Goal: Task Accomplishment & Management: Manage account settings

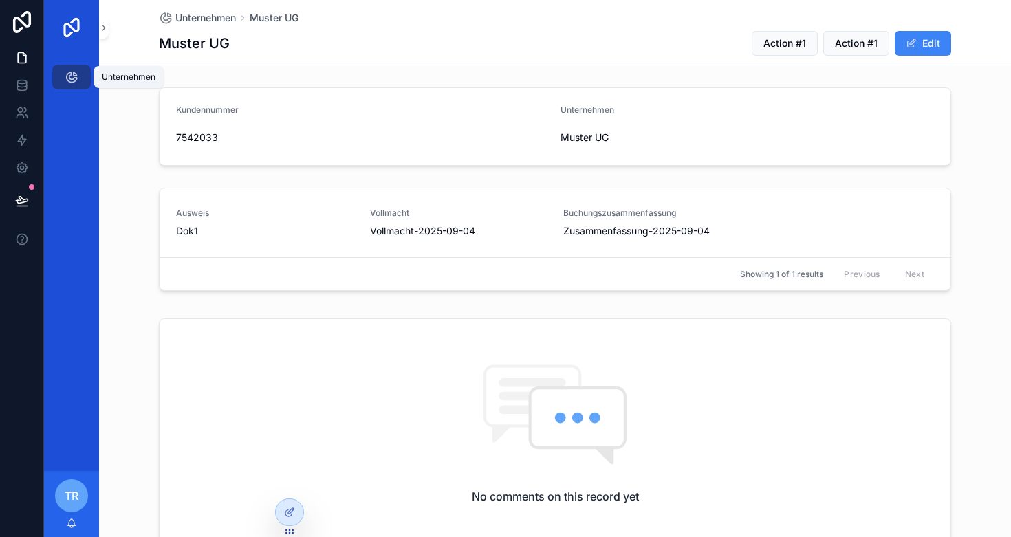
click at [61, 81] on div "Unternehmen" at bounding box center [72, 77] width 22 height 22
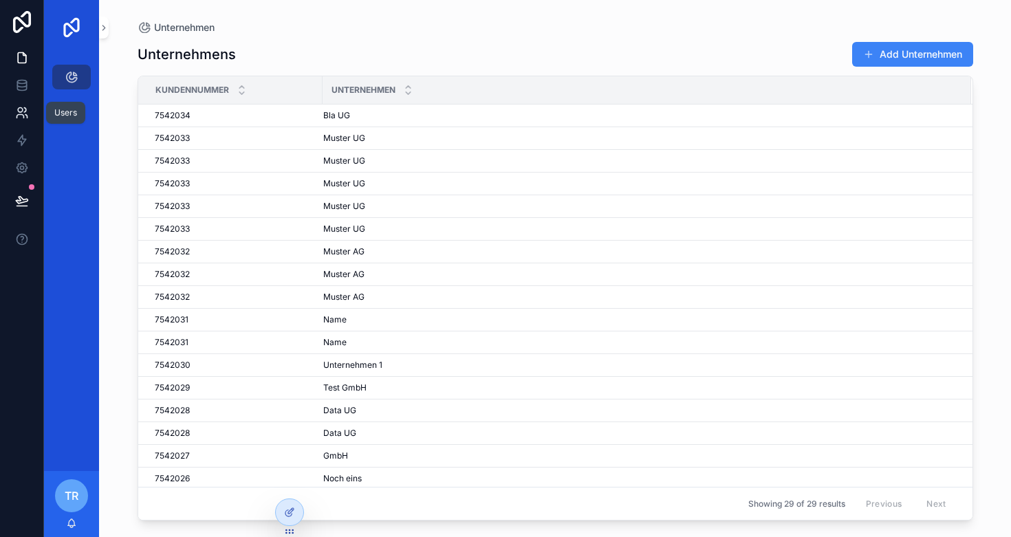
click at [21, 115] on icon at bounding box center [20, 116] width 7 height 3
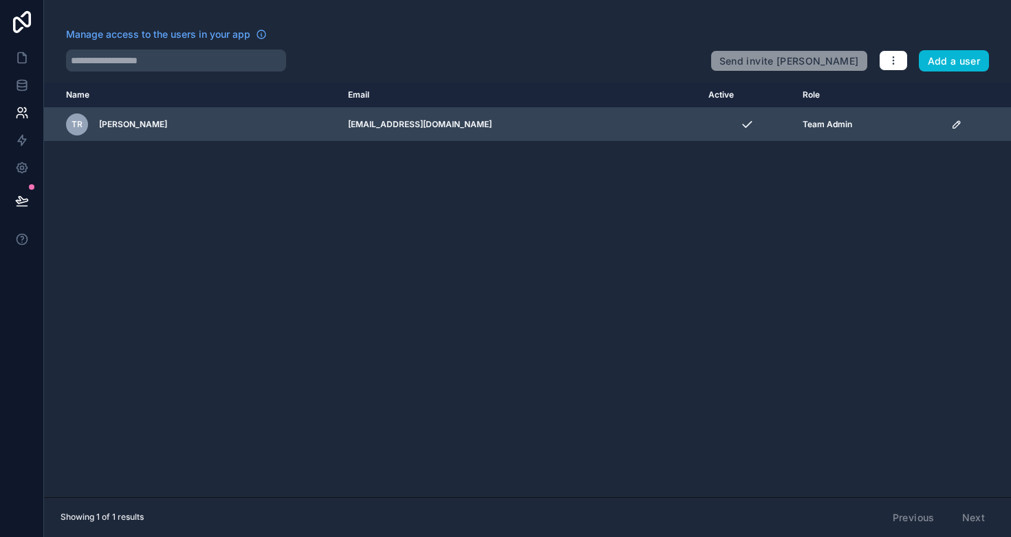
click at [133, 130] on div "TR [PERSON_NAME]" at bounding box center [198, 124] width 265 height 22
click at [802, 127] on span "Team Admin" at bounding box center [827, 124] width 50 height 11
click at [951, 128] on icon "scrollable content" at bounding box center [956, 124] width 11 height 11
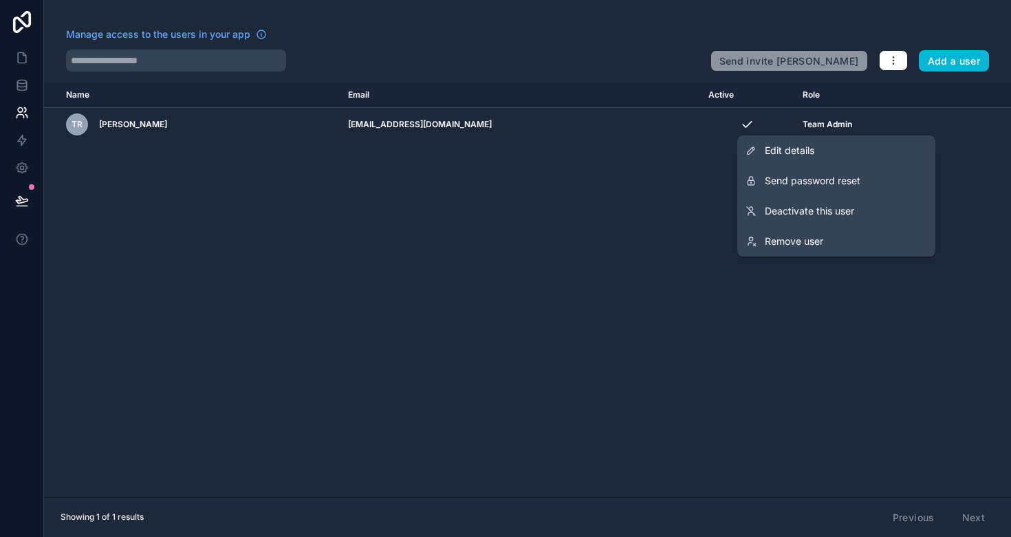
click at [610, 198] on div "Name Email Active Role [DOMAIN_NAME] TR [PERSON_NAME] [EMAIL_ADDRESS][DOMAIN_NA…" at bounding box center [527, 290] width 967 height 415
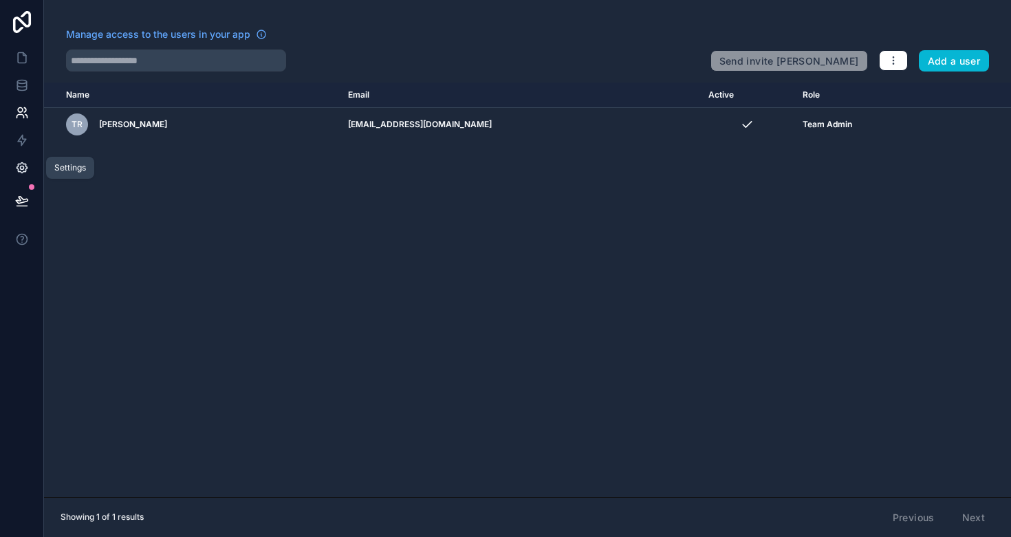
click at [16, 162] on icon at bounding box center [22, 168] width 14 height 14
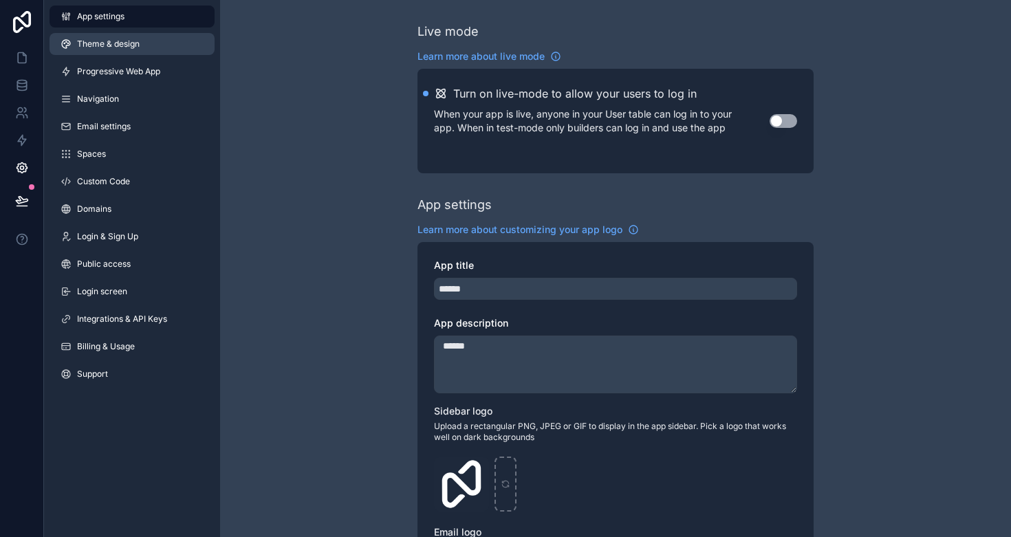
click at [129, 50] on link "Theme & design" at bounding box center [132, 44] width 165 height 22
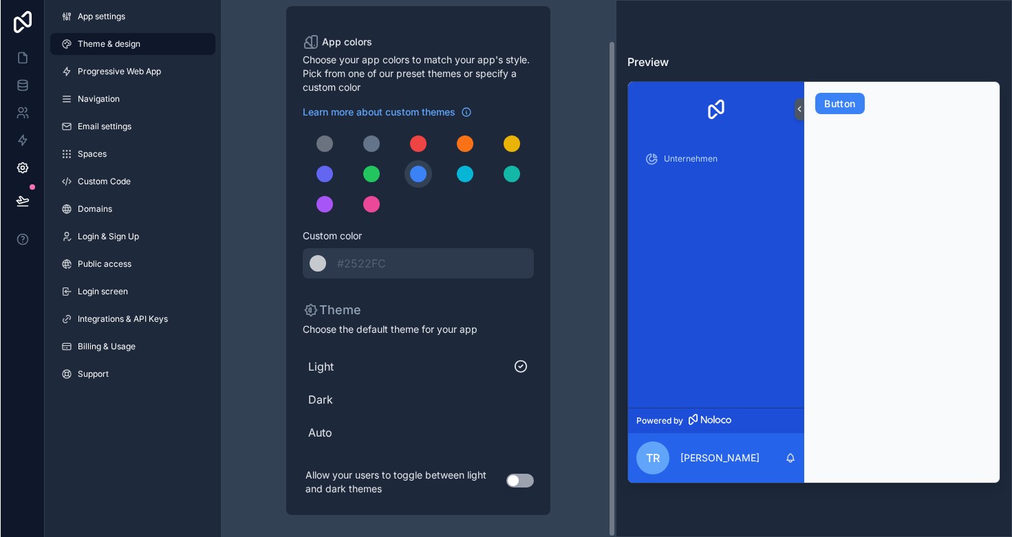
scroll to position [43, 0]
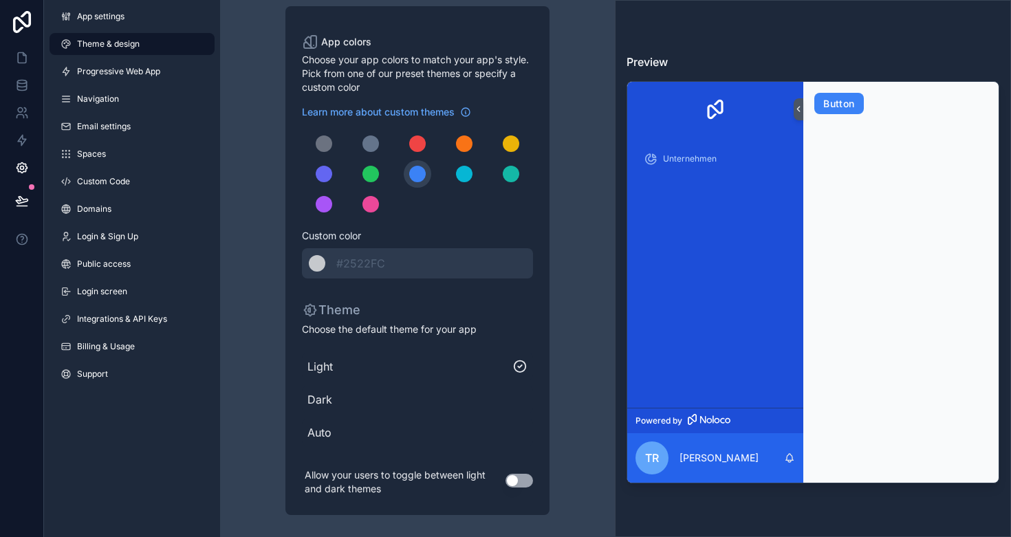
click at [311, 400] on span "Dark" at bounding box center [417, 399] width 220 height 17
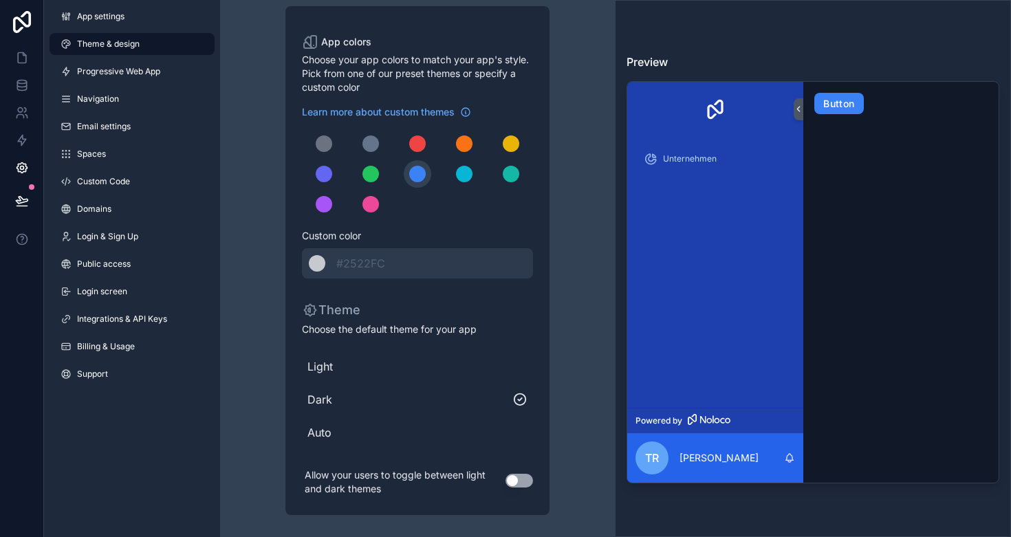
click at [325, 428] on span "Auto" at bounding box center [417, 432] width 220 height 17
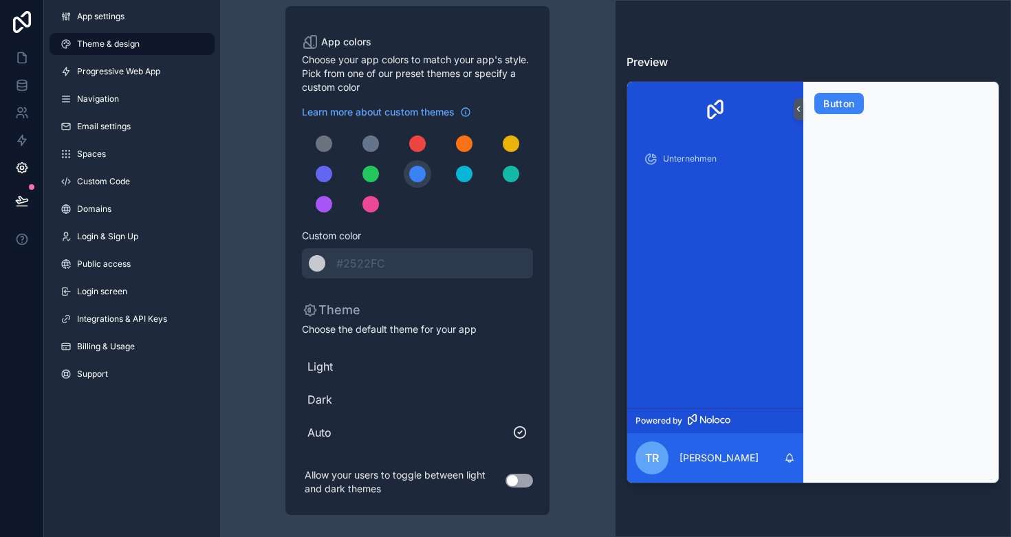
click at [511, 481] on button "Use setting" at bounding box center [519, 481] width 28 height 14
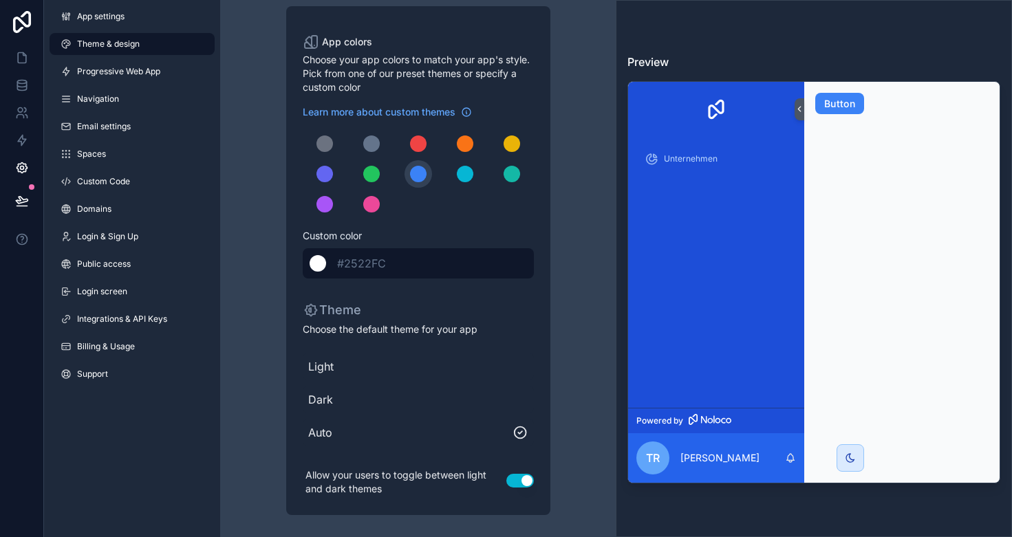
click at [375, 261] on span "#2522FC" at bounding box center [361, 263] width 49 height 14
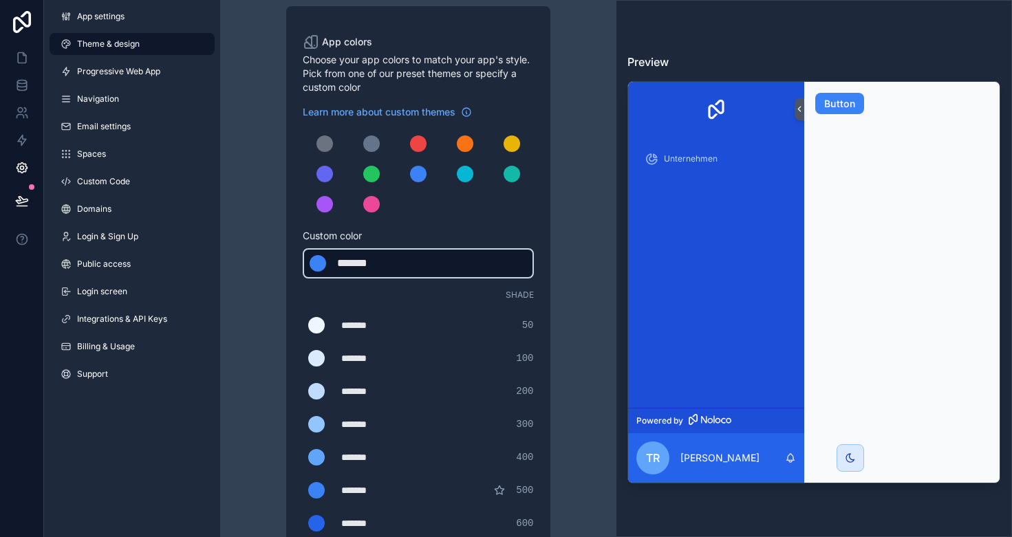
click at [375, 261] on div "*******" at bounding box center [371, 263] width 69 height 17
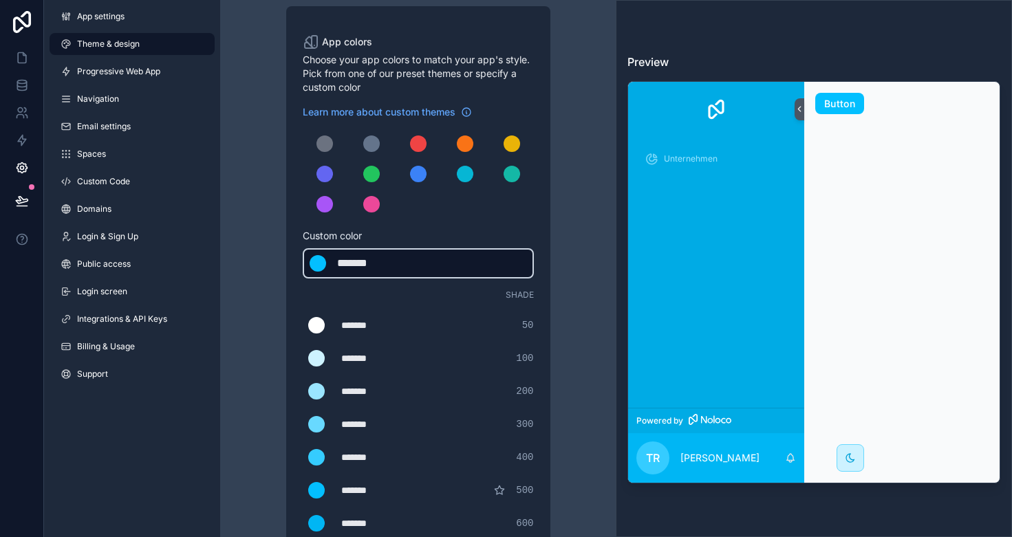
click at [234, 243] on div "Theme & design App colors Choose your app colors to match your app's style. Pic…" at bounding box center [417, 426] width 373 height 938
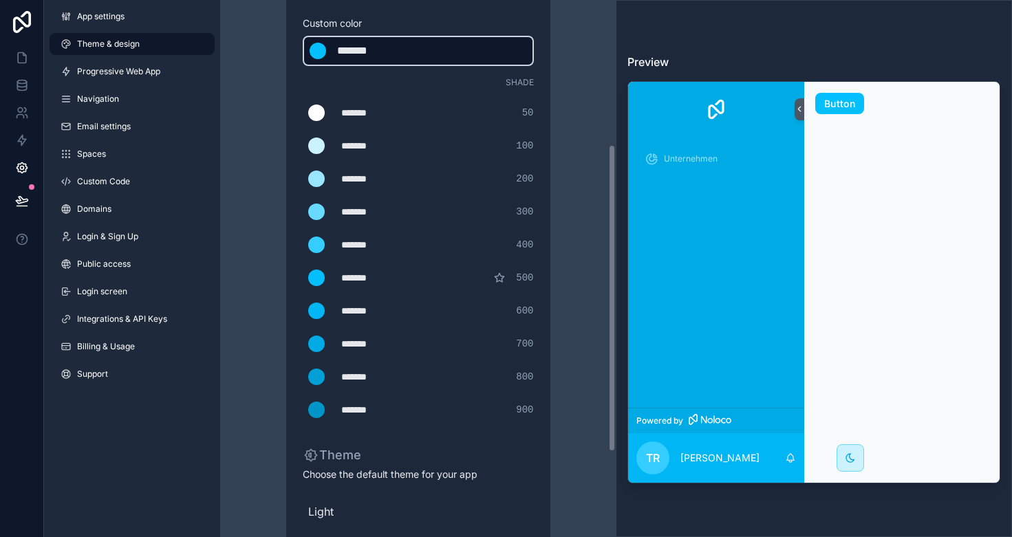
scroll to position [253, 0]
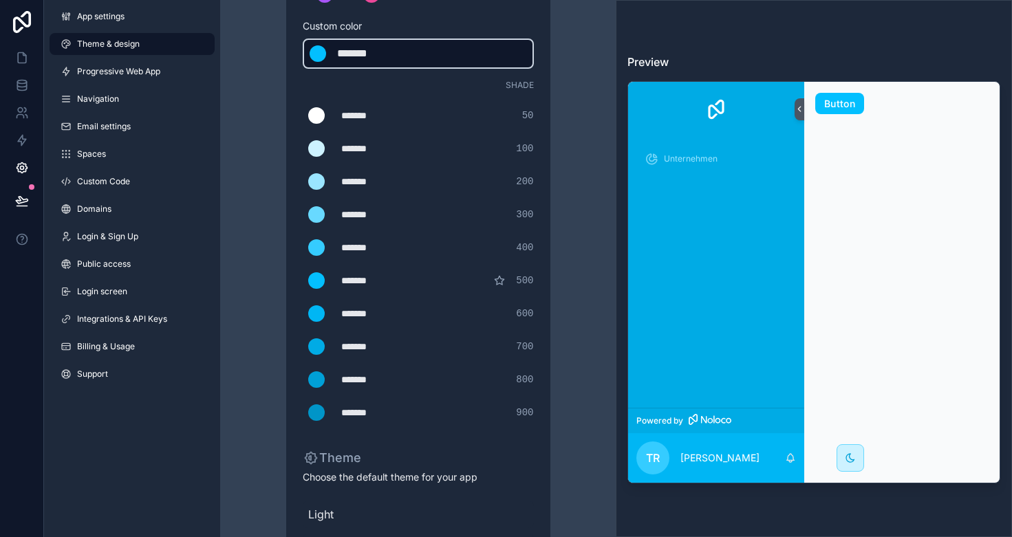
click at [349, 411] on div "*******" at bounding box center [375, 413] width 69 height 14
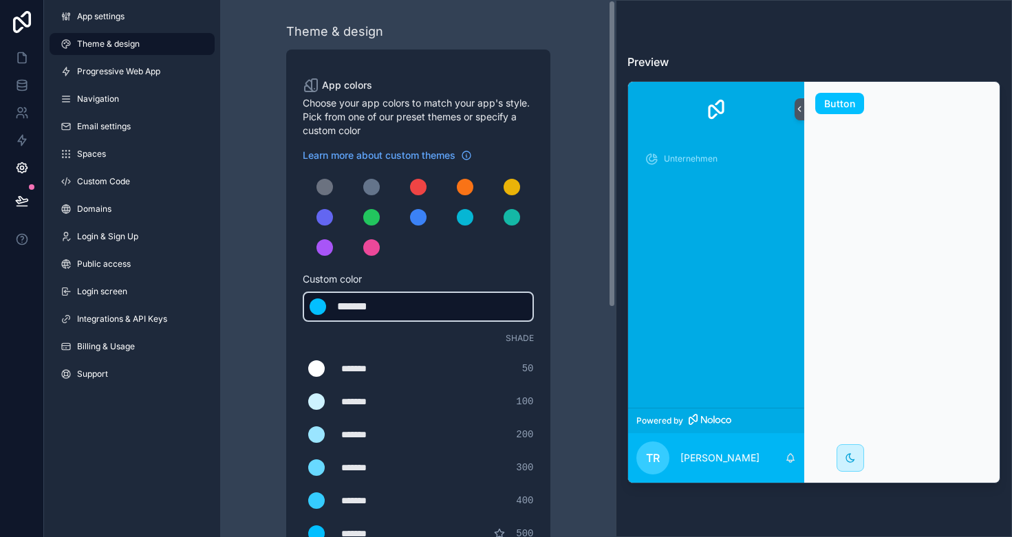
scroll to position [0, 0]
click at [429, 314] on div "******* ******* #03BFFF" at bounding box center [418, 307] width 231 height 30
click at [429, 313] on div "******* ******* #03BFFF" at bounding box center [418, 307] width 231 height 30
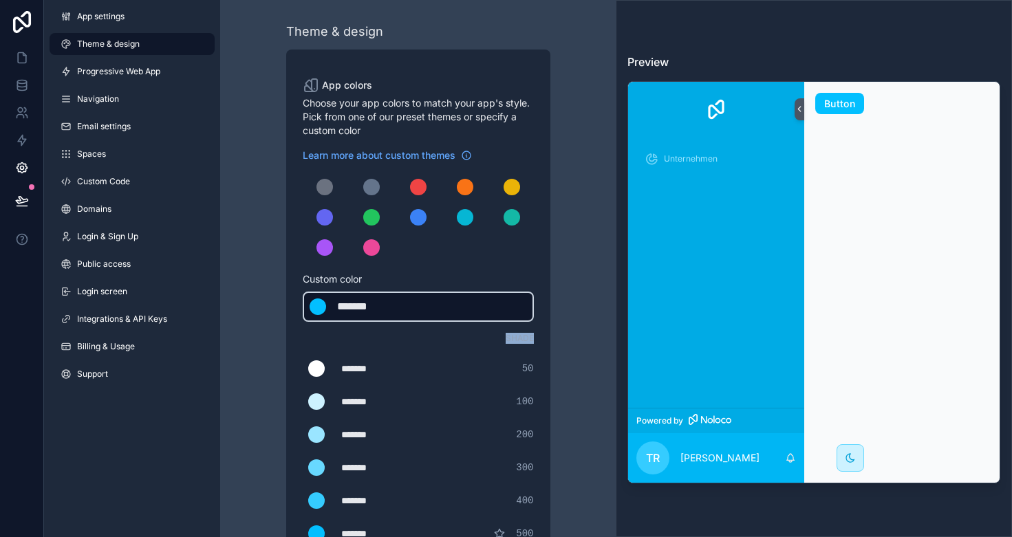
click at [426, 307] on div "******* ******* #03BFFF" at bounding box center [418, 307] width 231 height 30
click at [375, 311] on div "*******" at bounding box center [371, 306] width 69 height 17
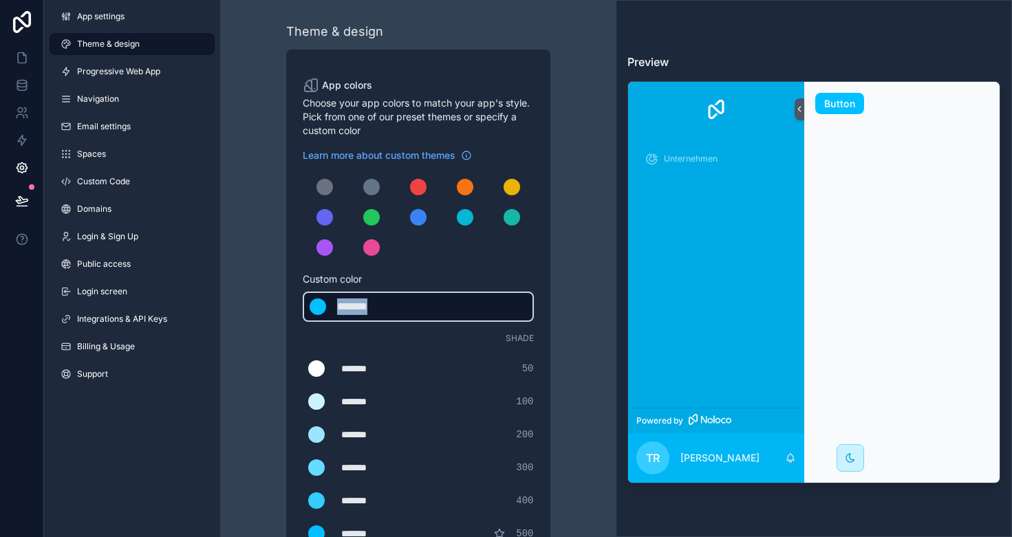
click at [375, 311] on div "*******" at bounding box center [371, 306] width 69 height 17
type div "*******"
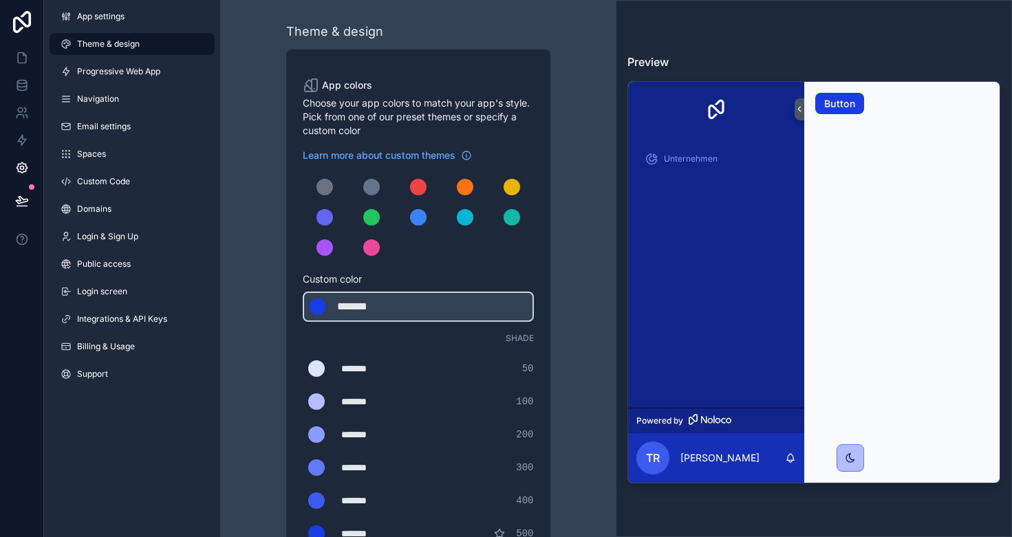
click at [461, 274] on span "Custom color" at bounding box center [413, 279] width 220 height 14
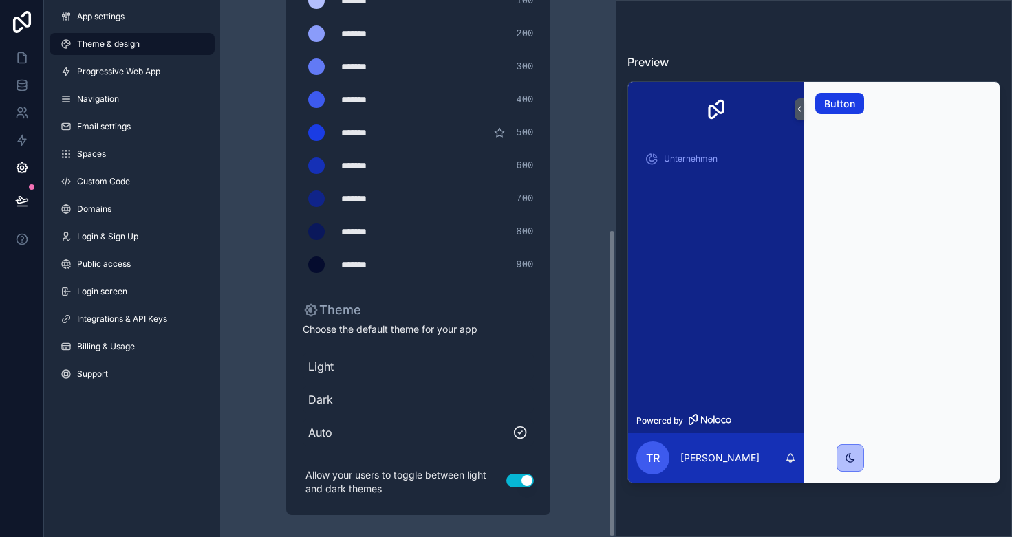
scroll to position [401, 0]
click at [511, 479] on button "Use setting" at bounding box center [520, 481] width 28 height 14
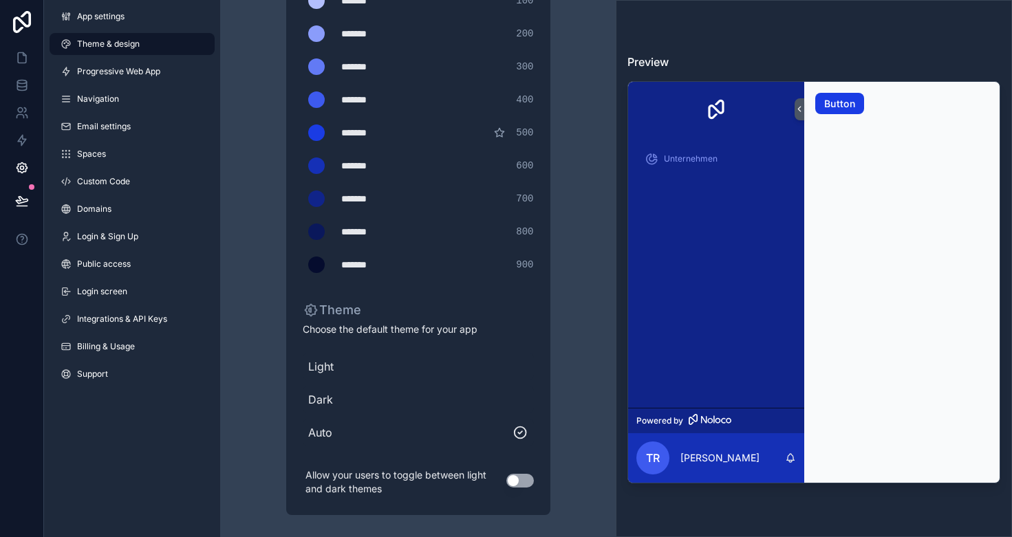
click at [511, 479] on button "Use setting" at bounding box center [520, 481] width 28 height 14
click at [849, 454] on icon at bounding box center [850, 458] width 8 height 8
click at [849, 457] on icon at bounding box center [850, 458] width 8 height 8
click at [318, 369] on span "Light" at bounding box center [418, 366] width 220 height 17
click at [322, 385] on div "Light Dark Auto" at bounding box center [418, 399] width 231 height 105
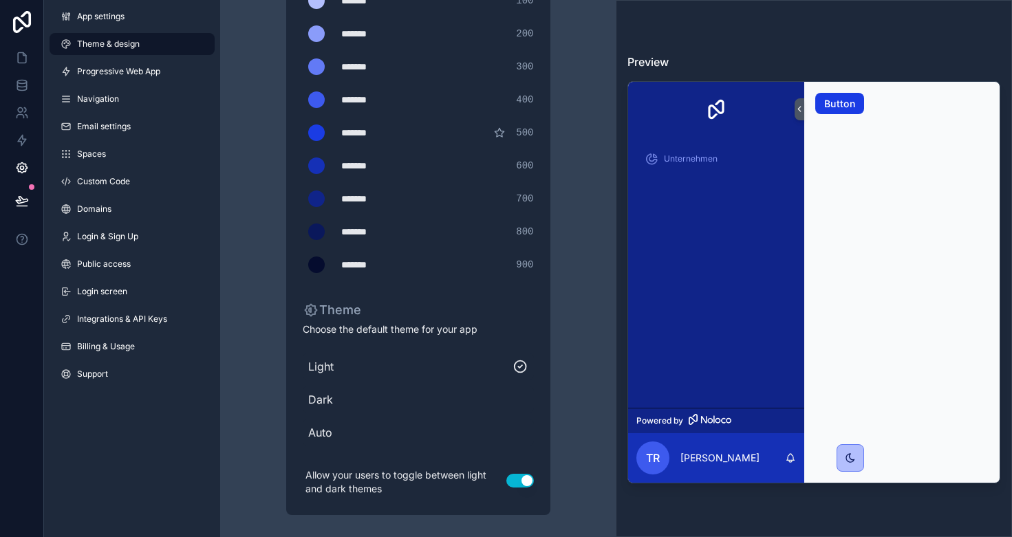
click at [321, 399] on span "Dark" at bounding box center [418, 399] width 220 height 17
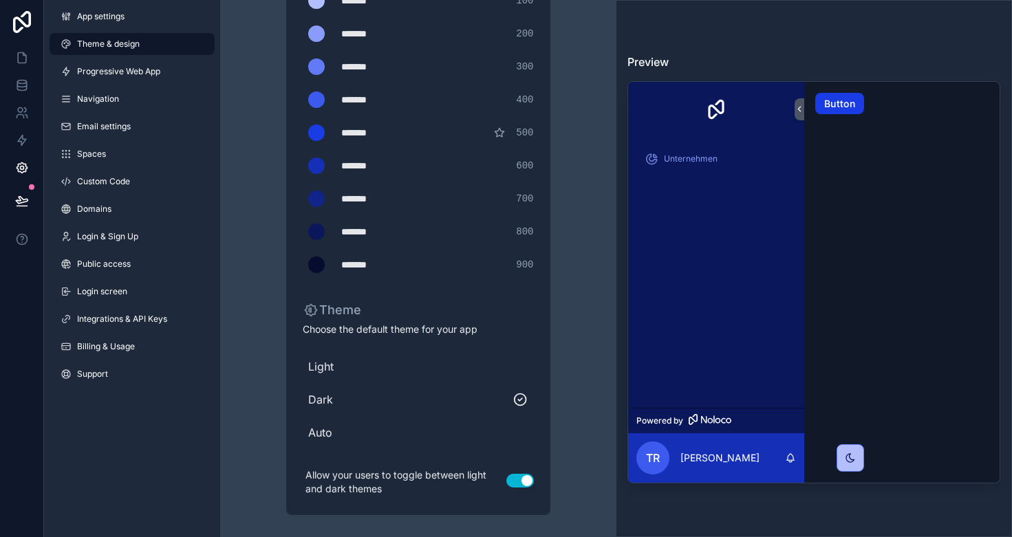
click at [321, 436] on span "Auto" at bounding box center [418, 432] width 220 height 17
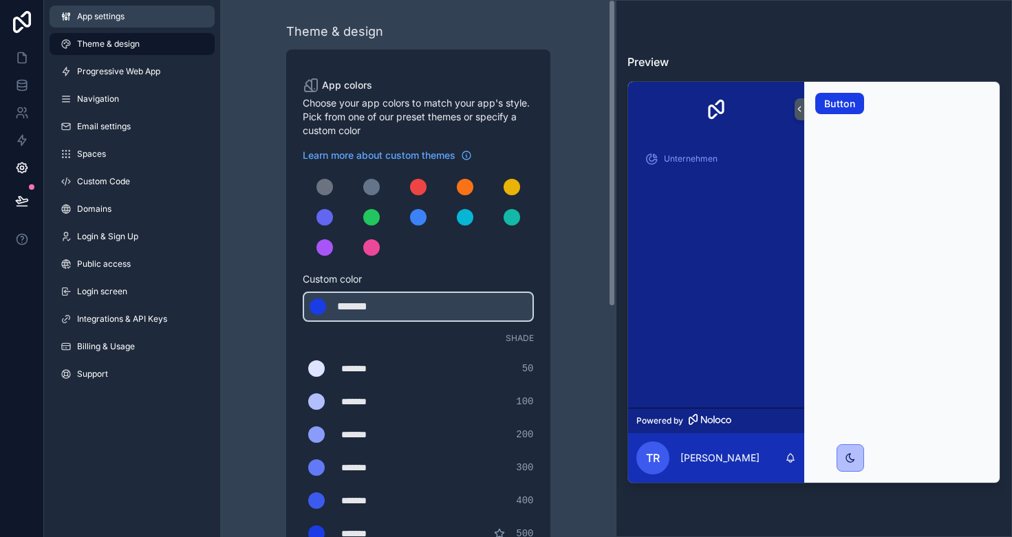
scroll to position [0, 0]
click at [84, 16] on span "App settings" at bounding box center [100, 16] width 47 height 11
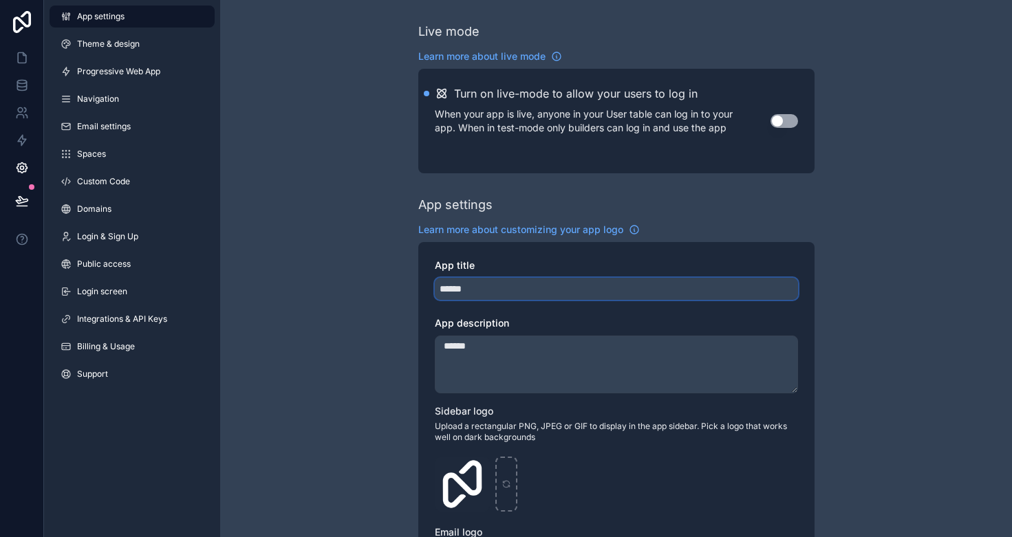
drag, startPoint x: 444, startPoint y: 287, endPoint x: 421, endPoint y: 283, distance: 23.6
click at [421, 284] on div "App title ****** App description ****** Sidebar logo Upload a rectangular PNG, …" at bounding box center [616, 502] width 396 height 520
type input "******"
click at [820, 206] on div "Live mode Learn more about live mode Turn on live-mode to allow your users to l…" at bounding box center [615, 532] width 791 height 1064
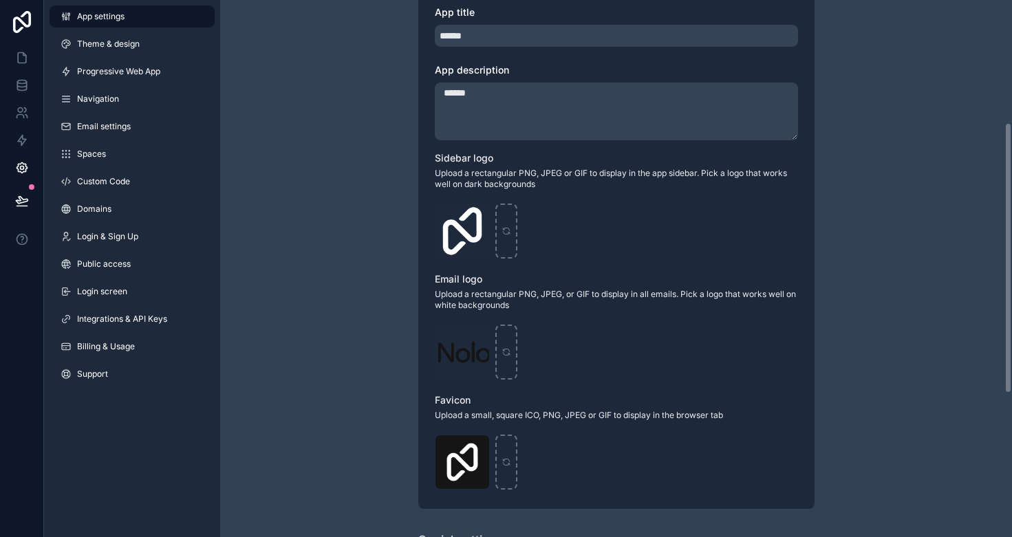
scroll to position [256, 0]
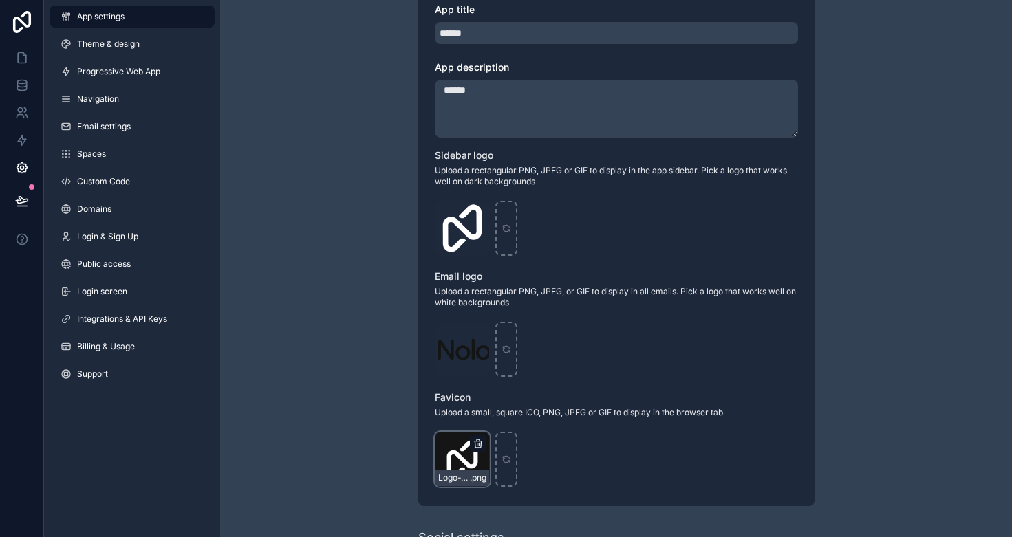
click at [477, 442] on icon "scrollable content" at bounding box center [477, 443] width 11 height 11
click at [507, 422] on icon "button" at bounding box center [506, 418] width 11 height 11
click at [444, 463] on div "scrollable content" at bounding box center [462, 459] width 55 height 55
type input "**********"
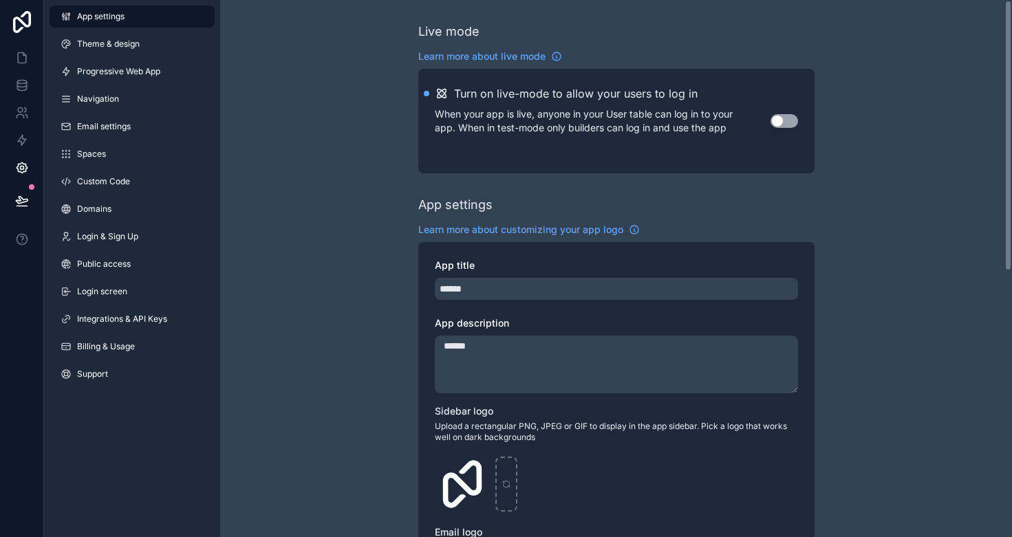
scroll to position [0, 0]
click at [204, 95] on link "Navigation" at bounding box center [132, 99] width 165 height 22
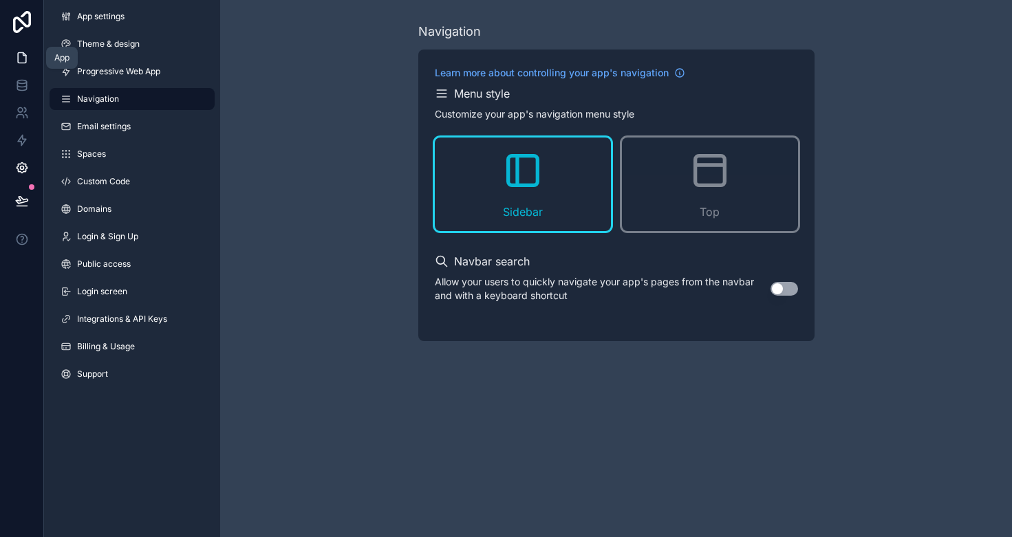
click at [10, 54] on link at bounding box center [21, 58] width 43 height 28
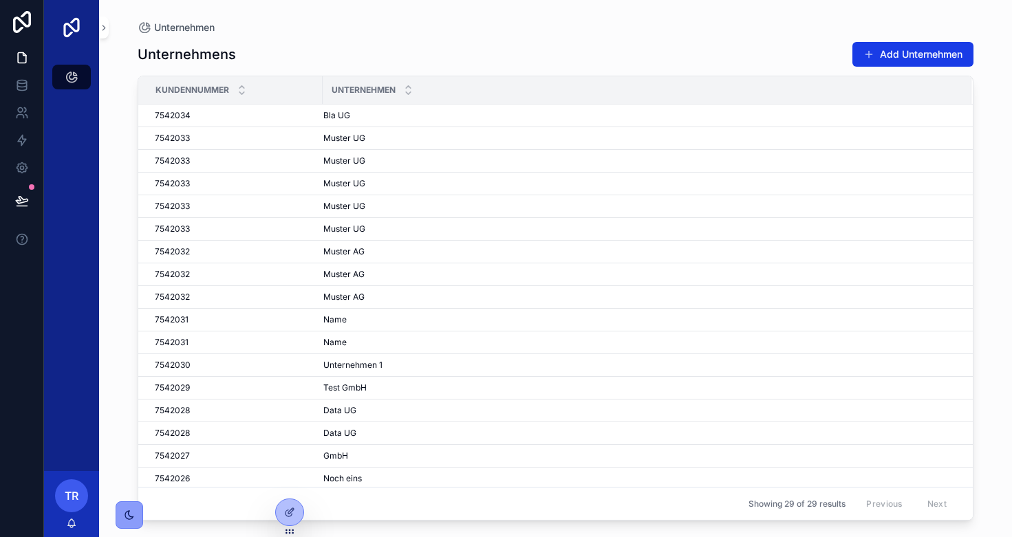
click at [127, 510] on icon "scrollable content" at bounding box center [129, 515] width 11 height 11
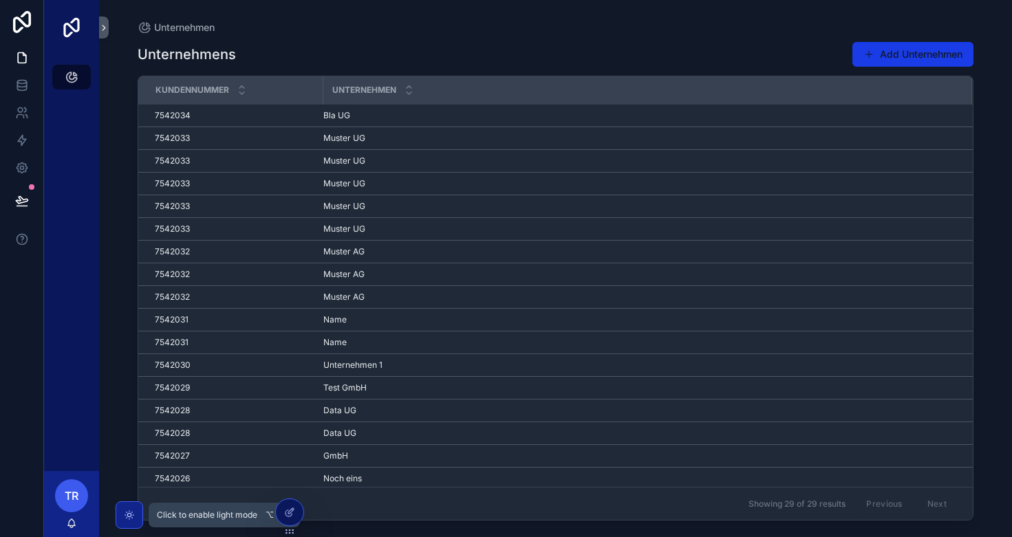
click at [127, 510] on icon "scrollable content" at bounding box center [129, 515] width 11 height 11
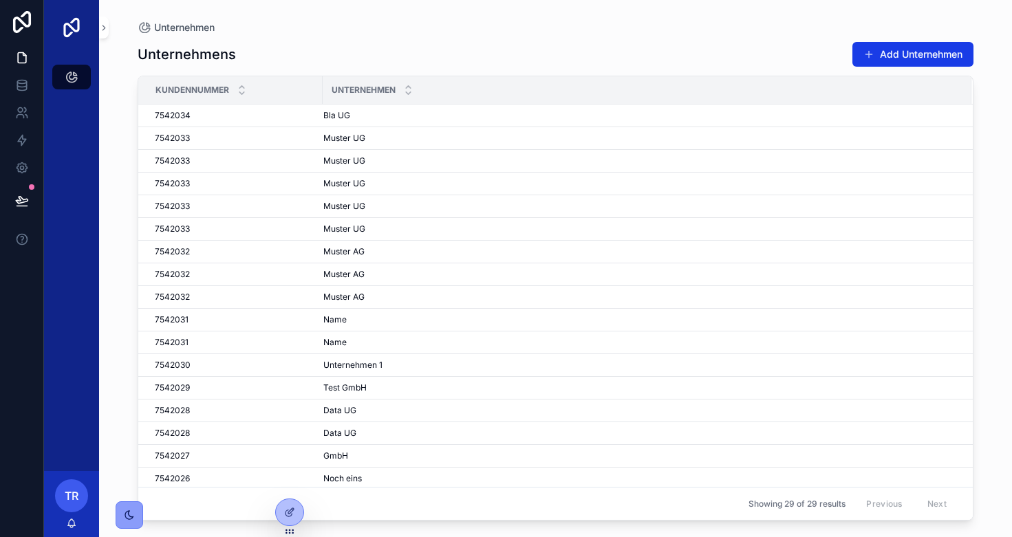
click at [130, 514] on icon "scrollable content" at bounding box center [129, 515] width 11 height 11
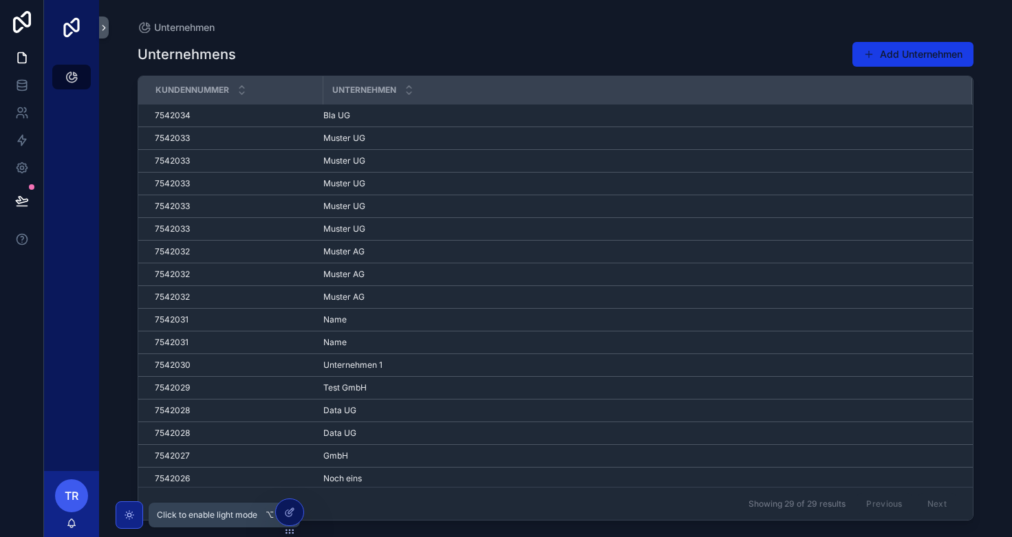
click at [130, 514] on icon "scrollable content" at bounding box center [128, 514] width 3 height 3
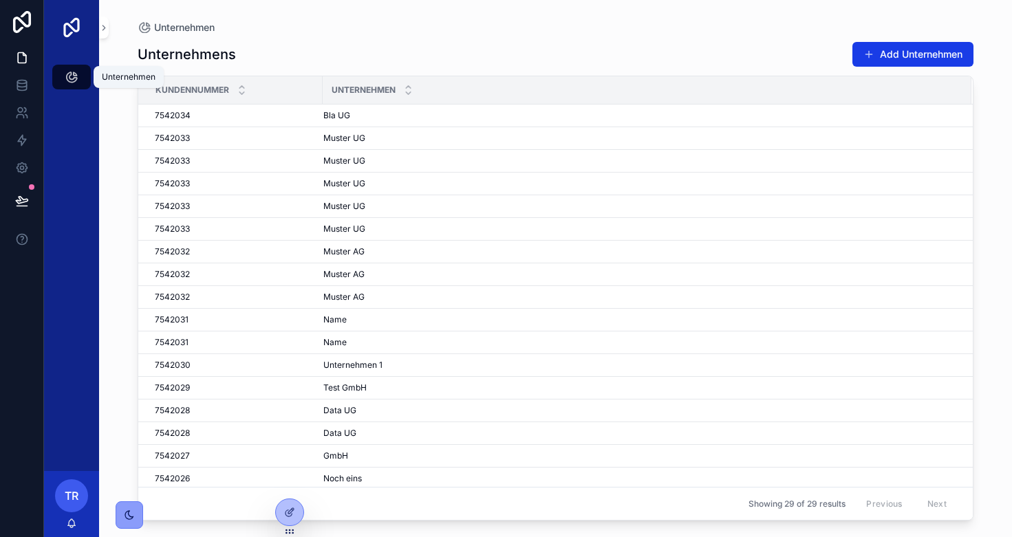
click at [65, 76] on icon "scrollable content" at bounding box center [72, 77] width 14 height 14
click at [21, 86] on icon at bounding box center [22, 85] width 14 height 14
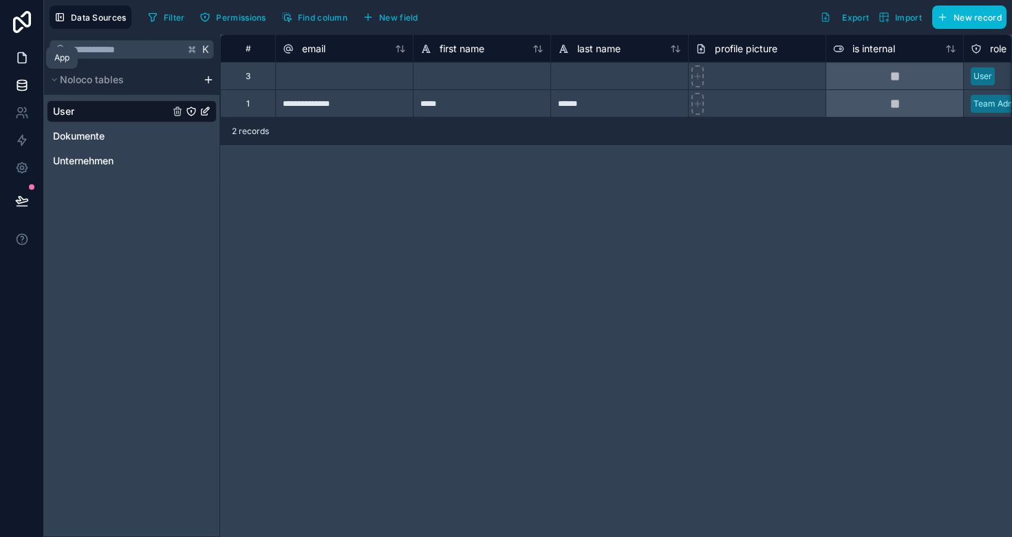
click at [15, 57] on icon at bounding box center [22, 58] width 14 height 14
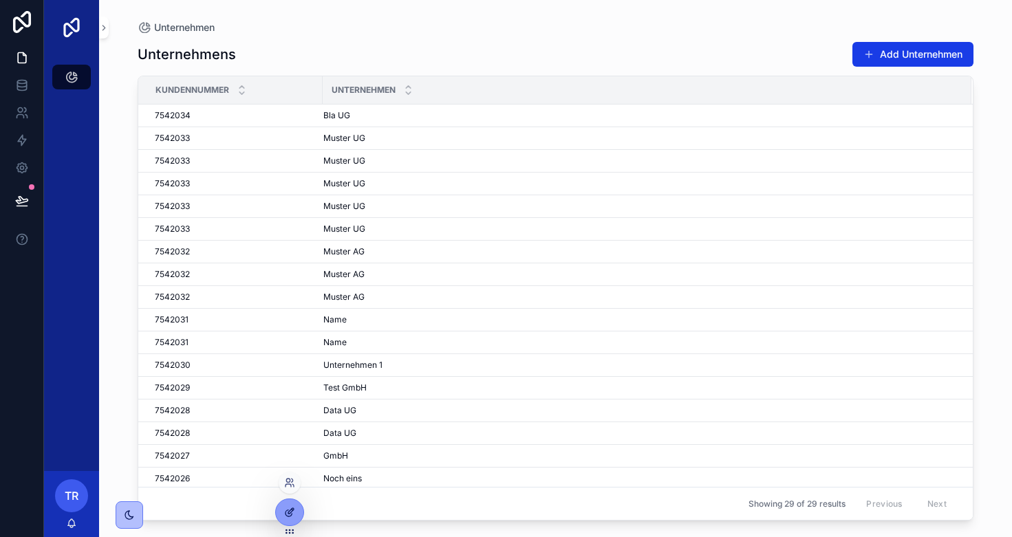
click at [287, 514] on icon at bounding box center [289, 512] width 11 height 11
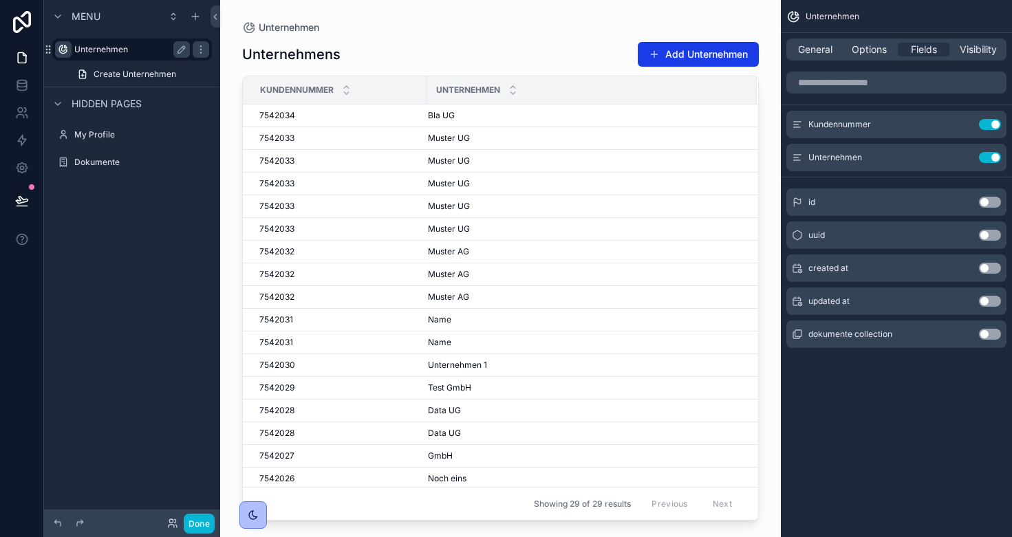
click at [61, 46] on icon "scrollable content" at bounding box center [63, 49] width 11 height 11
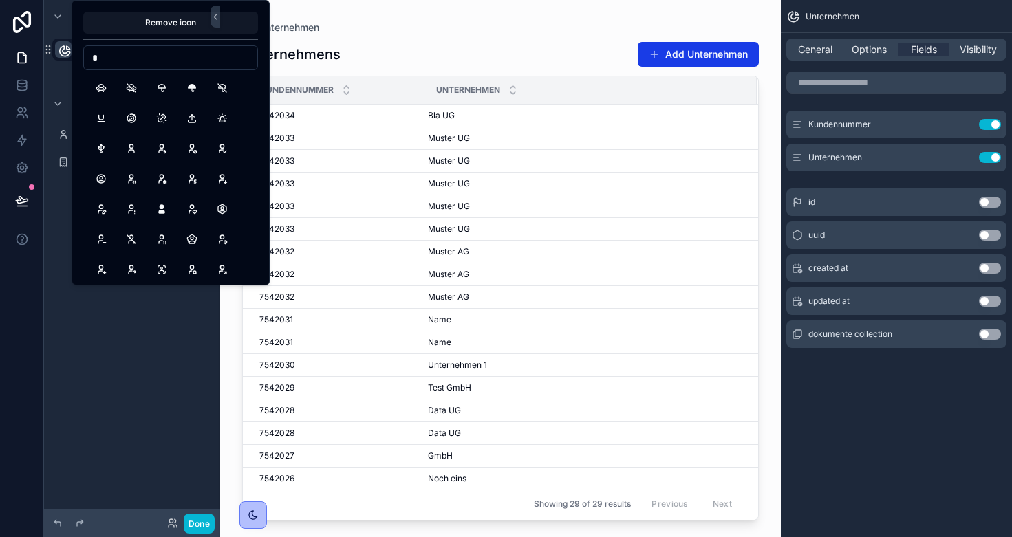
type input "**"
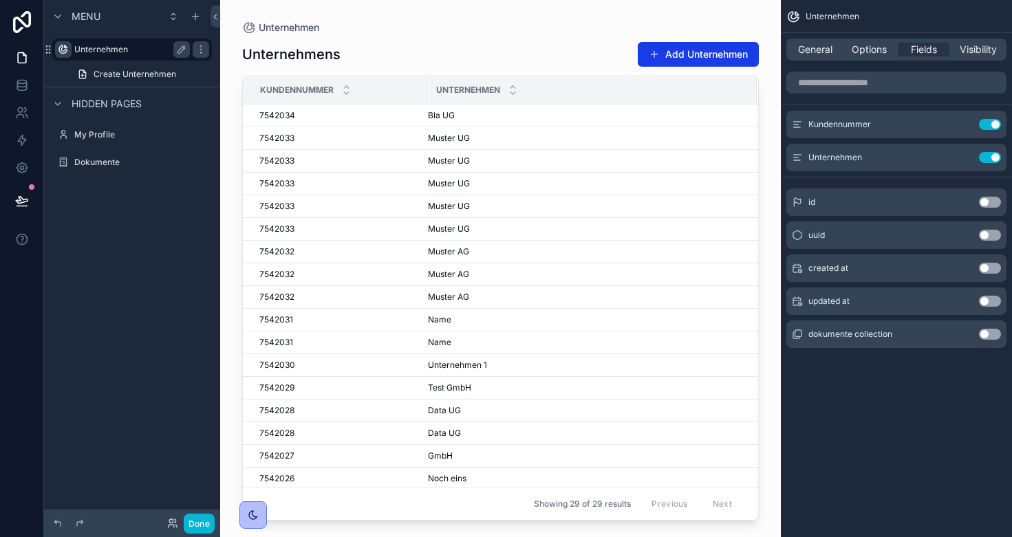
click at [131, 358] on div "Menu Unternehmen Create Unternehmen Hidden pages My Profile Dokumente" at bounding box center [132, 260] width 176 height 521
click at [100, 160] on label "Dokumente" at bounding box center [129, 162] width 110 height 11
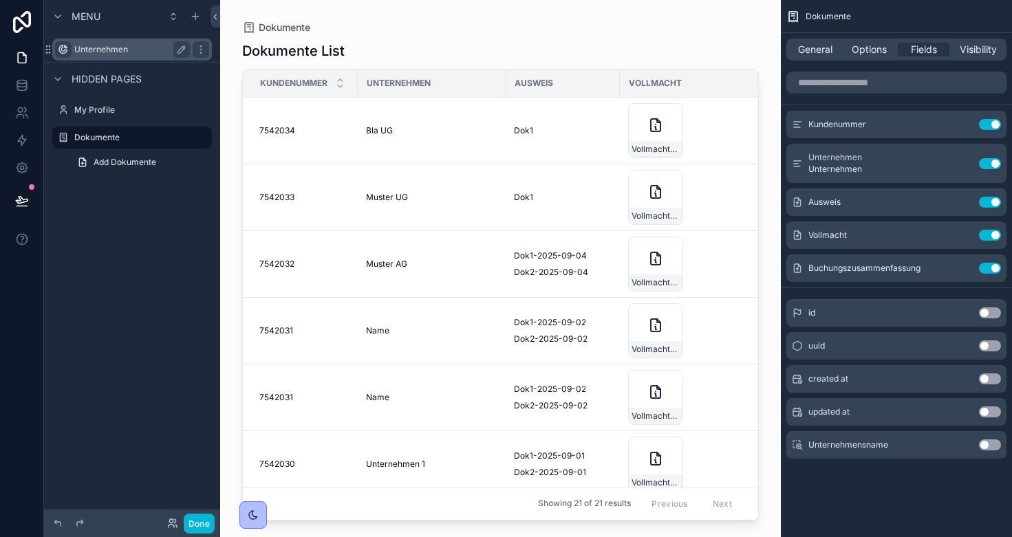
click at [643, 127] on div "scrollable content" at bounding box center [500, 260] width 560 height 521
click at [93, 53] on label "Unternehmen" at bounding box center [129, 49] width 110 height 11
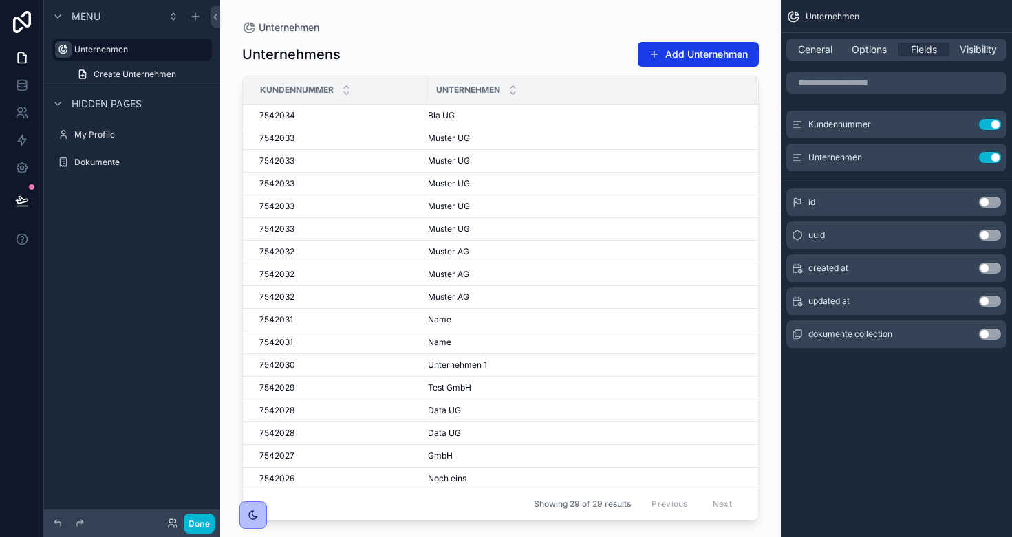
click at [433, 109] on div "scrollable content" at bounding box center [500, 260] width 560 height 521
click at [437, 115] on span "Bla UG" at bounding box center [441, 115] width 27 height 11
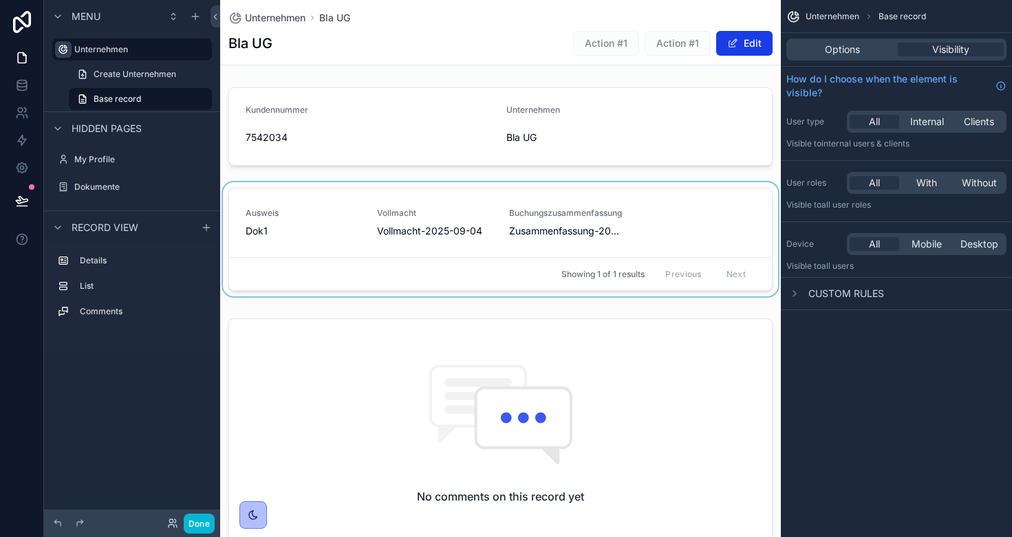
click at [350, 202] on div "scrollable content" at bounding box center [500, 242] width 560 height 120
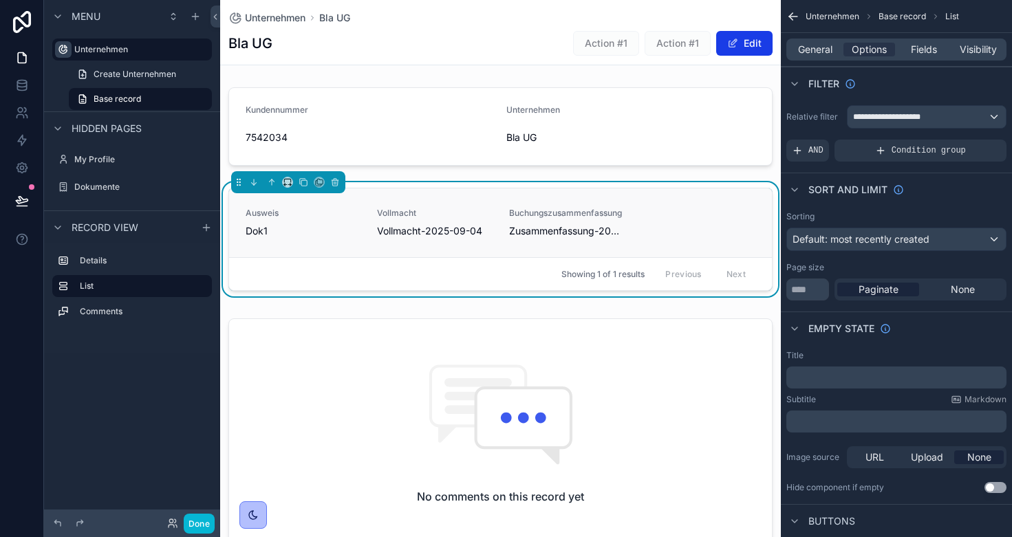
click at [269, 236] on div "Dok1" at bounding box center [302, 231] width 115 height 14
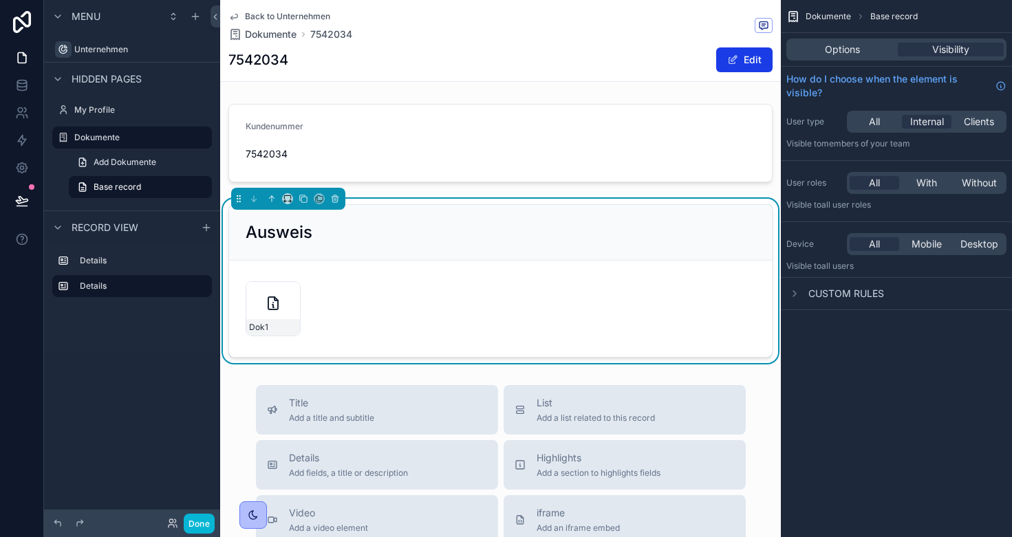
click at [826, 16] on span "Dokumente" at bounding box center [827, 16] width 45 height 11
click at [434, 111] on div "scrollable content" at bounding box center [500, 142] width 560 height 89
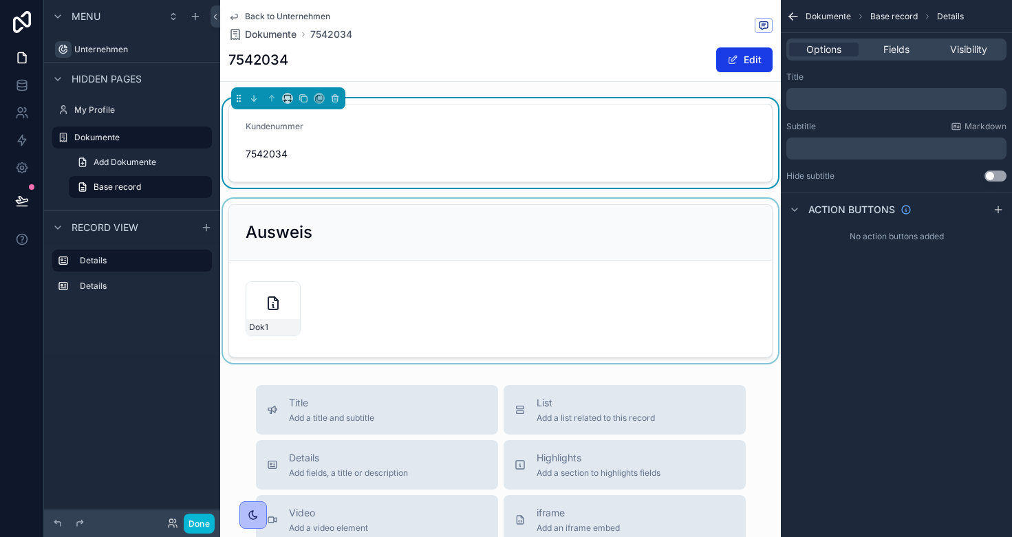
click at [400, 230] on div "scrollable content" at bounding box center [500, 281] width 560 height 164
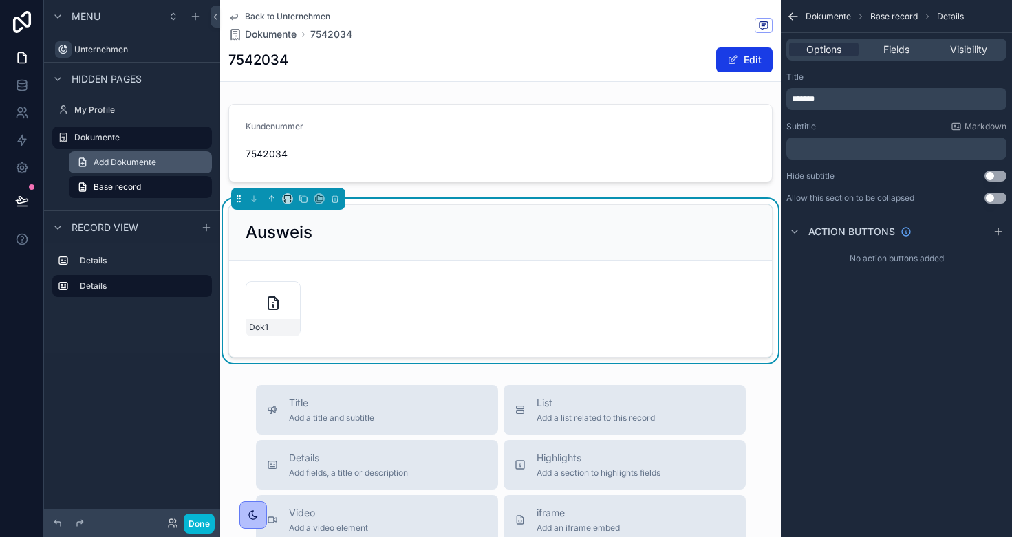
click at [121, 160] on span "Add Dokumente" at bounding box center [125, 162] width 63 height 11
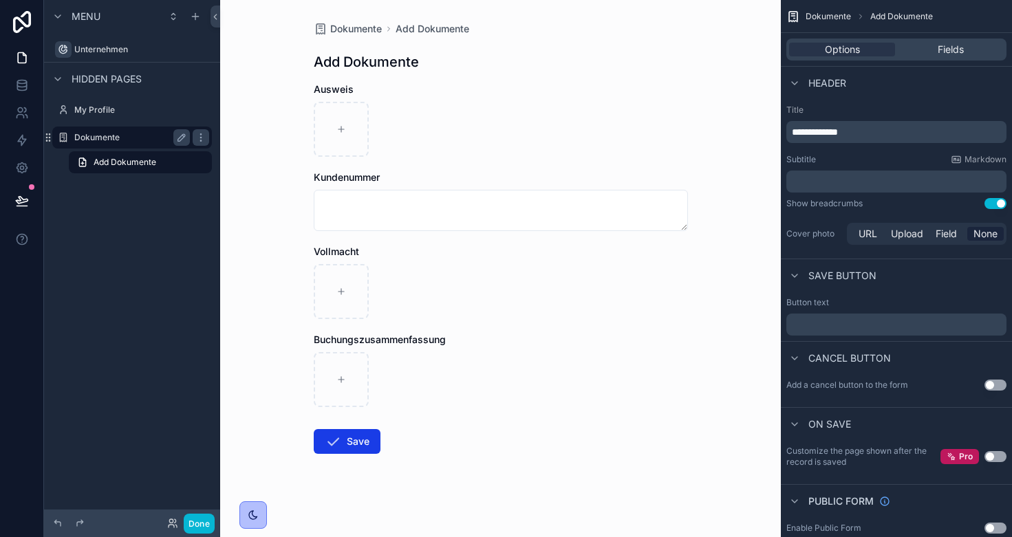
click at [106, 135] on label "Dokumente" at bounding box center [129, 137] width 110 height 11
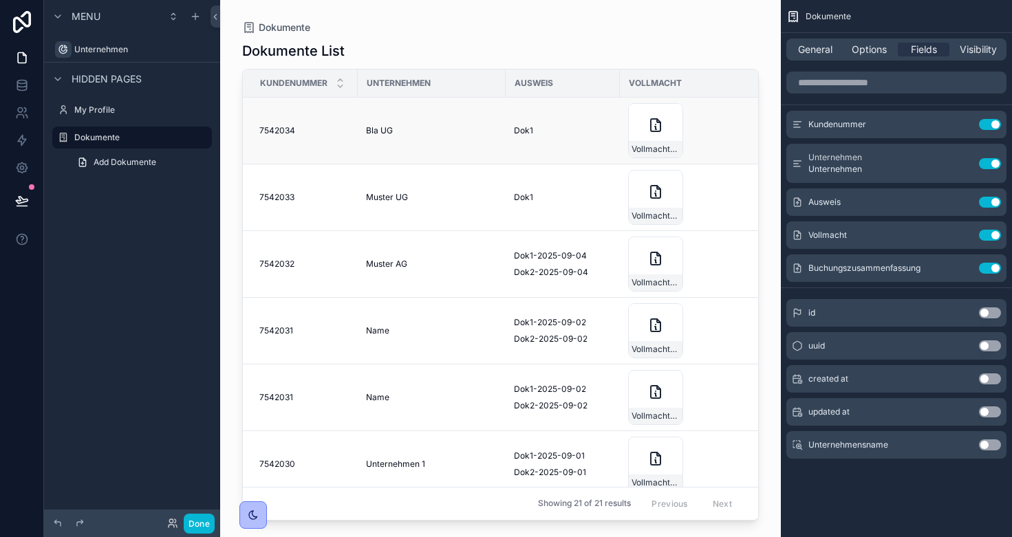
click at [317, 125] on div "7542034 7542034" at bounding box center [304, 130] width 90 height 11
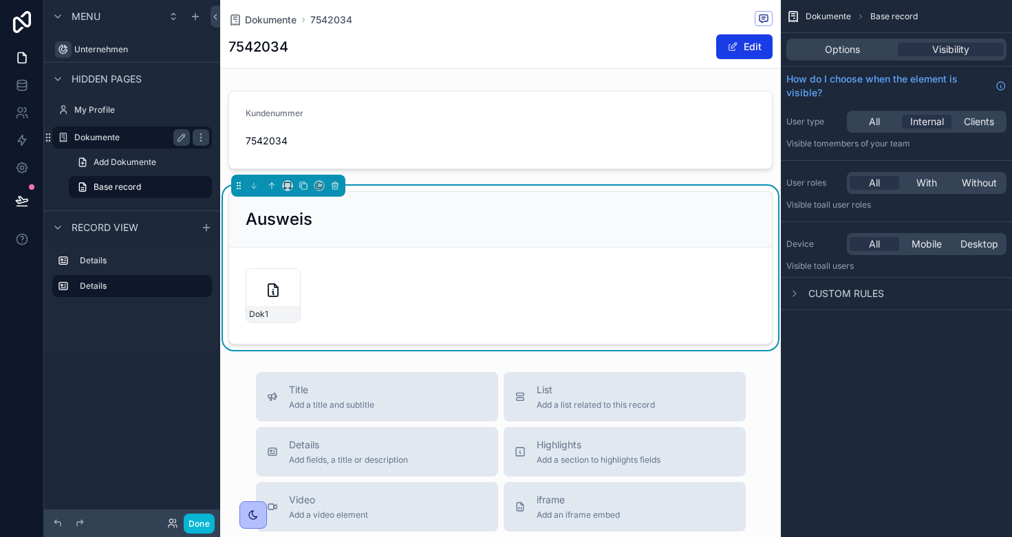
click at [107, 136] on label "Dokumente" at bounding box center [129, 137] width 110 height 11
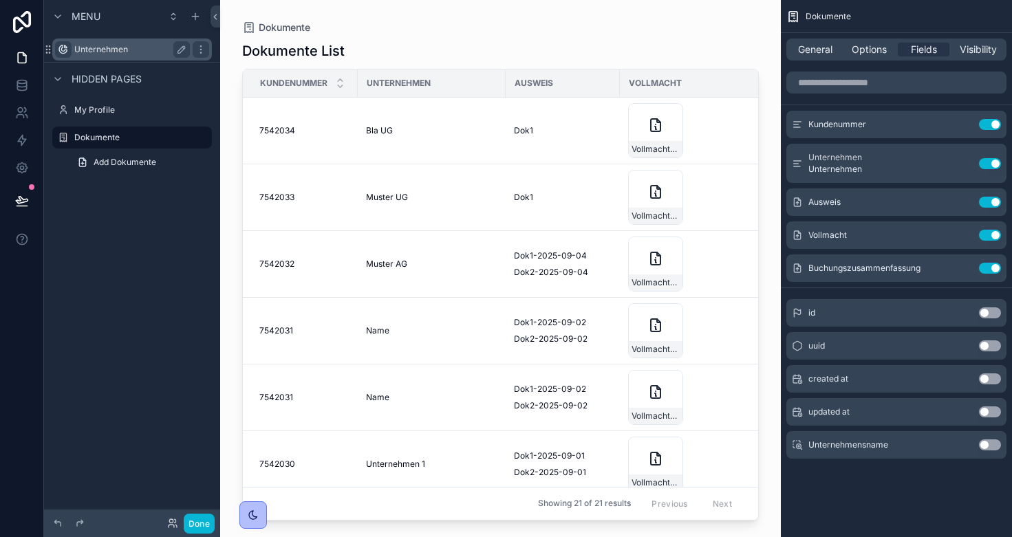
click at [92, 50] on label "Unternehmen" at bounding box center [129, 49] width 110 height 11
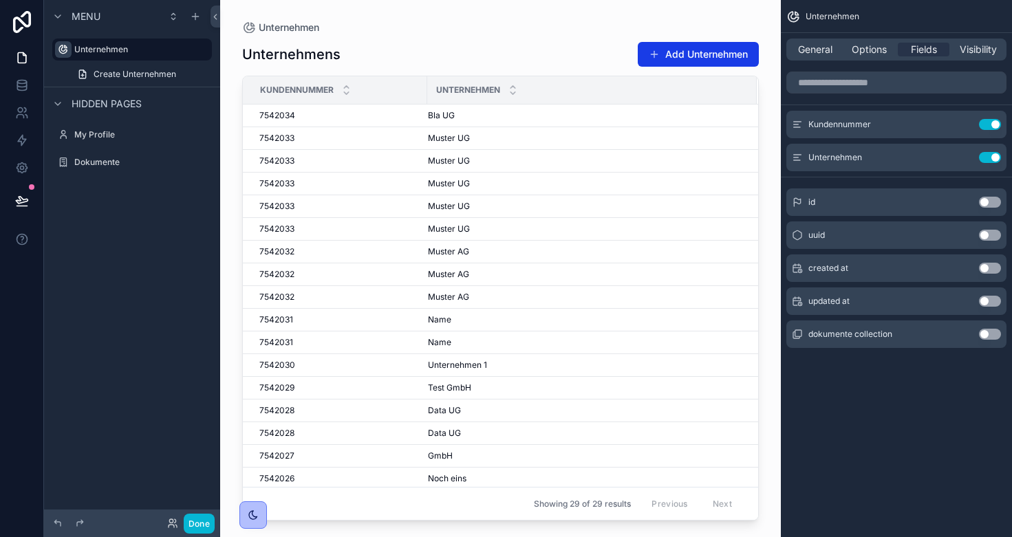
click at [312, 116] on div "scrollable content" at bounding box center [500, 260] width 560 height 521
click at [312, 116] on div "7542034 7542034" at bounding box center [339, 115] width 160 height 11
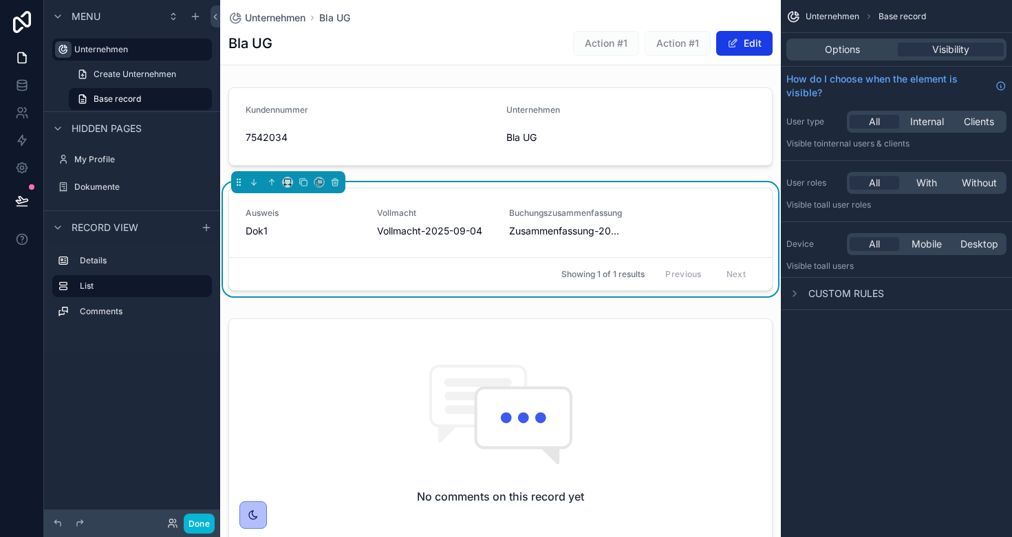
click at [312, 116] on div "scrollable content" at bounding box center [500, 126] width 560 height 89
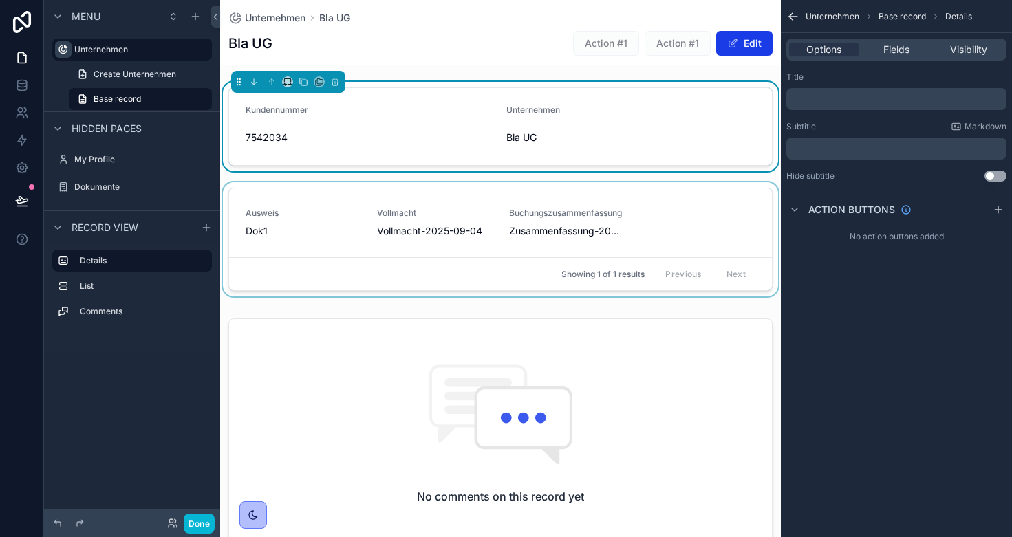
click at [362, 214] on div "scrollable content" at bounding box center [500, 242] width 560 height 120
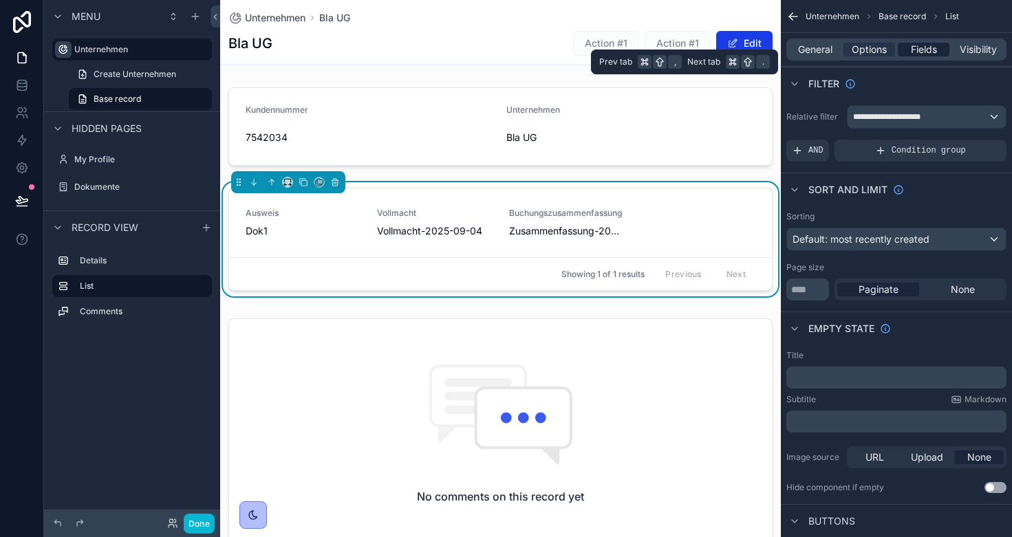
click at [926, 52] on span "Fields" at bounding box center [923, 50] width 26 height 14
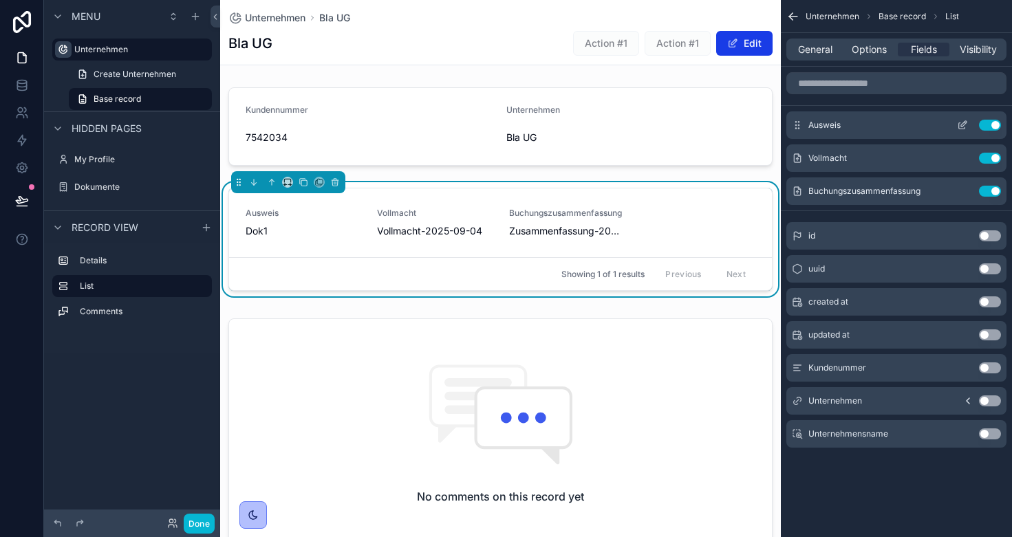
click at [959, 124] on icon "scrollable content" at bounding box center [962, 126] width 6 height 6
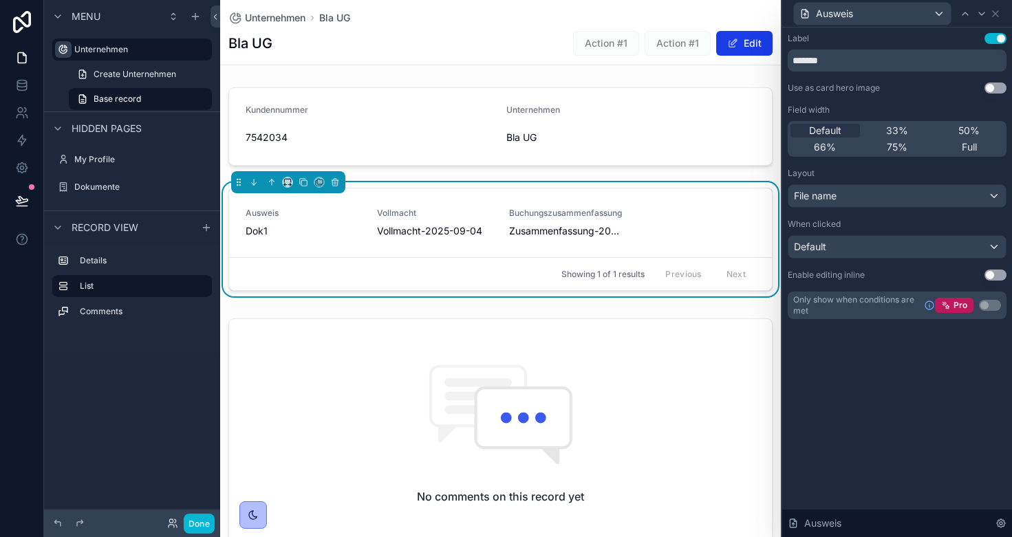
click at [849, 191] on div "File name" at bounding box center [896, 196] width 217 height 22
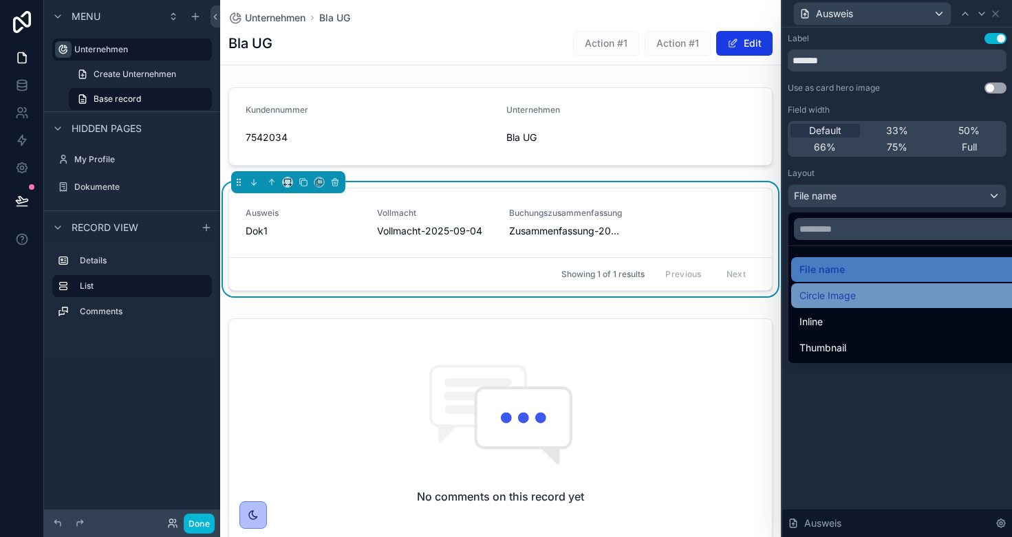
click at [844, 293] on span "Circle Image" at bounding box center [827, 295] width 56 height 17
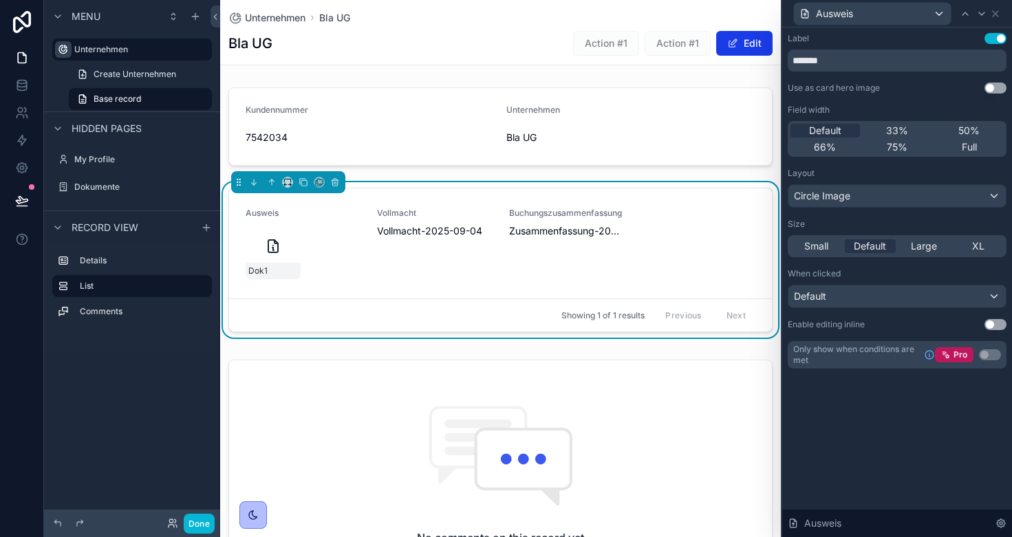
click at [849, 201] on span "Circle Image" at bounding box center [822, 196] width 56 height 14
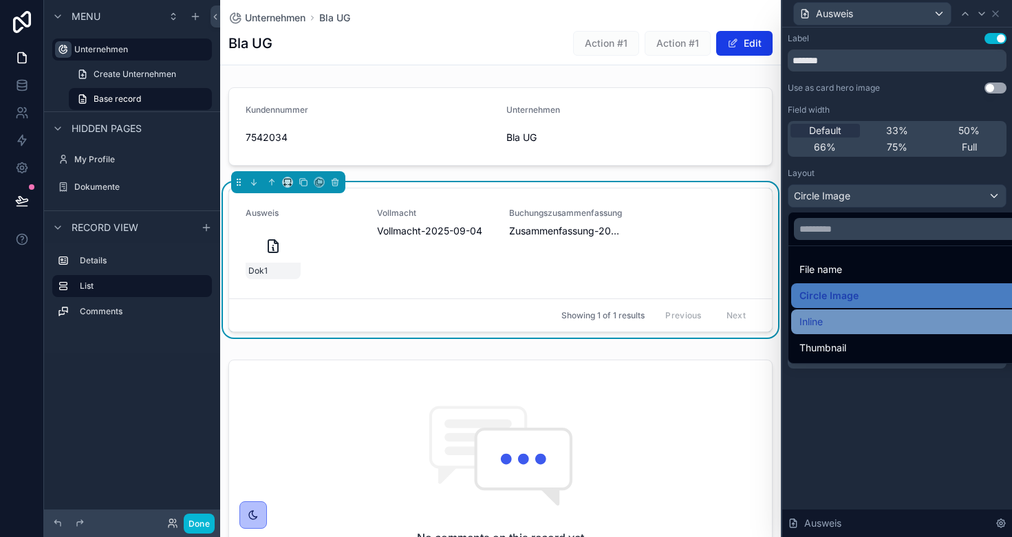
click at [846, 318] on div "Inline" at bounding box center [912, 322] width 227 height 17
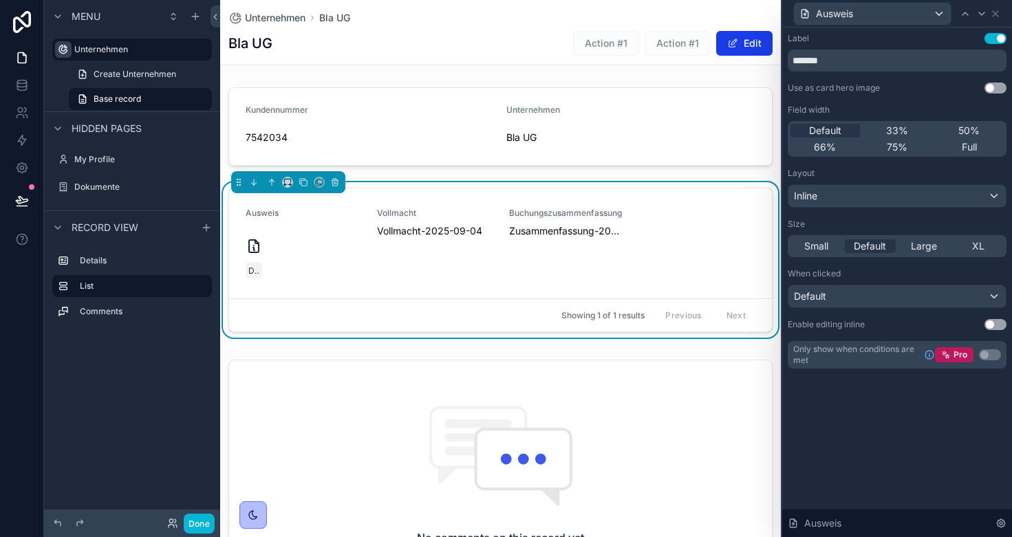
click at [850, 196] on div "Inline" at bounding box center [896, 196] width 217 height 22
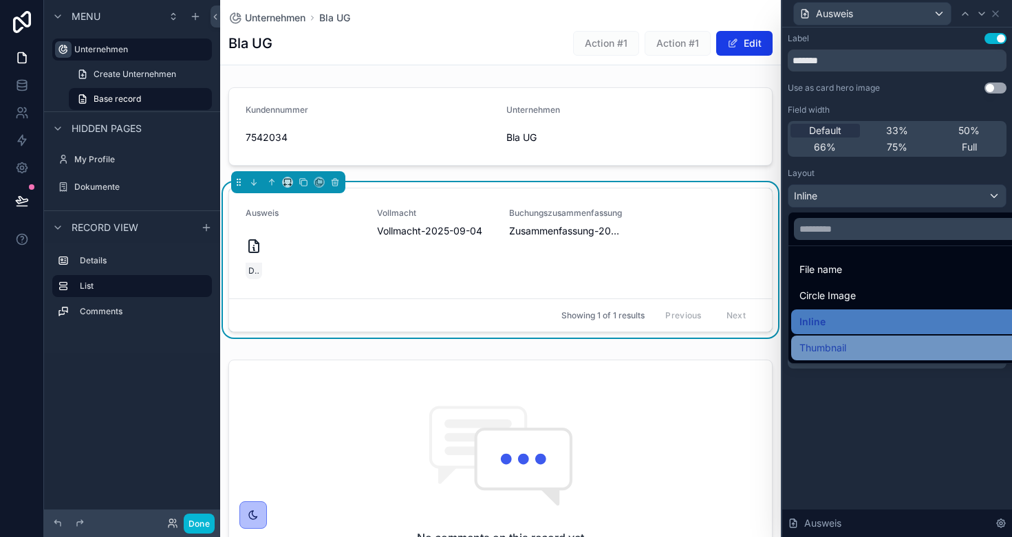
click at [830, 343] on span "Thumbnail" at bounding box center [822, 348] width 47 height 17
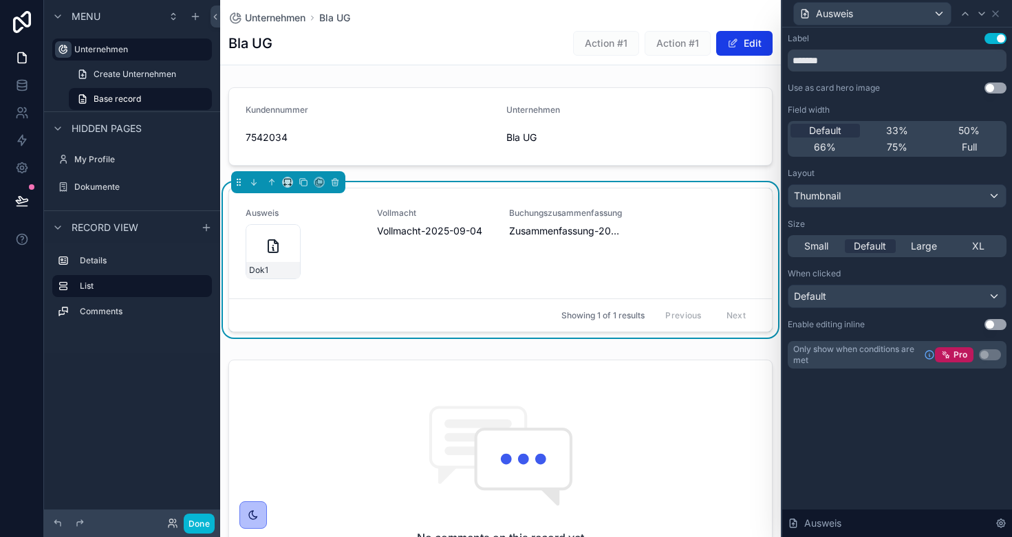
click at [825, 200] on span "Thumbnail" at bounding box center [817, 196] width 47 height 14
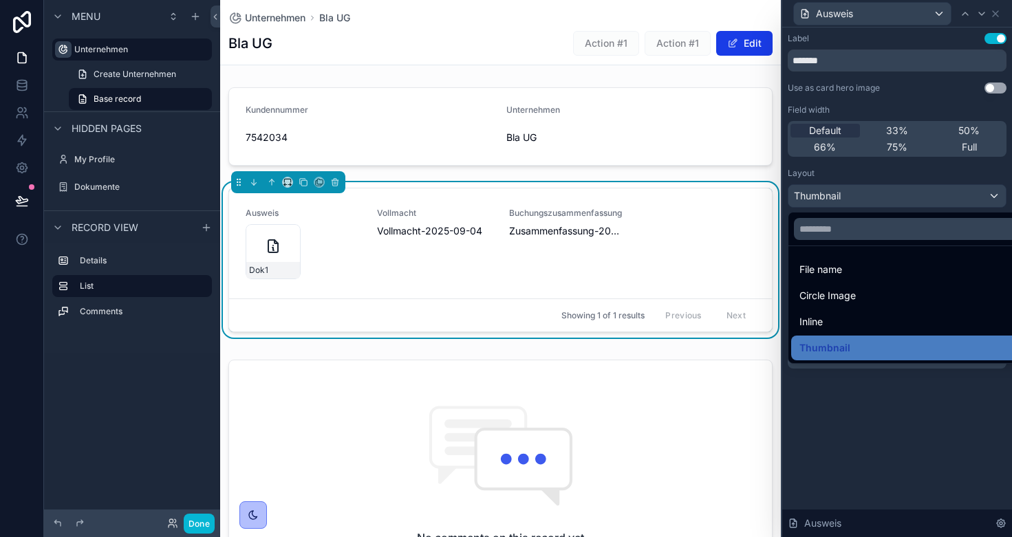
click at [906, 14] on div at bounding box center [897, 268] width 230 height 537
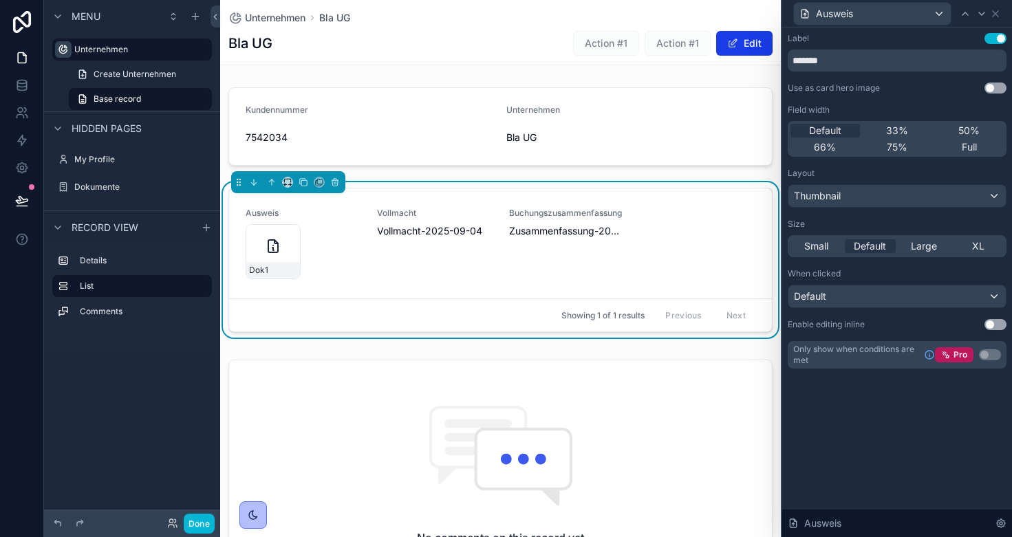
click at [940, 14] on div "Ausweis" at bounding box center [872, 14] width 157 height 22
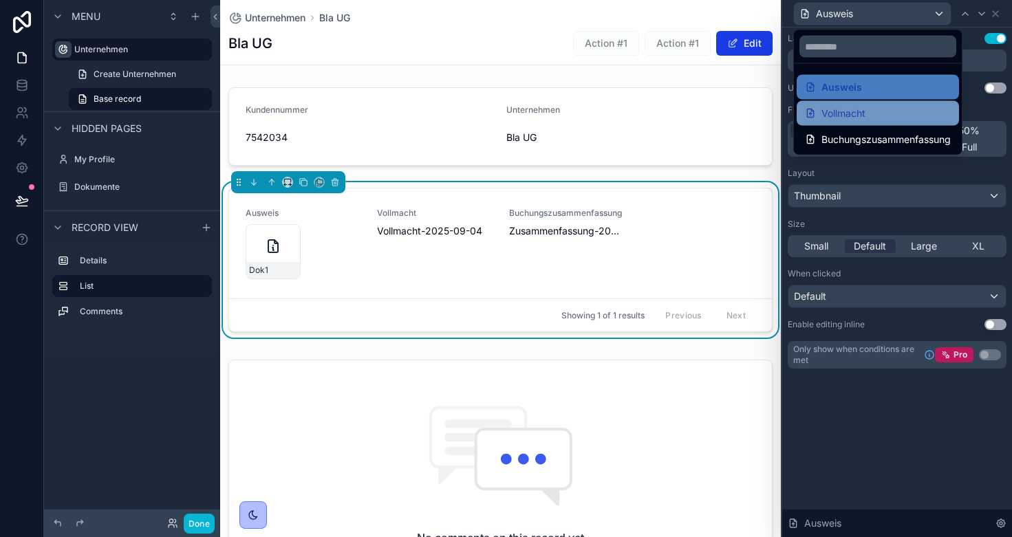
click at [862, 110] on span "Vollmacht" at bounding box center [843, 113] width 44 height 17
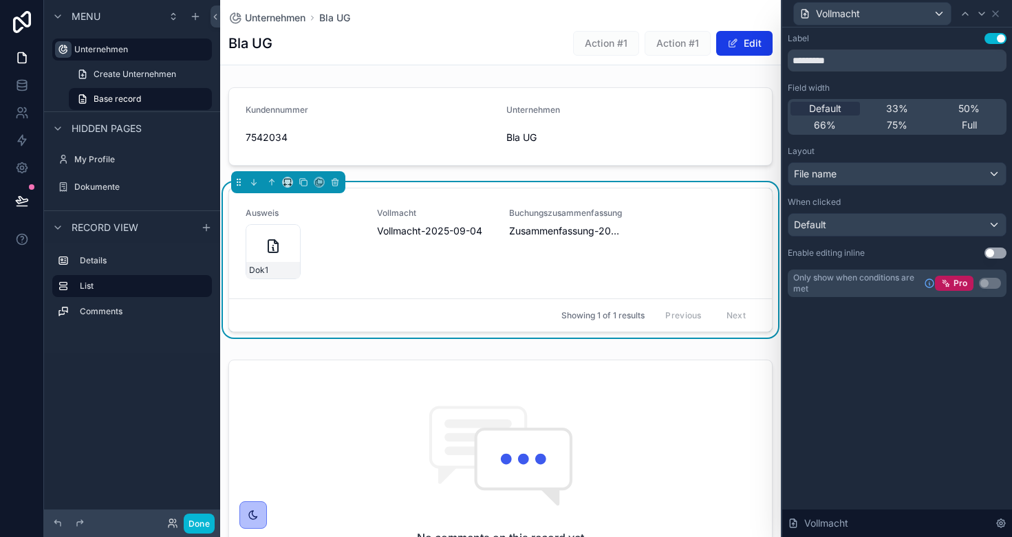
click at [853, 177] on div "File name" at bounding box center [896, 174] width 217 height 22
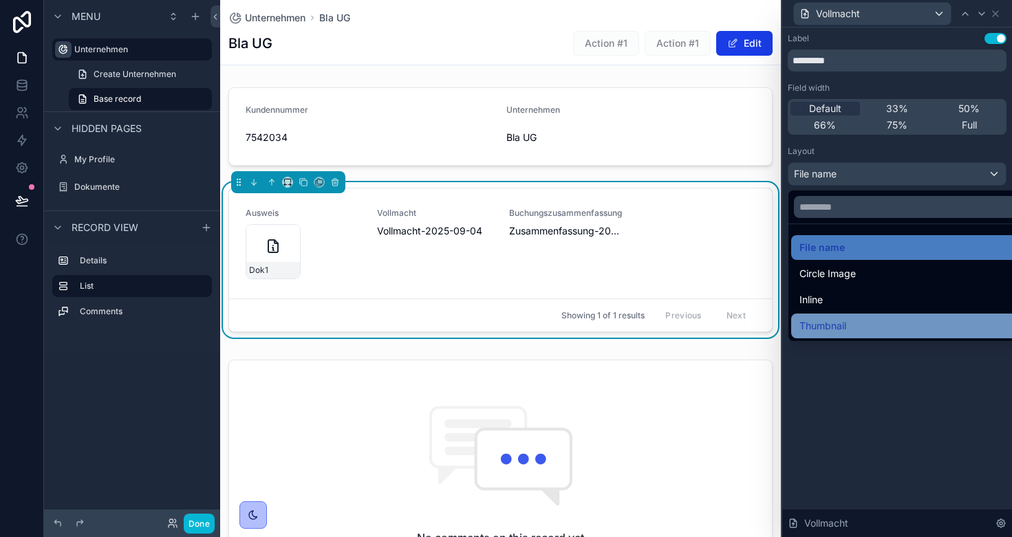
click at [830, 322] on span "Thumbnail" at bounding box center [822, 326] width 47 height 17
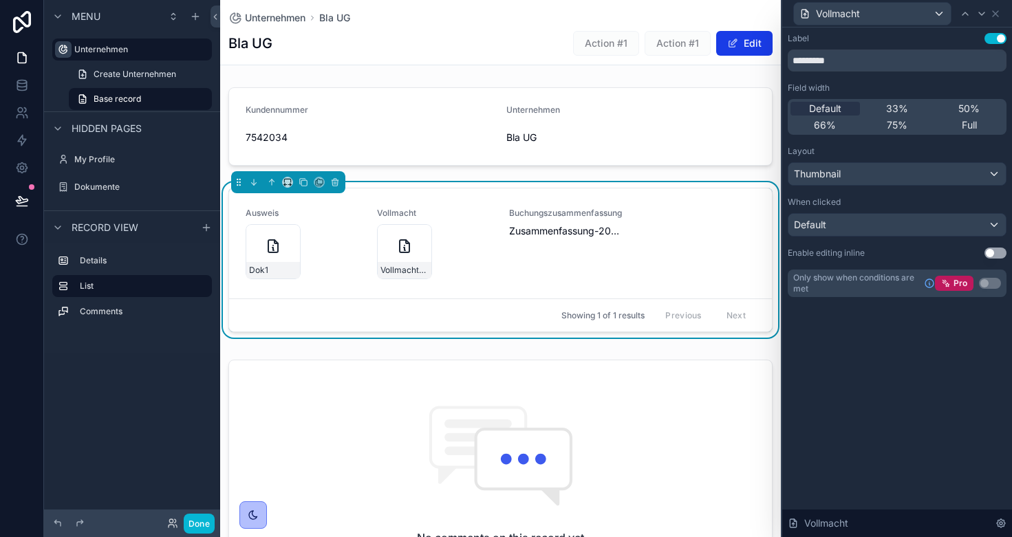
click at [858, 18] on span "Vollmacht" at bounding box center [838, 14] width 44 height 14
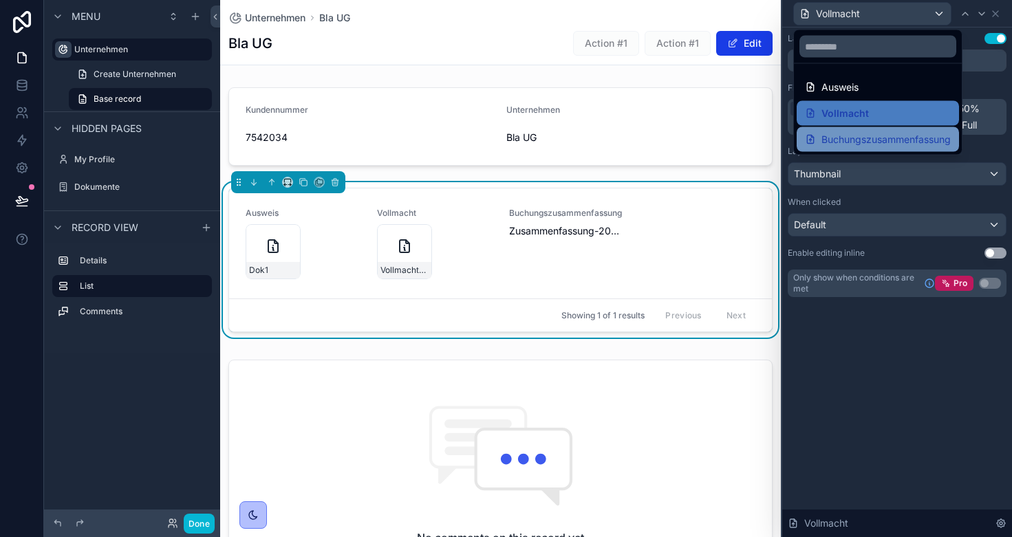
click at [871, 134] on span "Buchungszusammenfassung" at bounding box center [885, 139] width 129 height 17
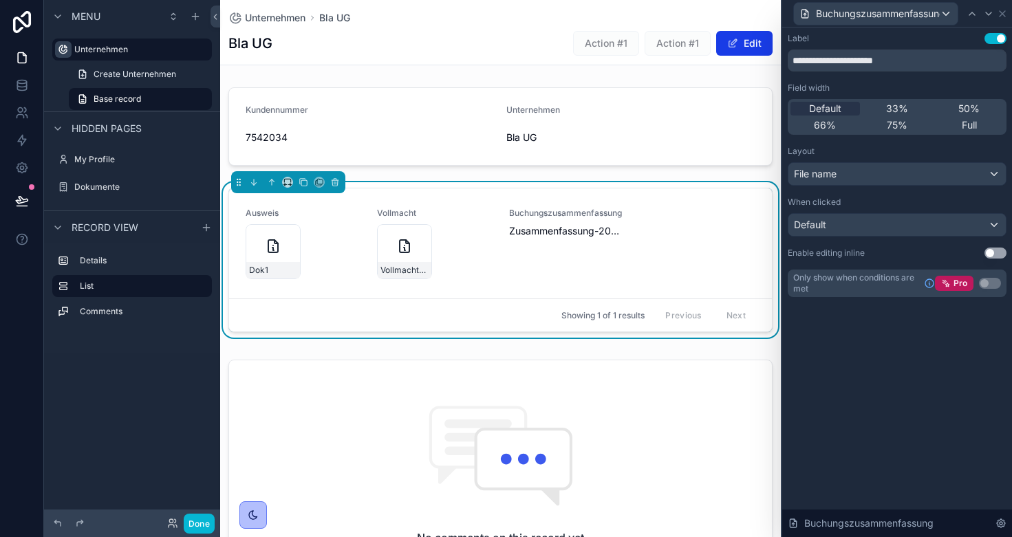
click at [879, 175] on div "File name" at bounding box center [896, 174] width 217 height 22
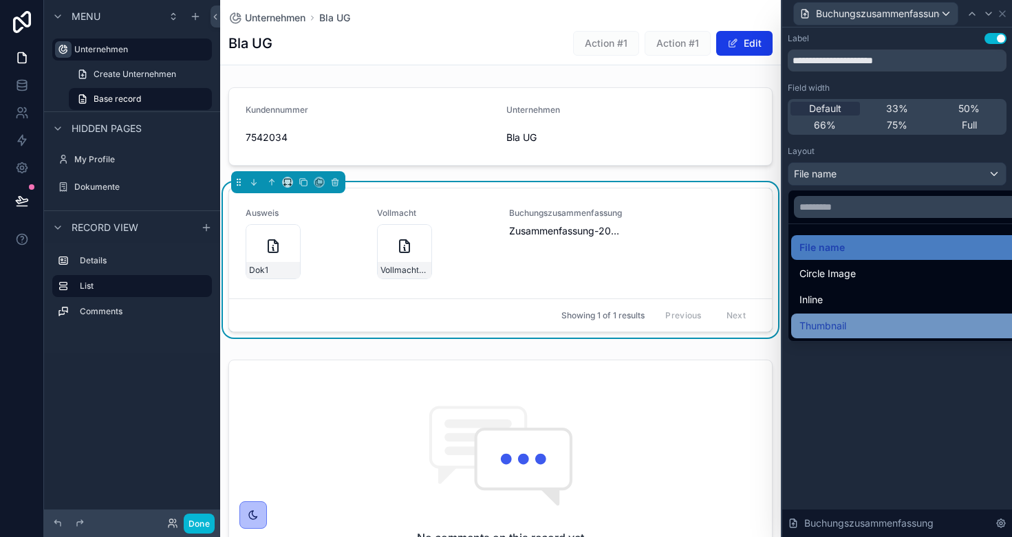
click at [832, 323] on span "Thumbnail" at bounding box center [822, 326] width 47 height 17
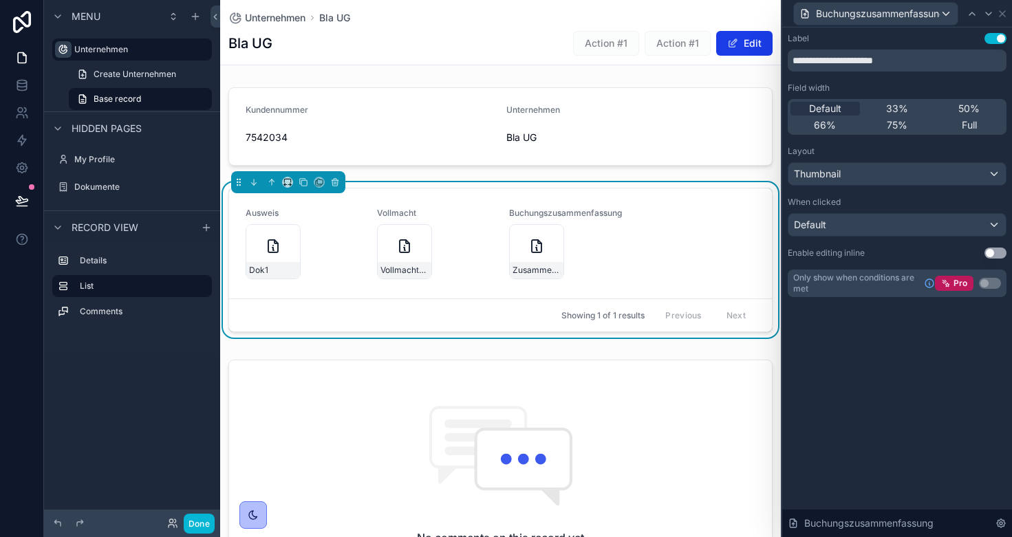
click at [856, 227] on div "Default" at bounding box center [896, 225] width 217 height 22
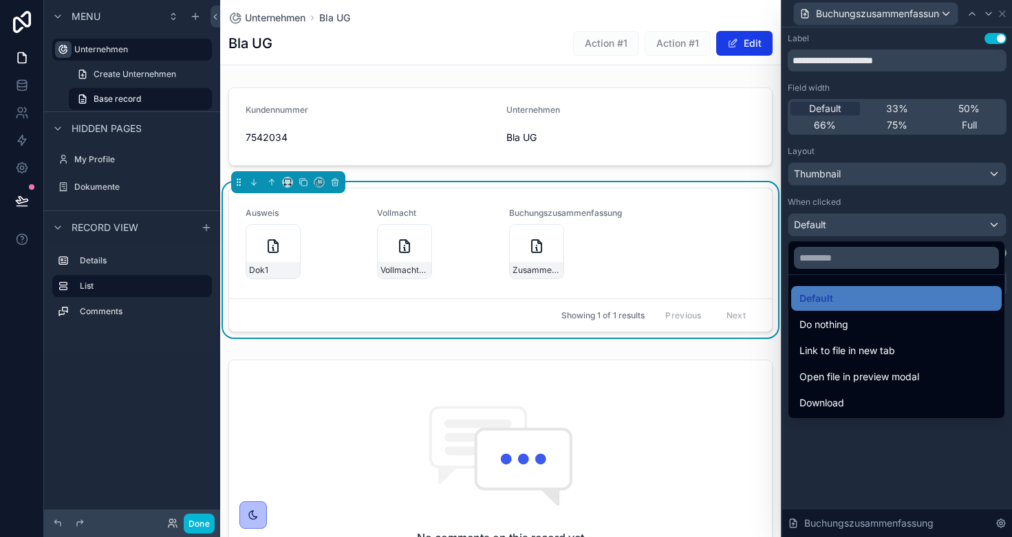
click at [589, 175] on div "Kundennummer 7542034 Unternehmen Bla UG Ausweis Dok1 Vollmacht Vollmacht-2025-0…" at bounding box center [500, 394] width 560 height 625
click at [352, 348] on div "Kundennummer 7542034 Unternehmen Bla UG Ausweis Dok1 Vollmacht Vollmacht-2025-0…" at bounding box center [500, 394] width 560 height 625
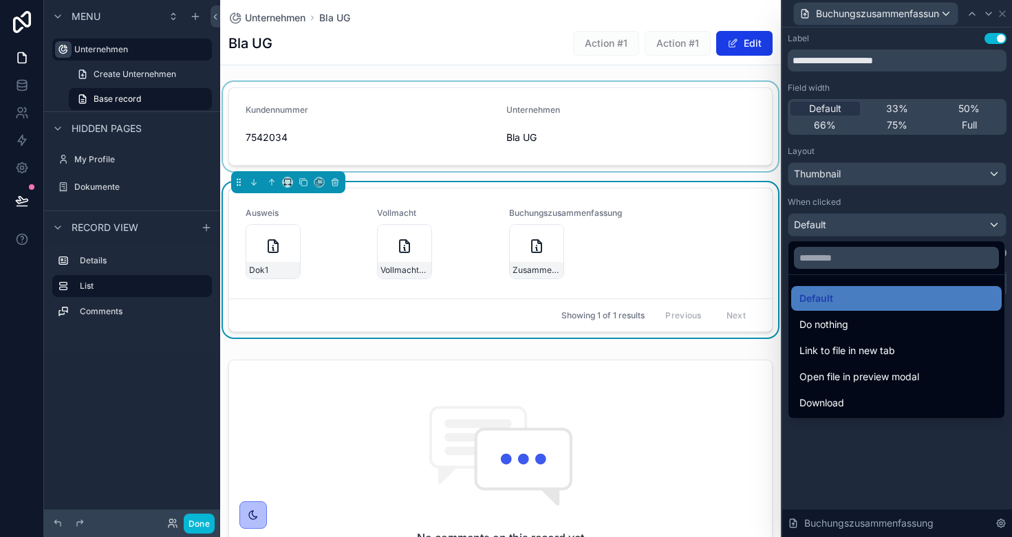
click at [696, 105] on div "scrollable content" at bounding box center [500, 126] width 560 height 89
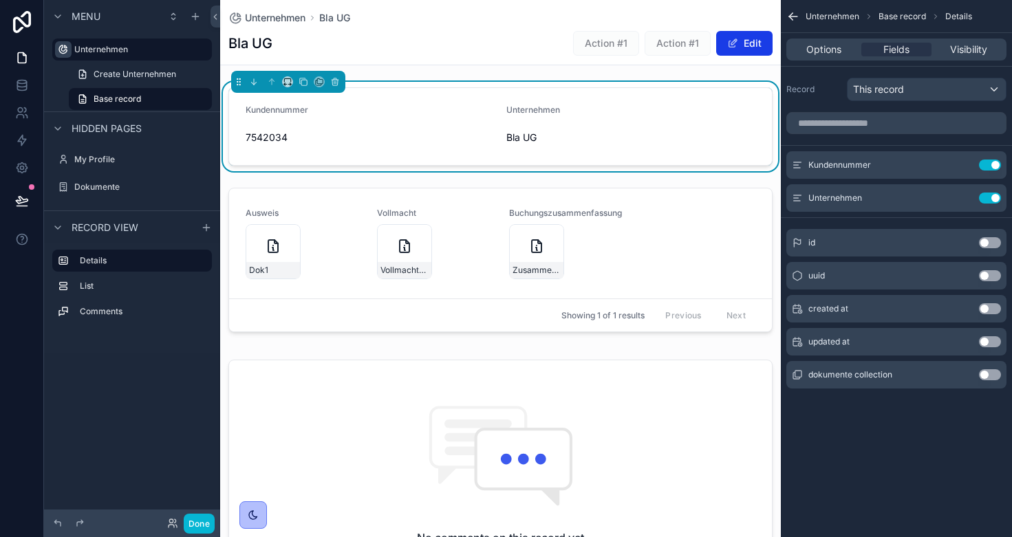
click at [892, 86] on span "This record" at bounding box center [878, 90] width 51 height 14
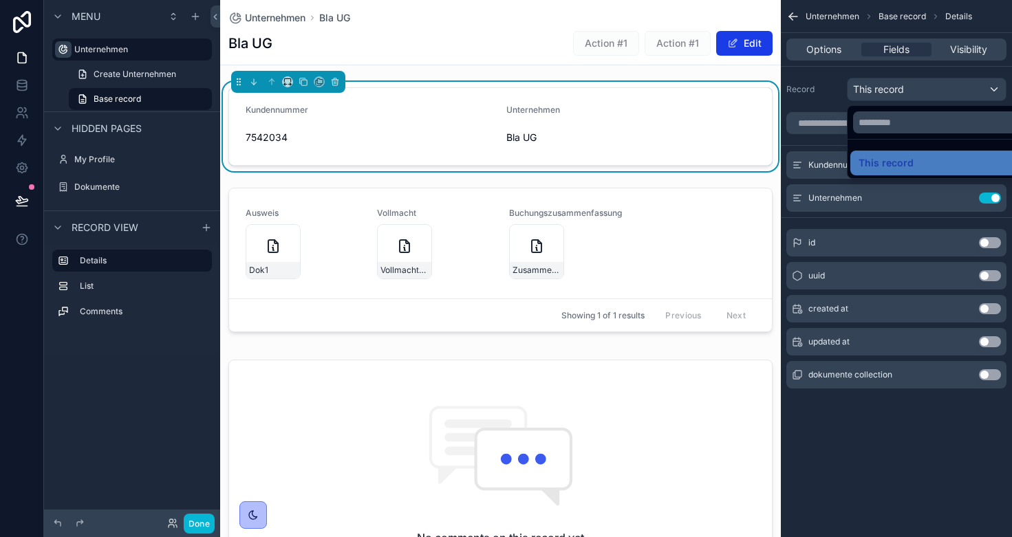
click at [853, 56] on div "scrollable content" at bounding box center [506, 268] width 1012 height 537
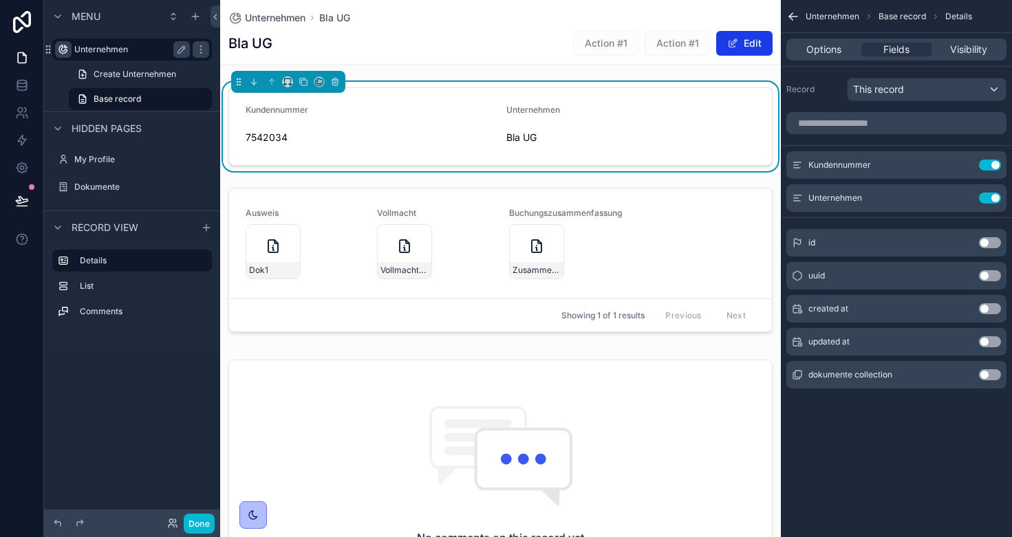
click at [111, 44] on label "Unternehmen" at bounding box center [129, 49] width 110 height 11
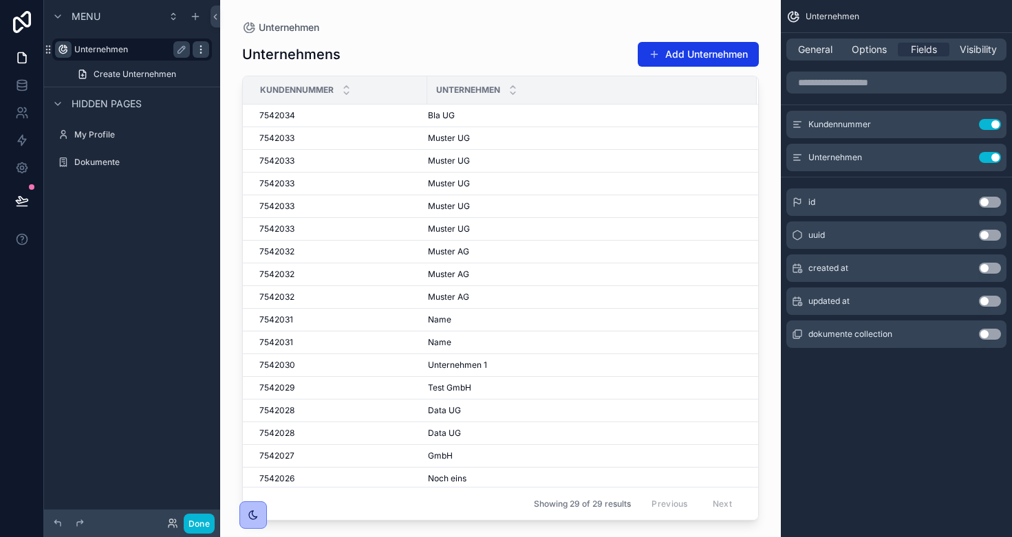
click at [199, 52] on icon "scrollable content" at bounding box center [200, 49] width 11 height 11
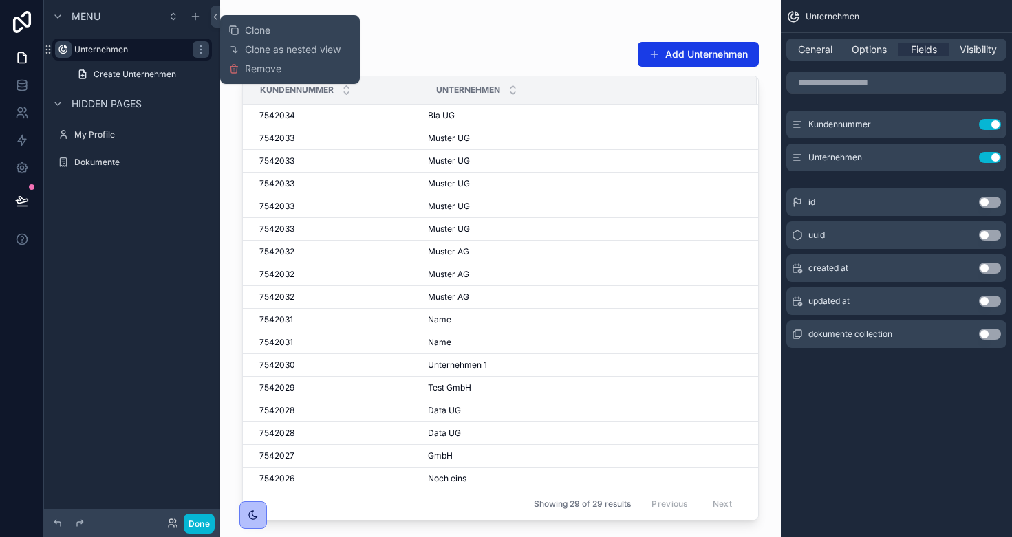
click at [818, 58] on div "General Options Fields Visibility" at bounding box center [896, 50] width 220 height 22
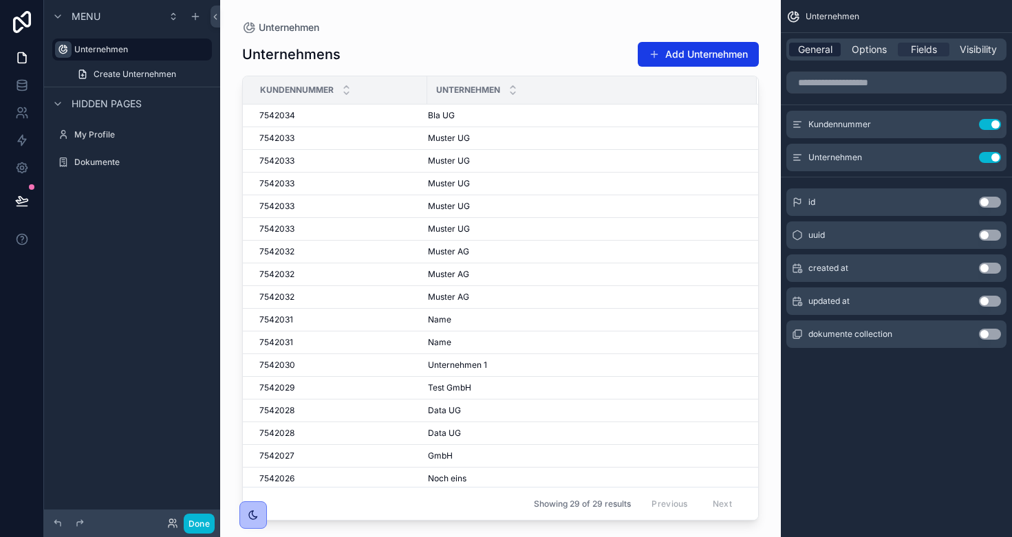
click at [815, 43] on span "General" at bounding box center [815, 50] width 34 height 14
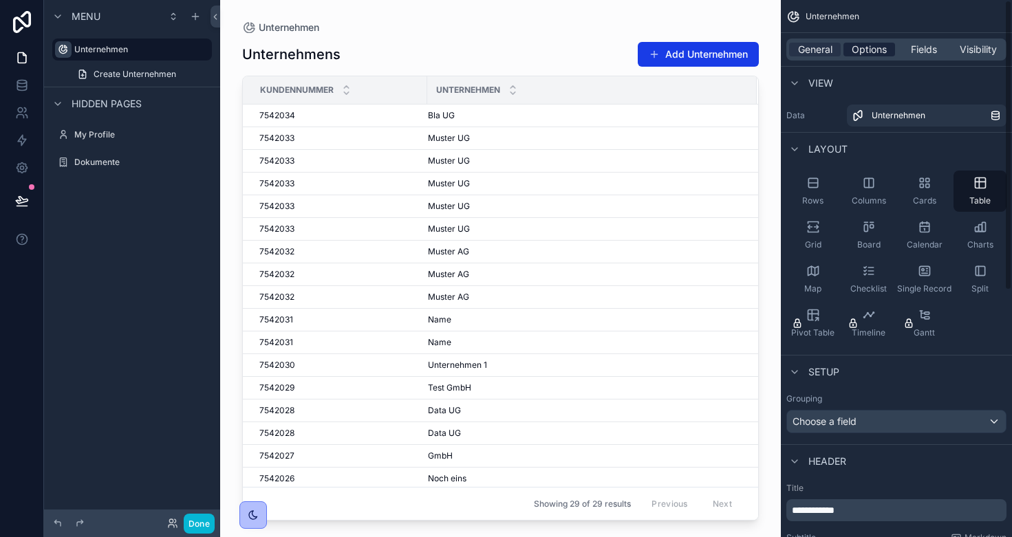
click at [861, 45] on span "Options" at bounding box center [868, 50] width 35 height 14
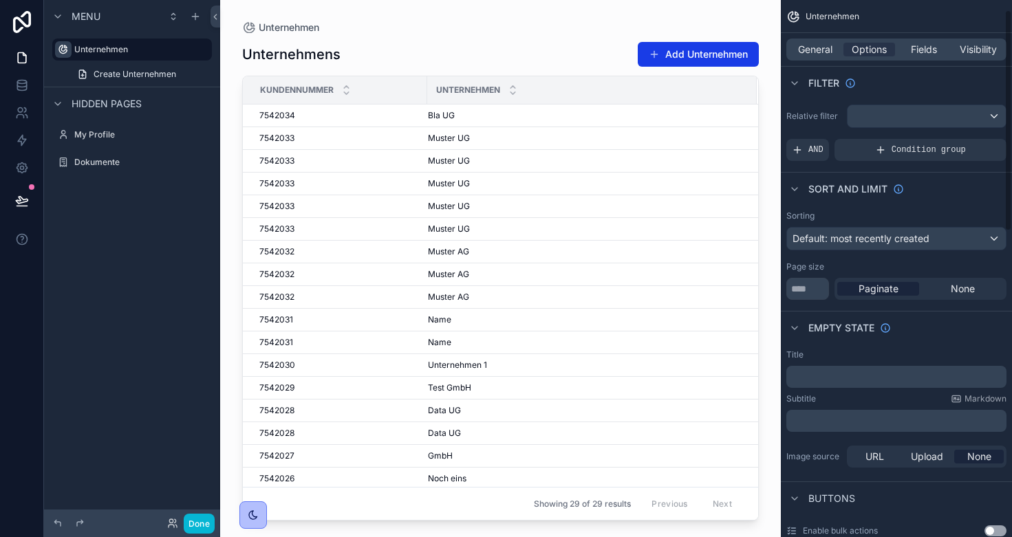
scroll to position [416, 0]
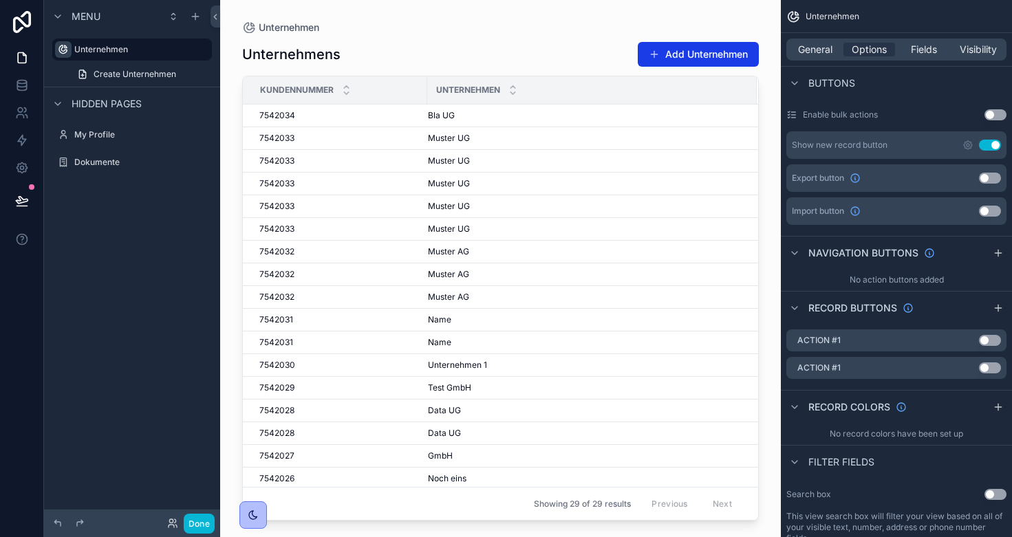
click at [994, 144] on button "Use setting" at bounding box center [989, 145] width 22 height 11
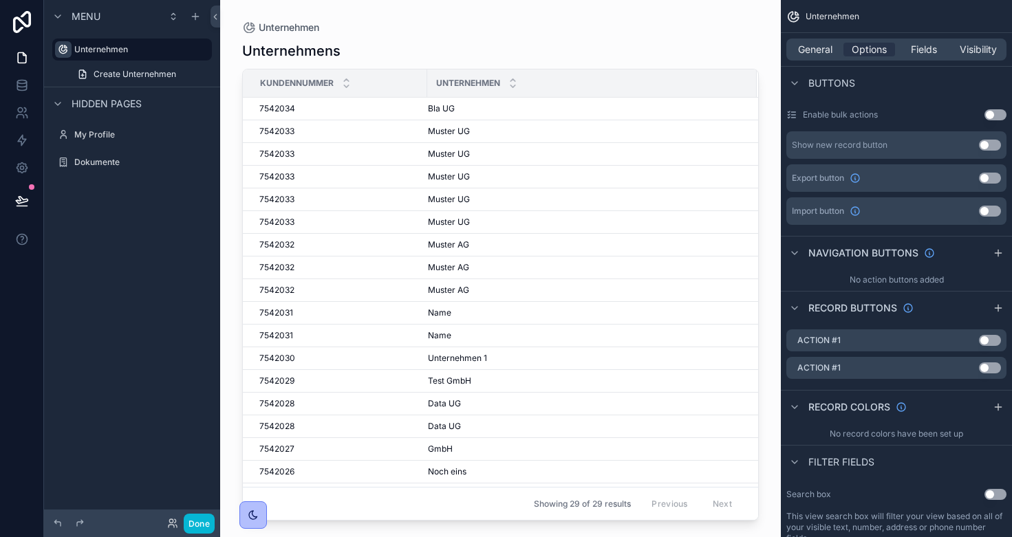
click at [994, 144] on button "Use setting" at bounding box center [989, 145] width 22 height 11
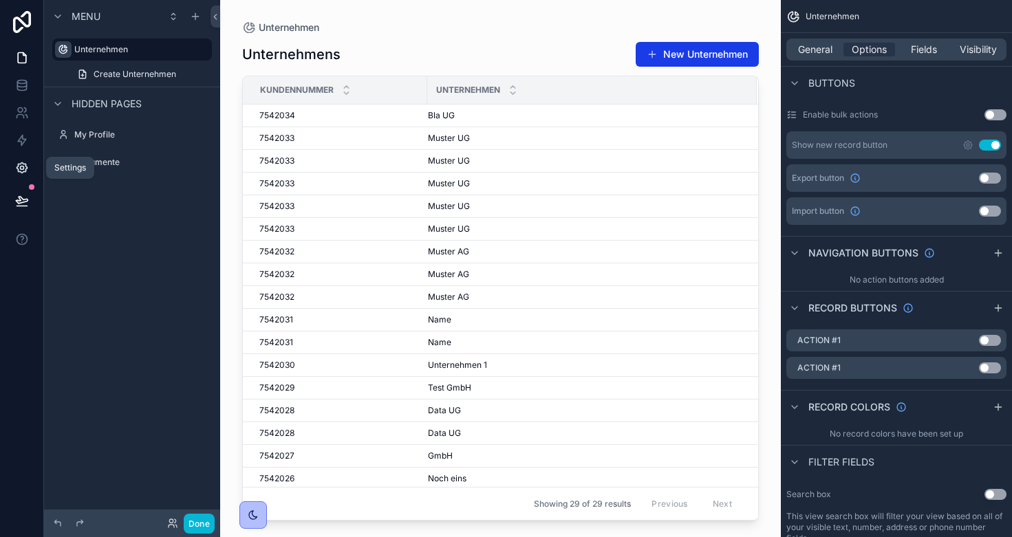
click at [21, 166] on icon at bounding box center [22, 168] width 14 height 14
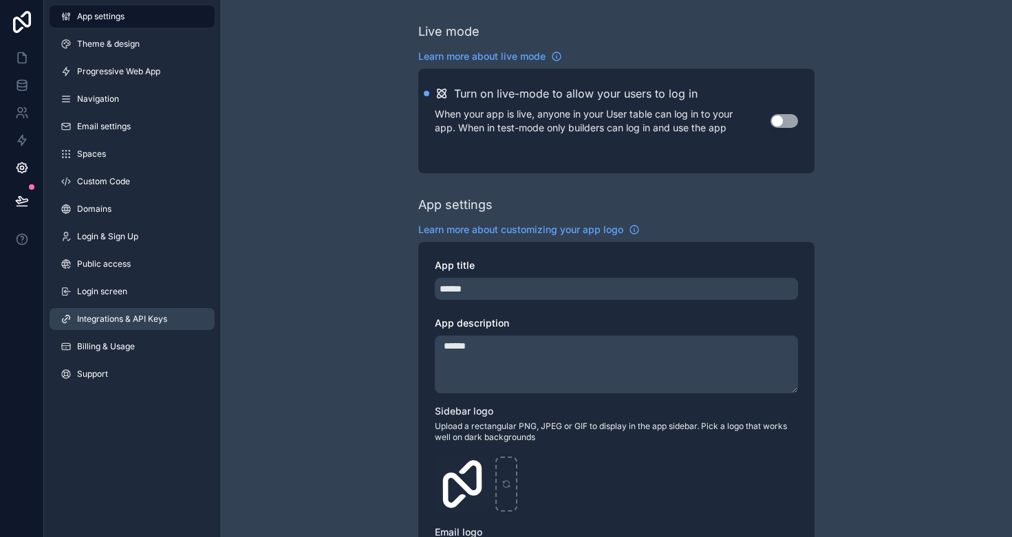
click at [114, 314] on span "Integrations & API Keys" at bounding box center [122, 319] width 90 height 11
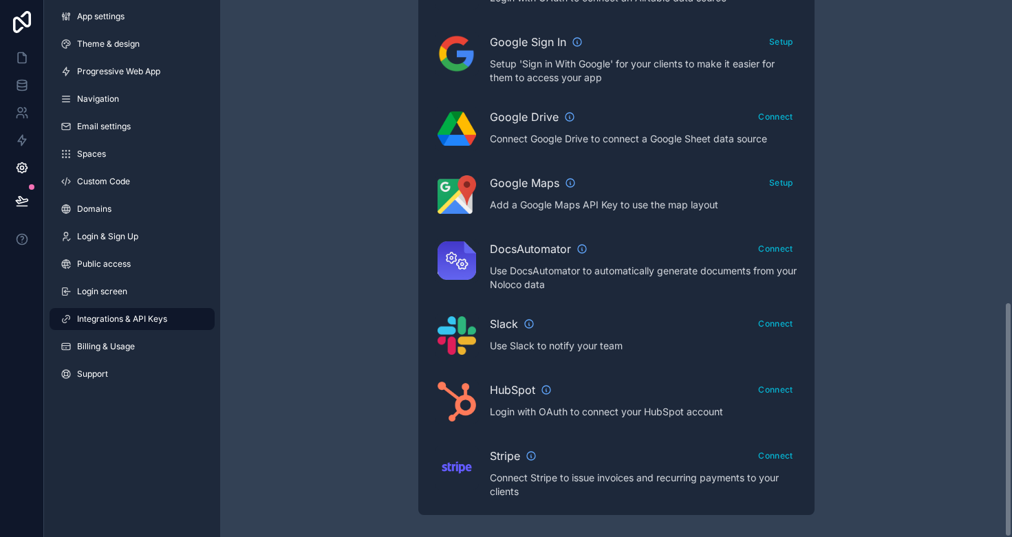
scroll to position [688, 0]
click at [532, 458] on icon "scrollable content" at bounding box center [530, 455] width 11 height 11
click at [19, 137] on icon at bounding box center [22, 140] width 14 height 14
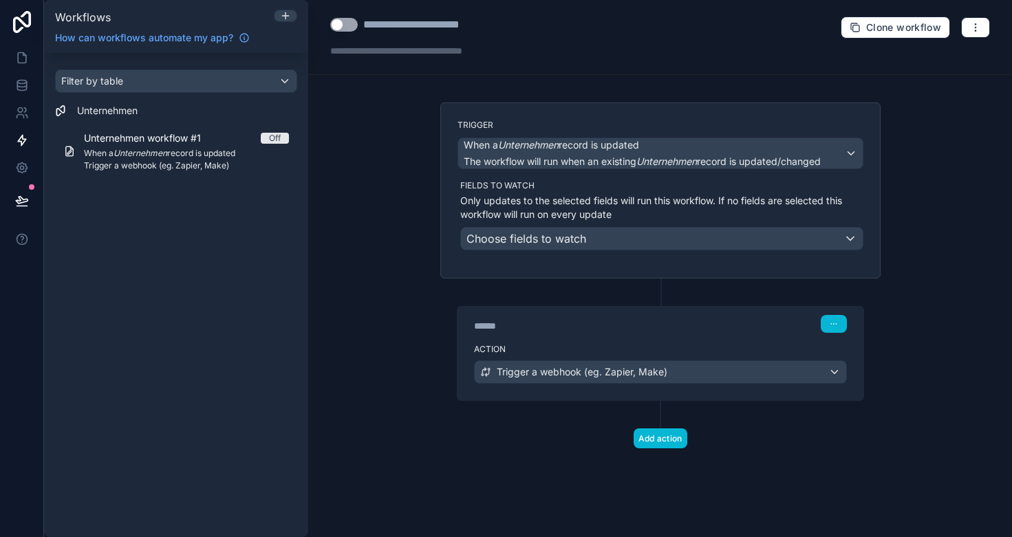
click at [545, 378] on span "Trigger a webhook (eg. Zapier, Make)" at bounding box center [581, 372] width 171 height 14
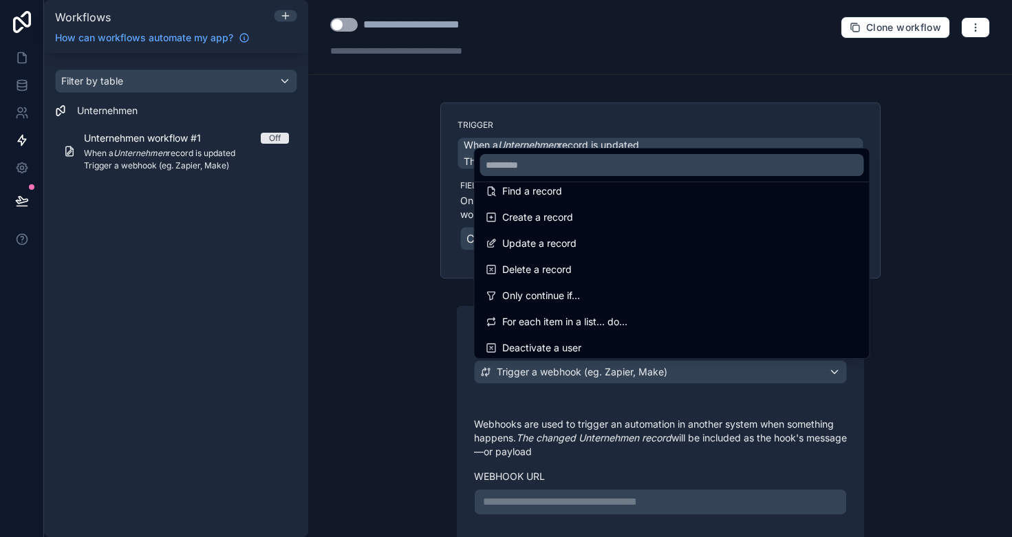
scroll to position [10, 0]
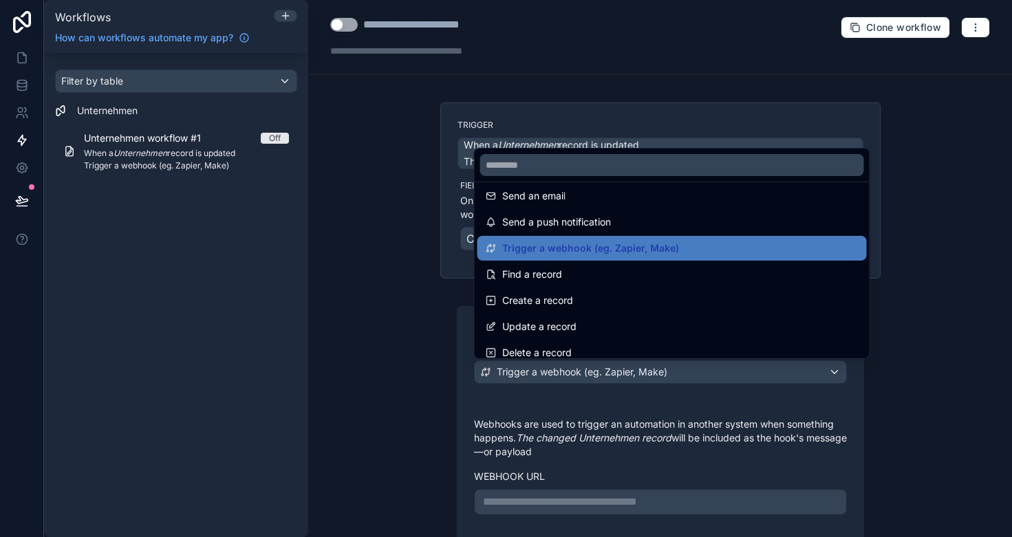
click at [345, 204] on div at bounding box center [506, 268] width 1012 height 537
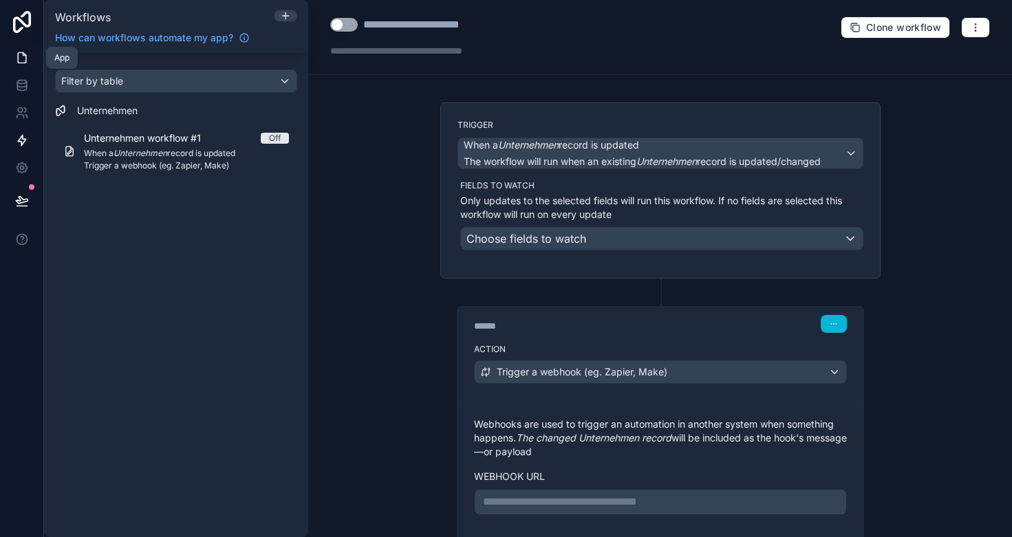
click at [16, 59] on icon at bounding box center [22, 58] width 14 height 14
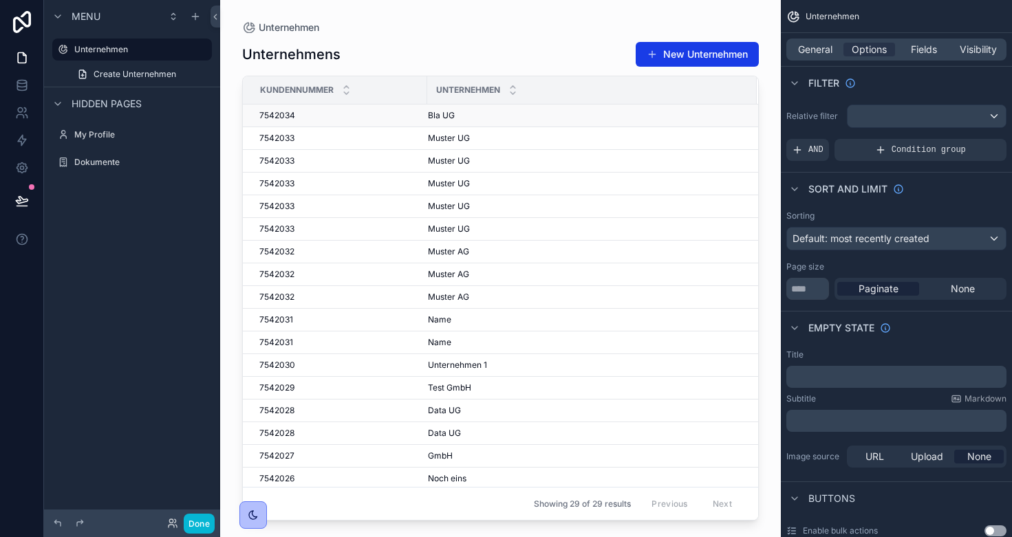
click at [443, 109] on td "Bla UG Bla UG" at bounding box center [591, 116] width 329 height 23
click at [535, 118] on div "Bla UG Bla UG" at bounding box center [584, 115] width 312 height 11
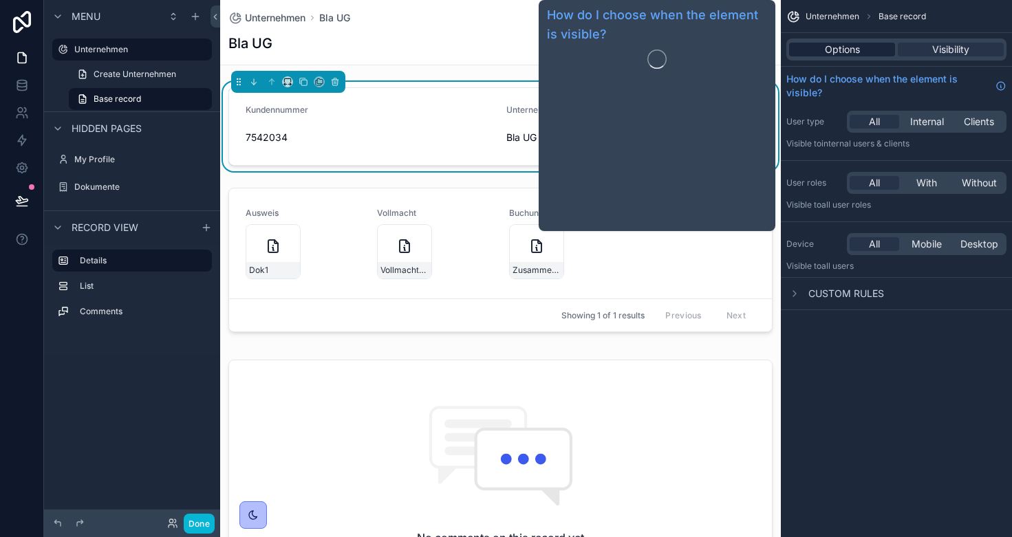
click at [853, 47] on span "Options" at bounding box center [841, 50] width 35 height 14
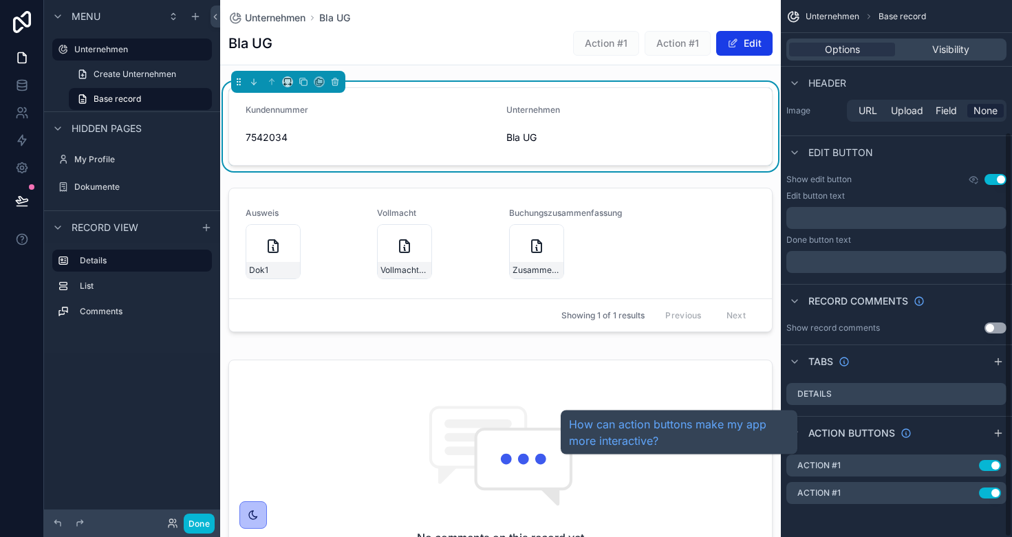
scroll to position [174, 0]
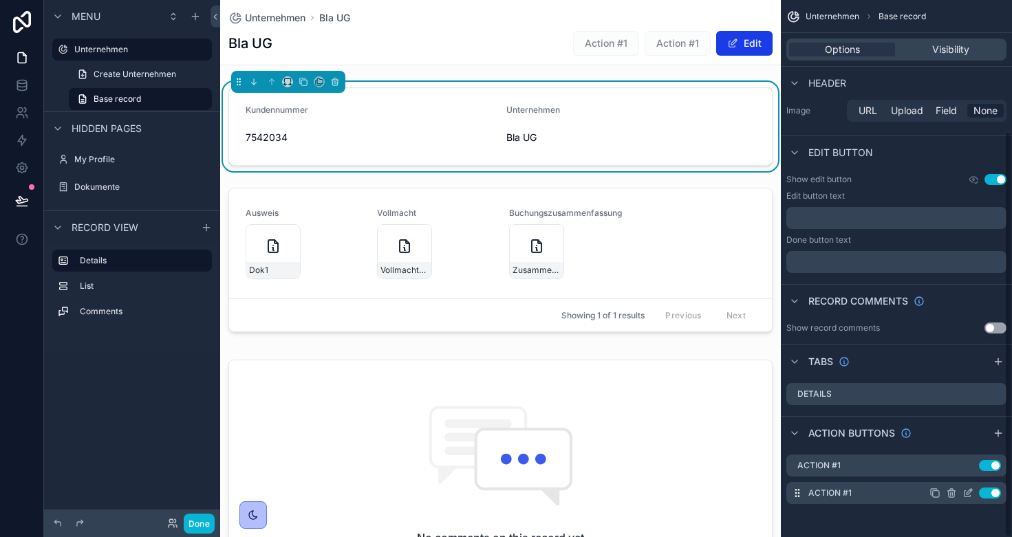
click at [963, 494] on icon "scrollable content" at bounding box center [967, 493] width 11 height 11
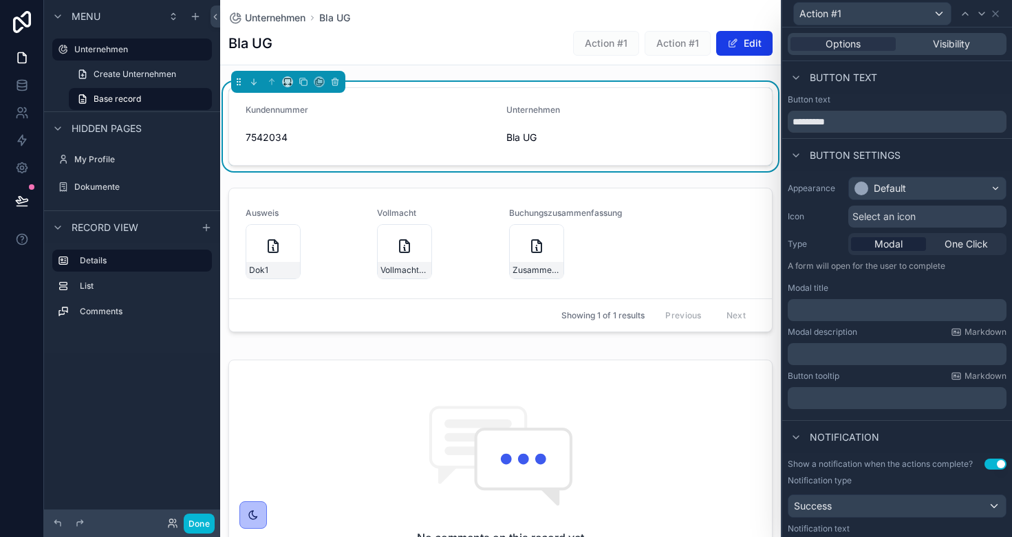
scroll to position [0, 0]
drag, startPoint x: 855, startPoint y: 122, endPoint x: 769, endPoint y: 112, distance: 87.2
click at [769, 112] on div "Action #1 Options Visibility Button text Button text ********* Button settings …" at bounding box center [506, 268] width 1012 height 537
type input "********"
click at [859, 184] on div at bounding box center [861, 189] width 14 height 14
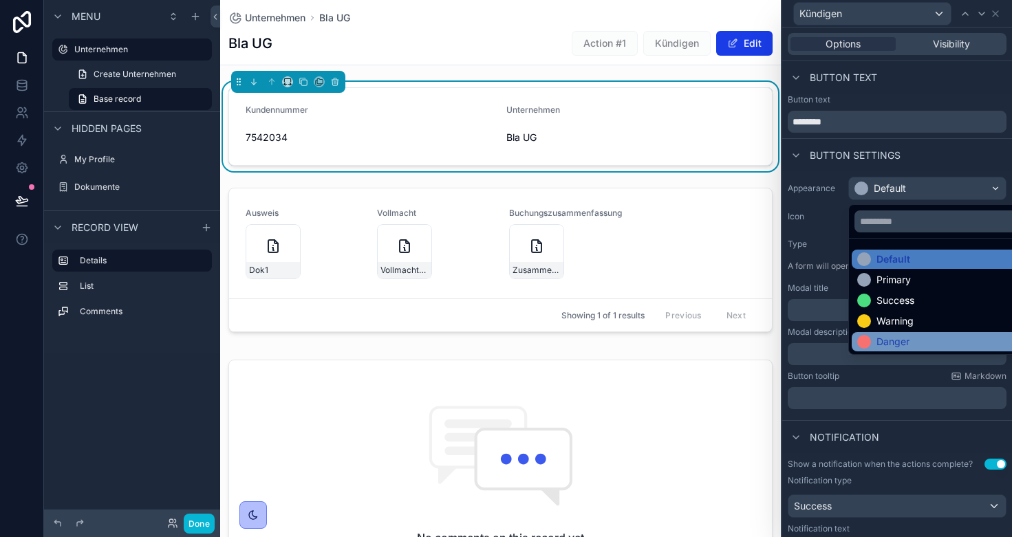
click at [891, 342] on div "Danger" at bounding box center [892, 342] width 33 height 14
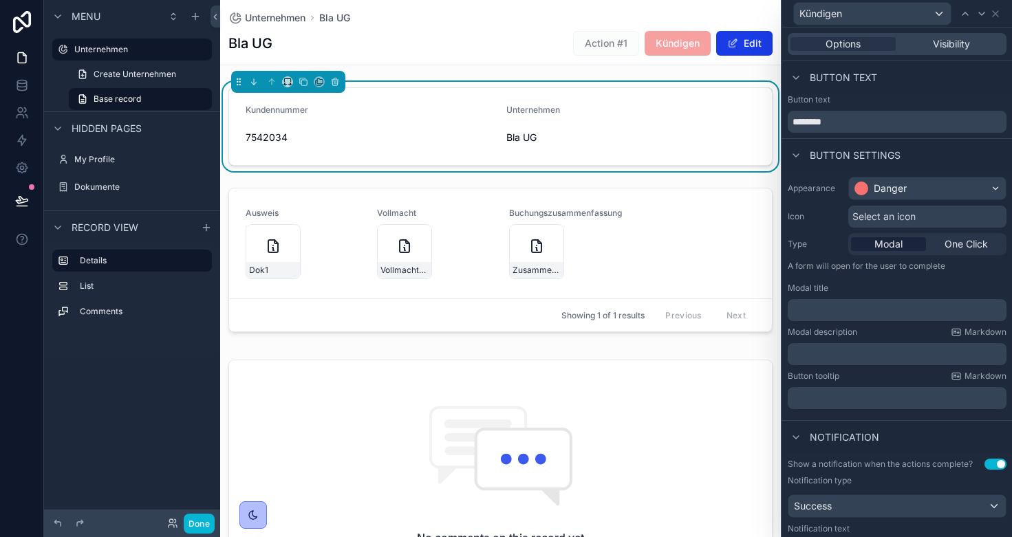
click at [827, 226] on div "Icon Select an icon" at bounding box center [896, 217] width 219 height 22
click at [947, 244] on span "One Click" at bounding box center [965, 244] width 43 height 14
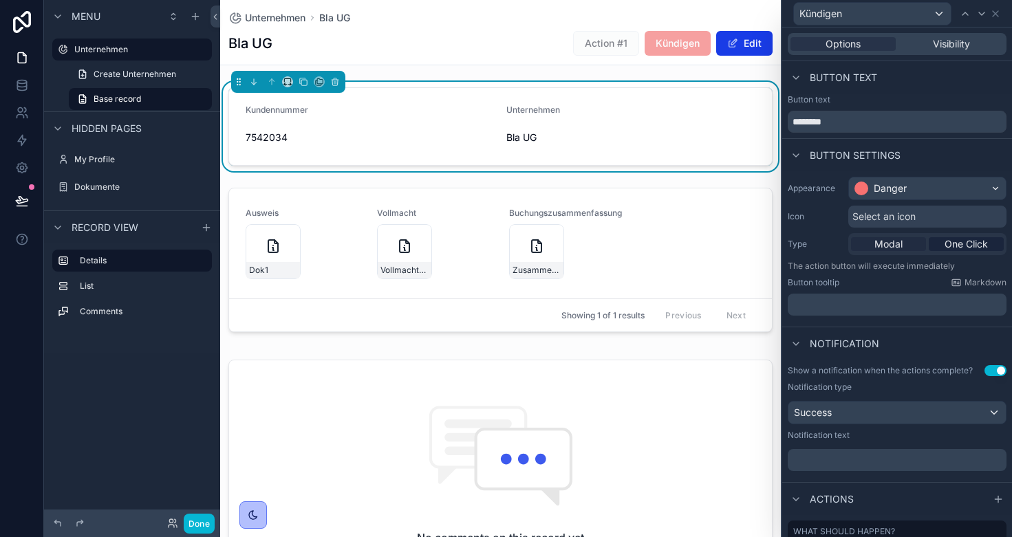
click at [888, 249] on span "Modal" at bounding box center [888, 244] width 28 height 14
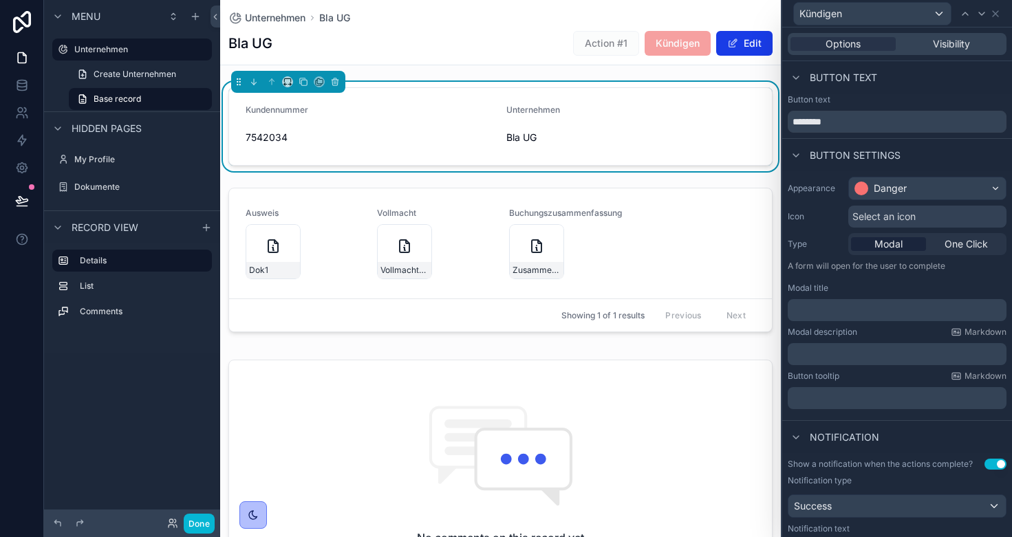
scroll to position [43, 0]
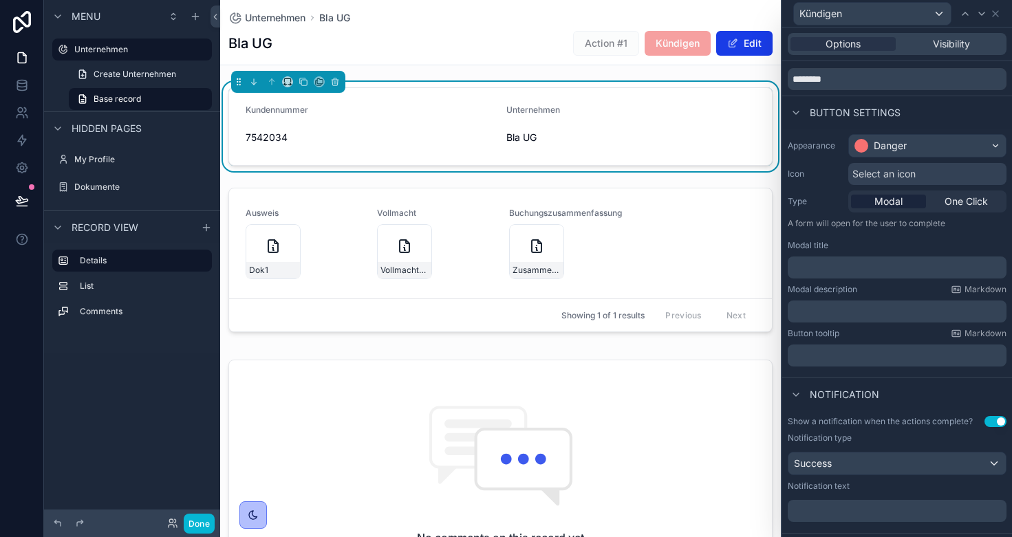
click at [835, 267] on p "﻿" at bounding box center [898, 268] width 210 height 14
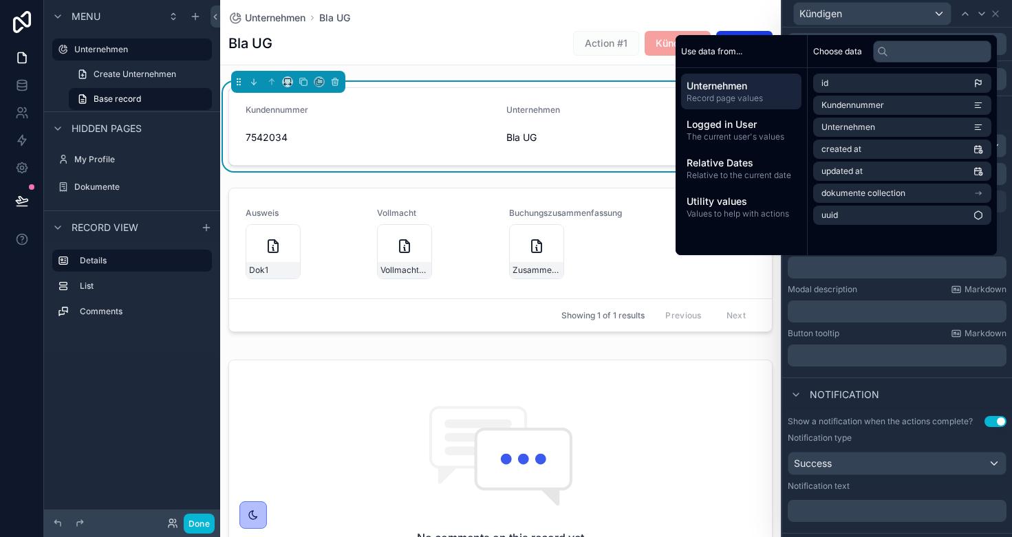
click at [835, 267] on p "﻿" at bounding box center [898, 268] width 210 height 14
click at [904, 291] on div "Modal description Markdown" at bounding box center [896, 289] width 219 height 11
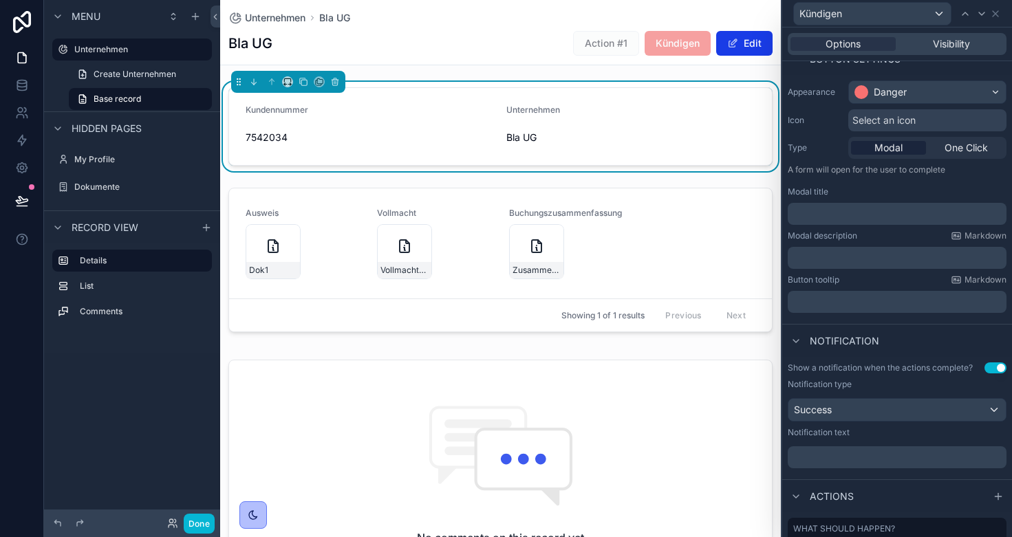
scroll to position [97, 0]
click at [681, 47] on span "Kündigen" at bounding box center [677, 43] width 66 height 14
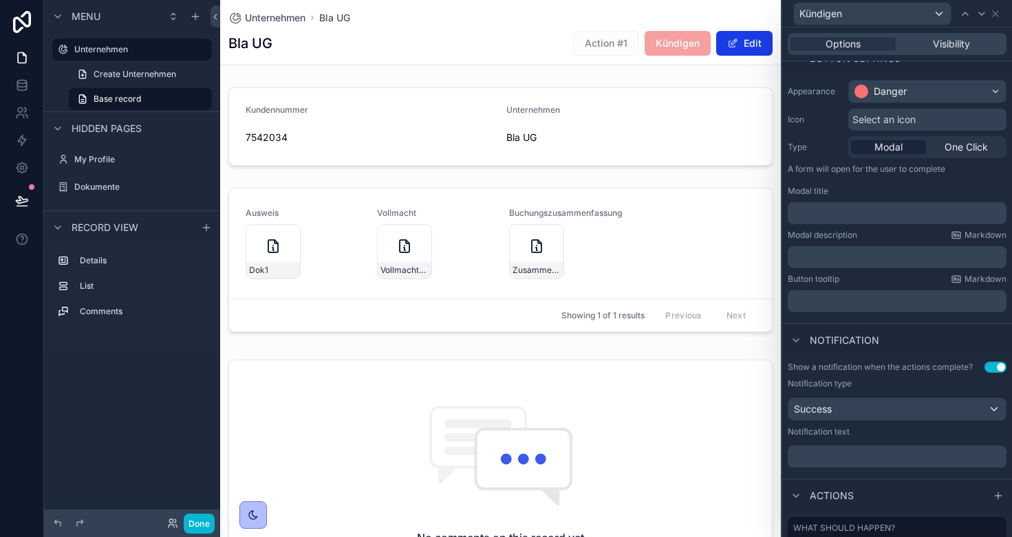
click at [681, 47] on span "Kündigen" at bounding box center [677, 43] width 66 height 14
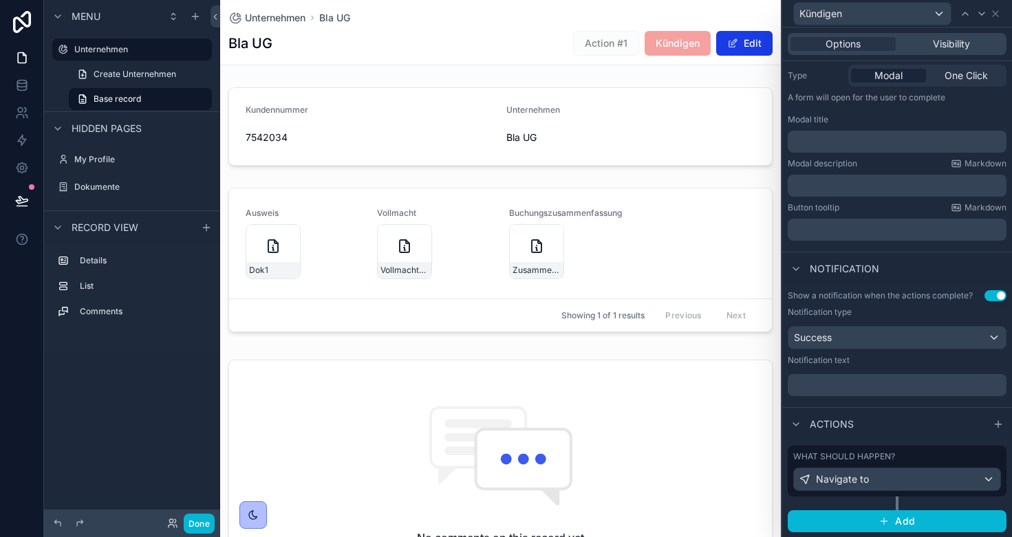
scroll to position [0, 0]
click at [853, 477] on span "Navigate to" at bounding box center [842, 479] width 53 height 14
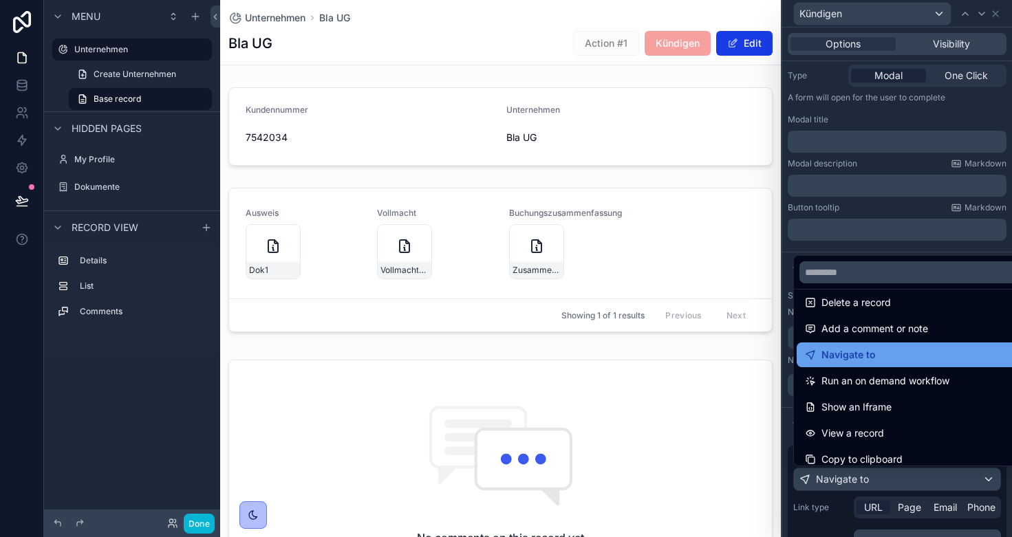
scroll to position [65, 0]
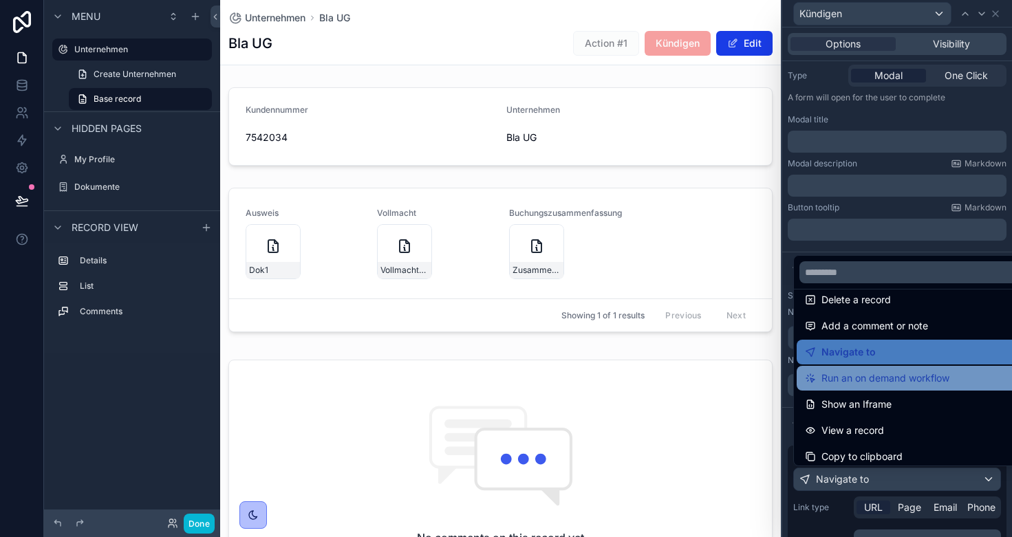
click at [884, 374] on span "Run an on demand workflow" at bounding box center [885, 378] width 128 height 17
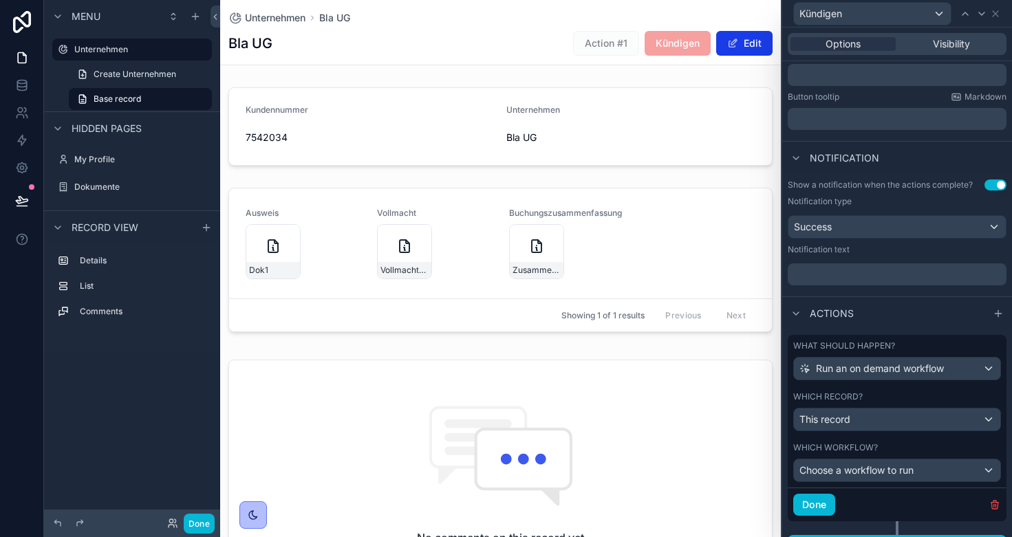
scroll to position [283, 0]
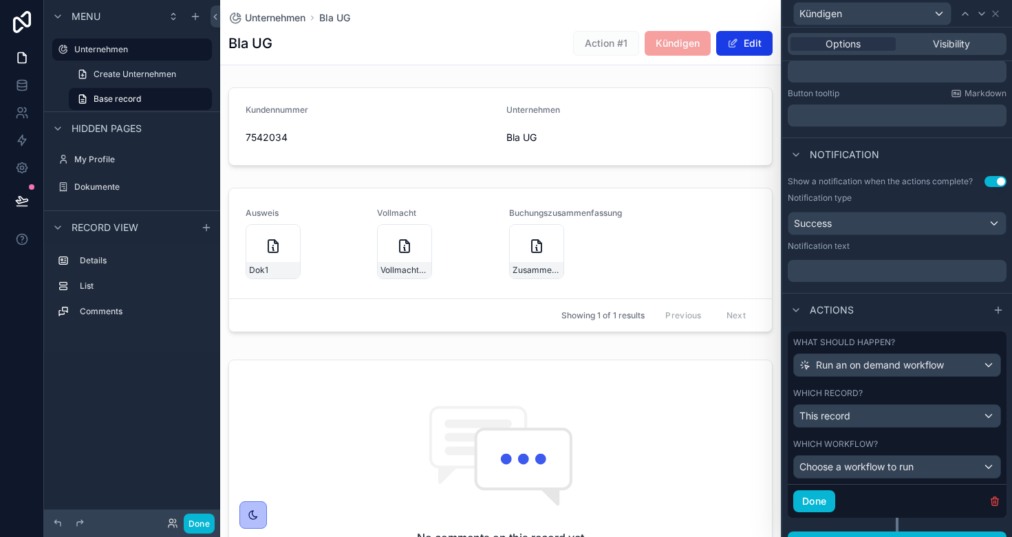
click at [873, 414] on div "This record" at bounding box center [897, 416] width 206 height 22
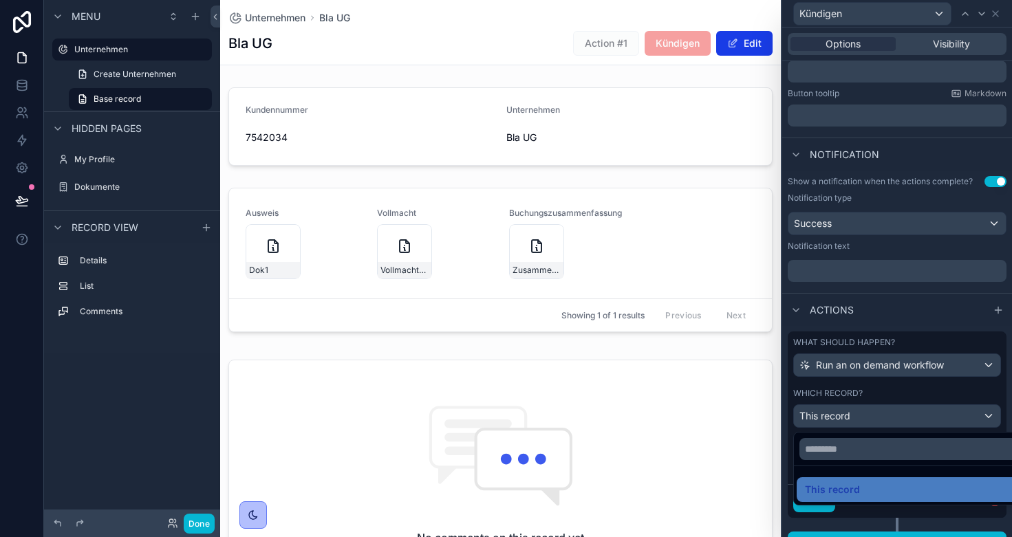
scroll to position [0, 0]
click at [875, 399] on div at bounding box center [897, 268] width 230 height 537
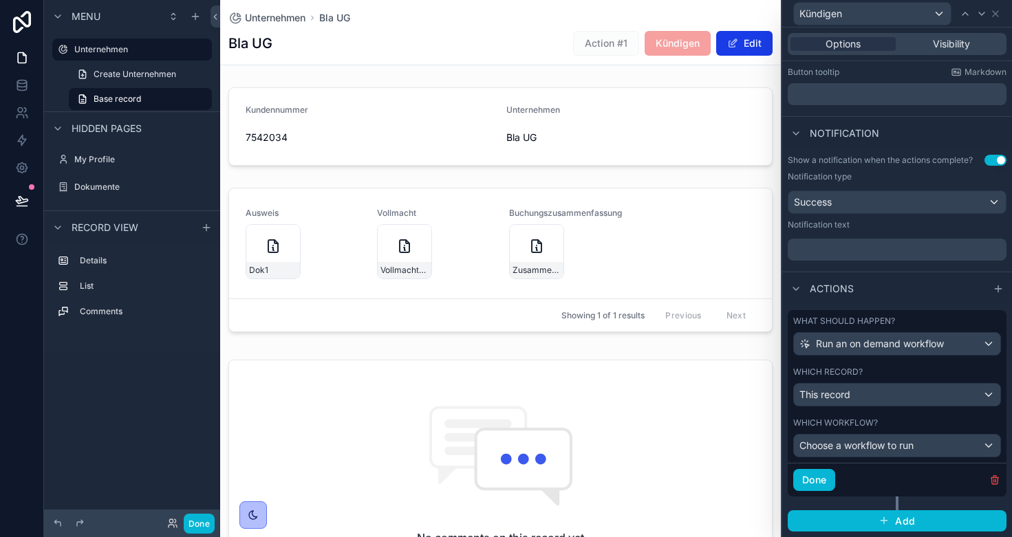
scroll to position [303, 0]
click at [872, 449] on span "Choose a workflow to run" at bounding box center [856, 446] width 114 height 12
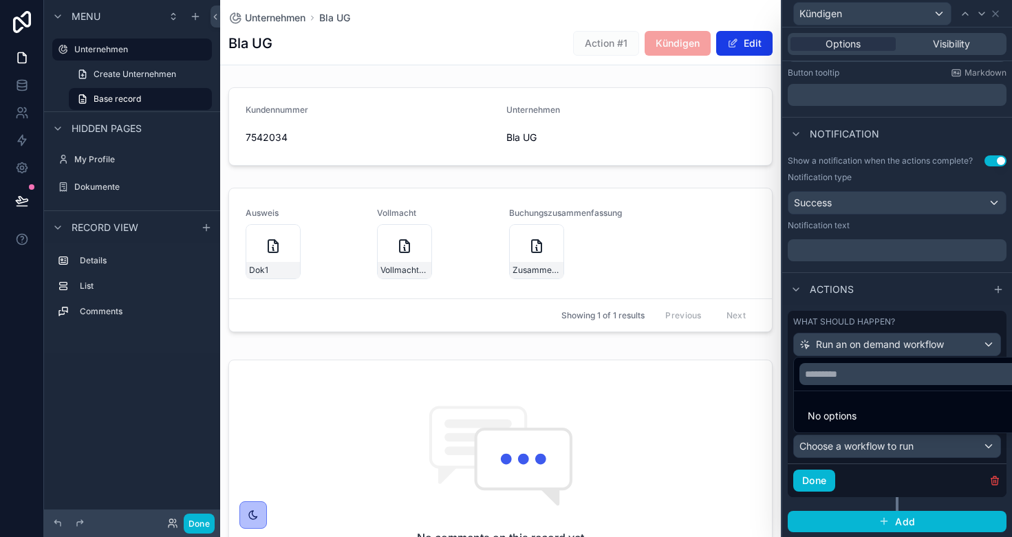
click at [899, 297] on div at bounding box center [897, 268] width 230 height 537
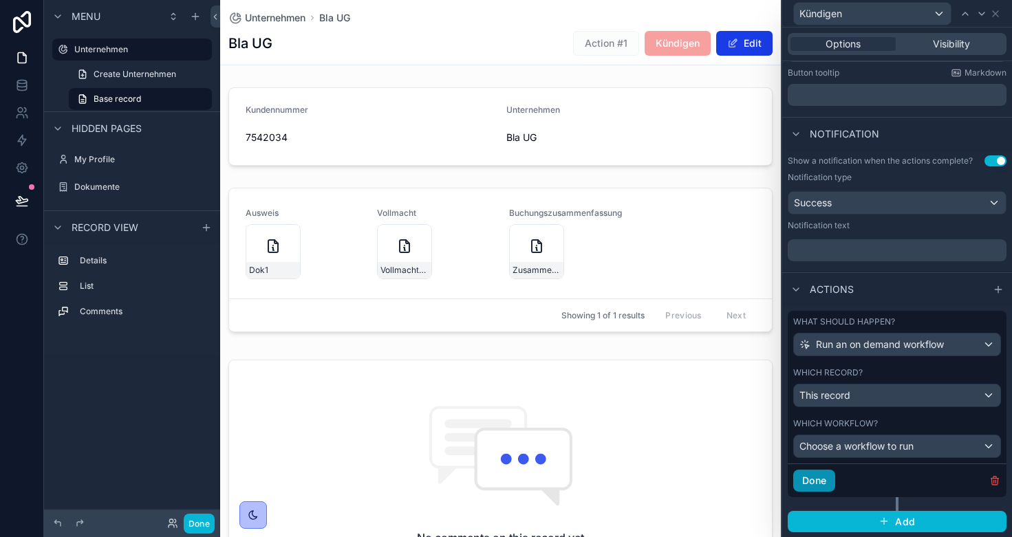
scroll to position [0, 0]
click at [815, 479] on button "Done" at bounding box center [814, 481] width 42 height 22
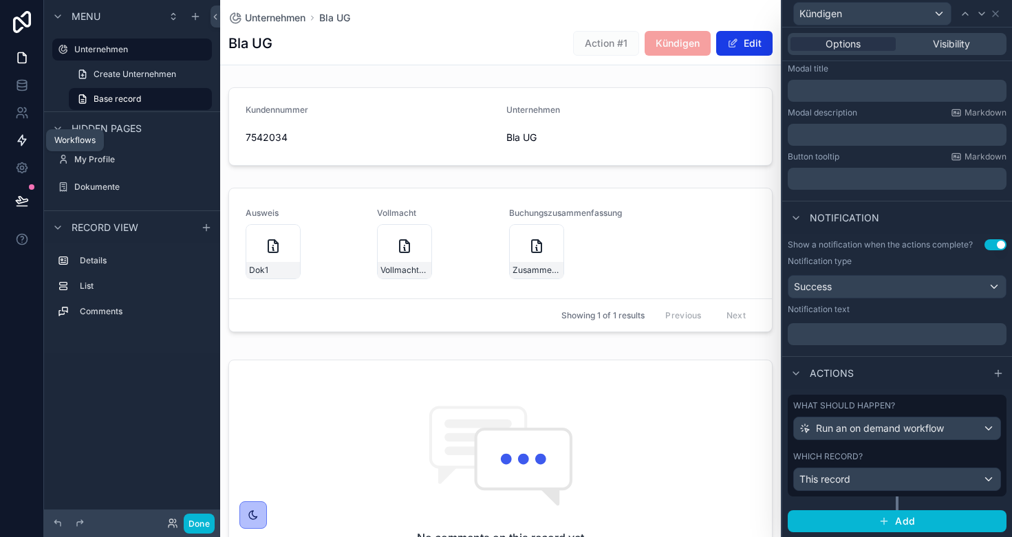
click at [18, 144] on icon at bounding box center [22, 140] width 14 height 14
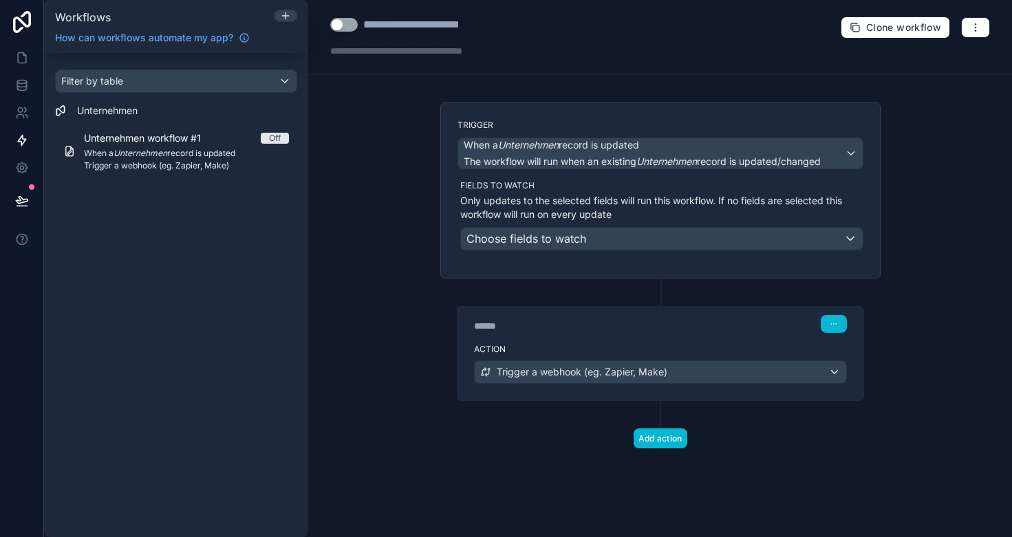
click at [584, 372] on span "Trigger a webhook (eg. Zapier, Make)" at bounding box center [581, 372] width 171 height 14
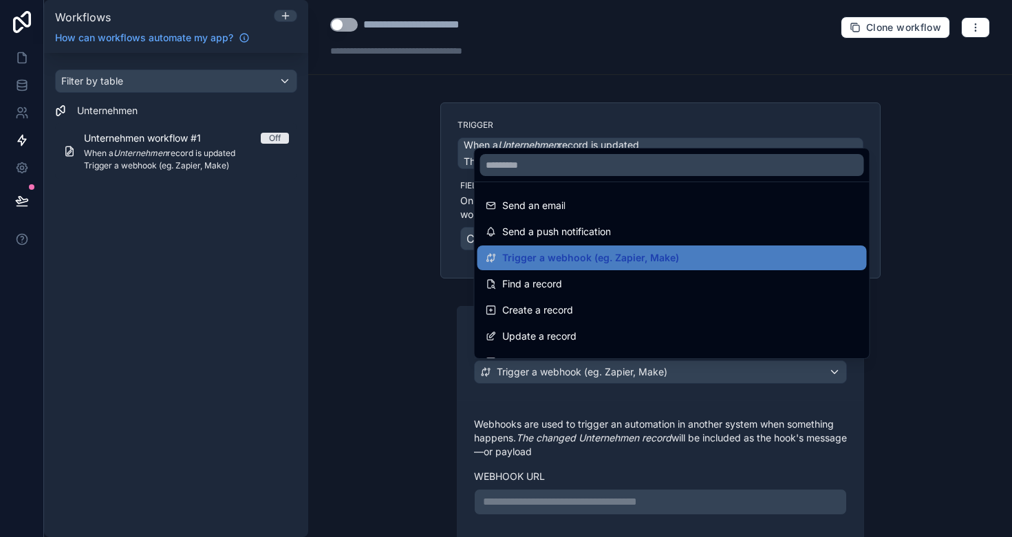
click at [366, 358] on div at bounding box center [506, 268] width 1012 height 537
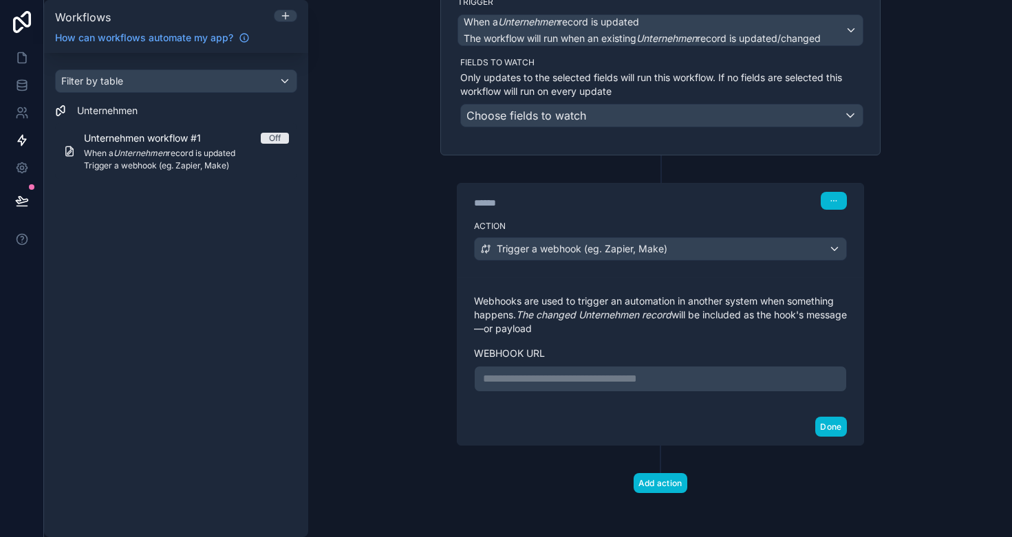
scroll to position [123, 0]
click at [21, 54] on icon at bounding box center [22, 58] width 14 height 14
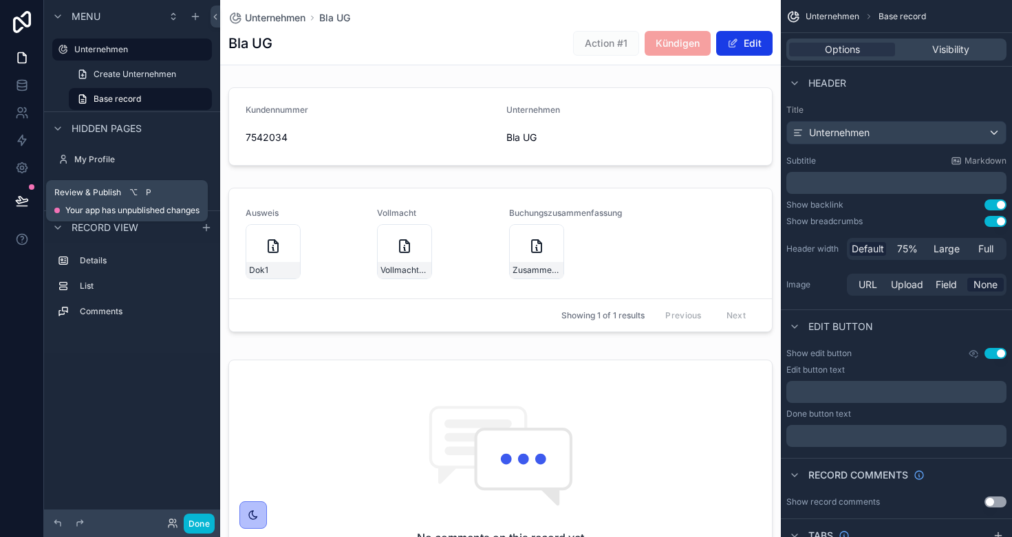
click at [18, 201] on icon at bounding box center [22, 200] width 12 height 7
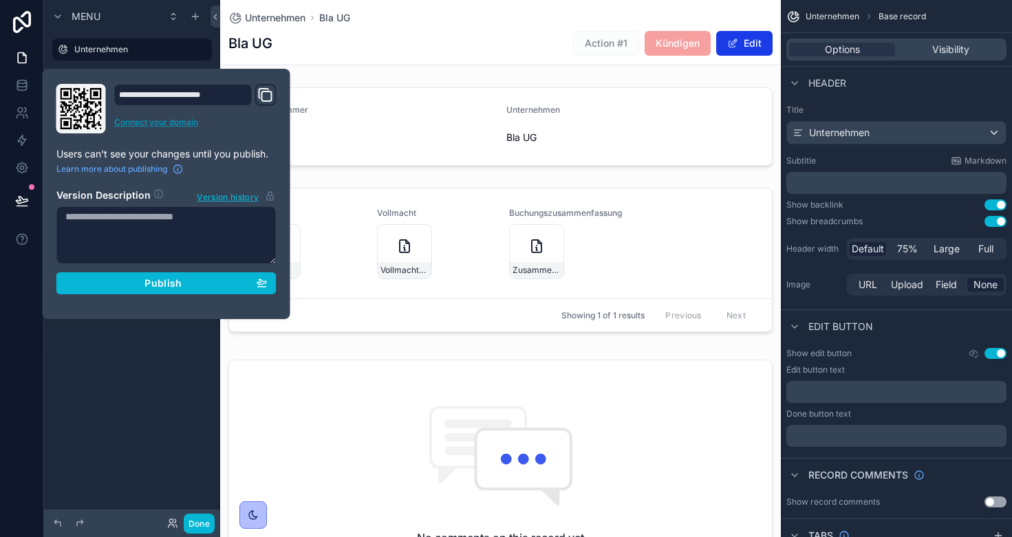
click at [141, 120] on link "Connect your domain" at bounding box center [195, 122] width 162 height 11
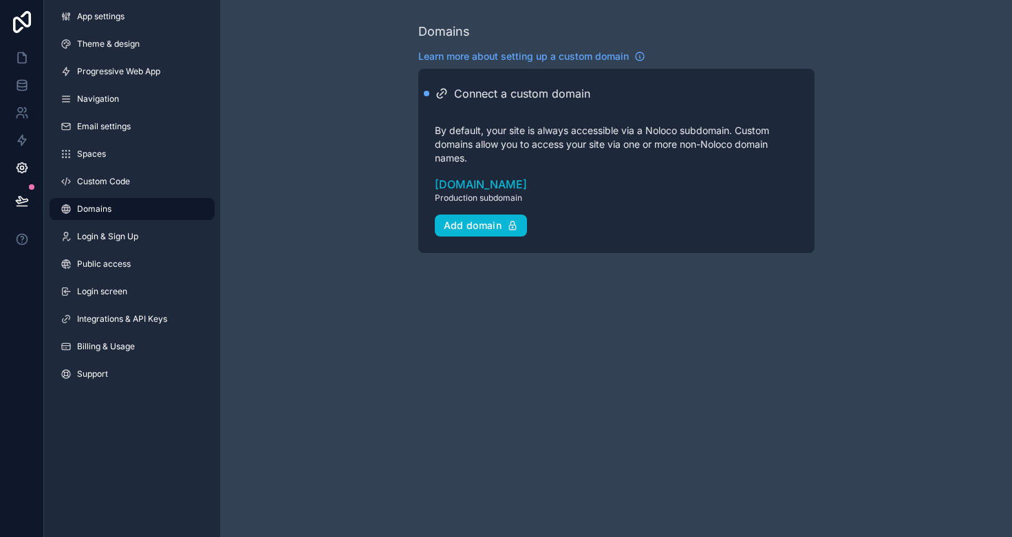
click at [368, 216] on div "Domains Learn more about setting up a custom domain Connect a custom domain By …" at bounding box center [615, 137] width 791 height 275
click at [121, 179] on span "Custom Code" at bounding box center [103, 181] width 53 height 11
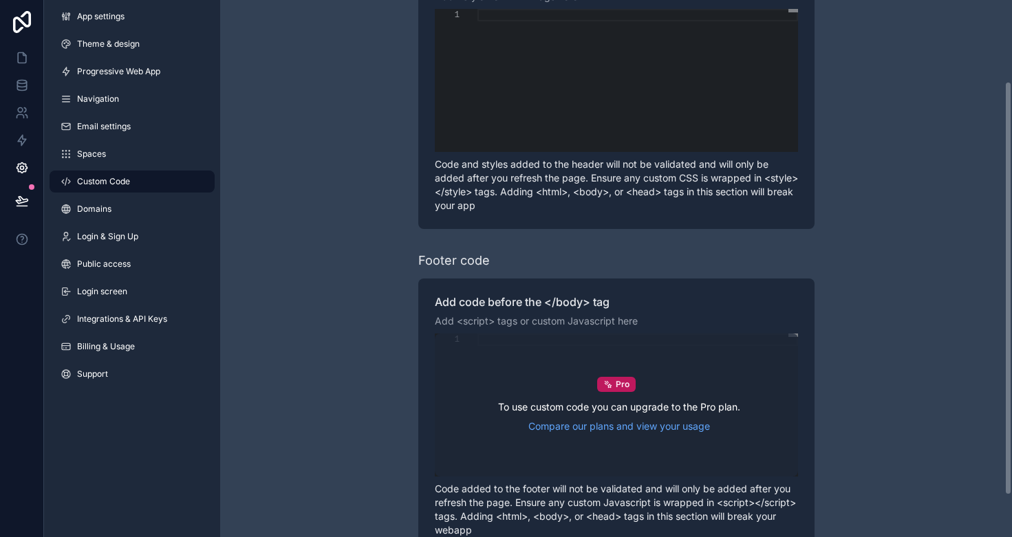
scroll to position [122, 0]
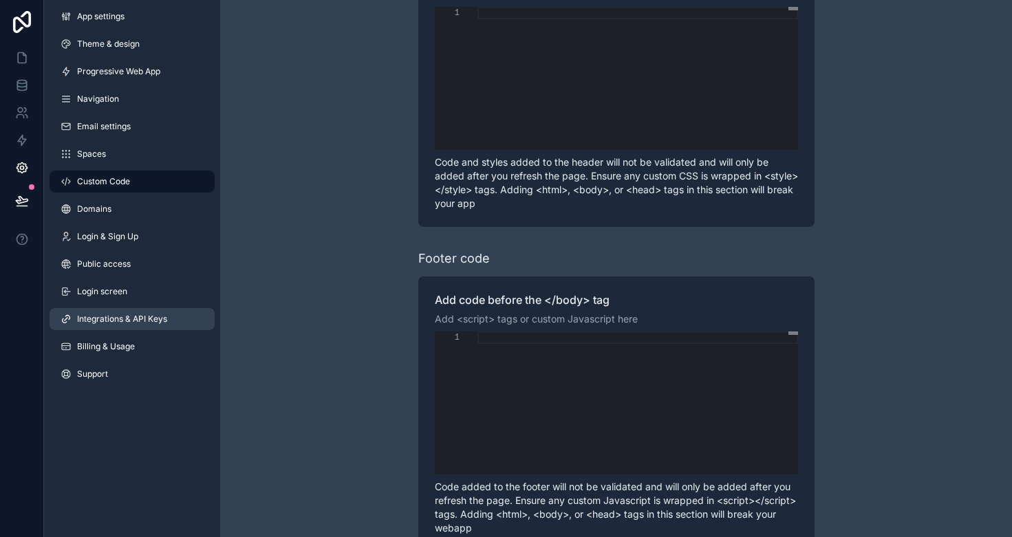
click at [165, 323] on span "Integrations & API Keys" at bounding box center [122, 319] width 90 height 11
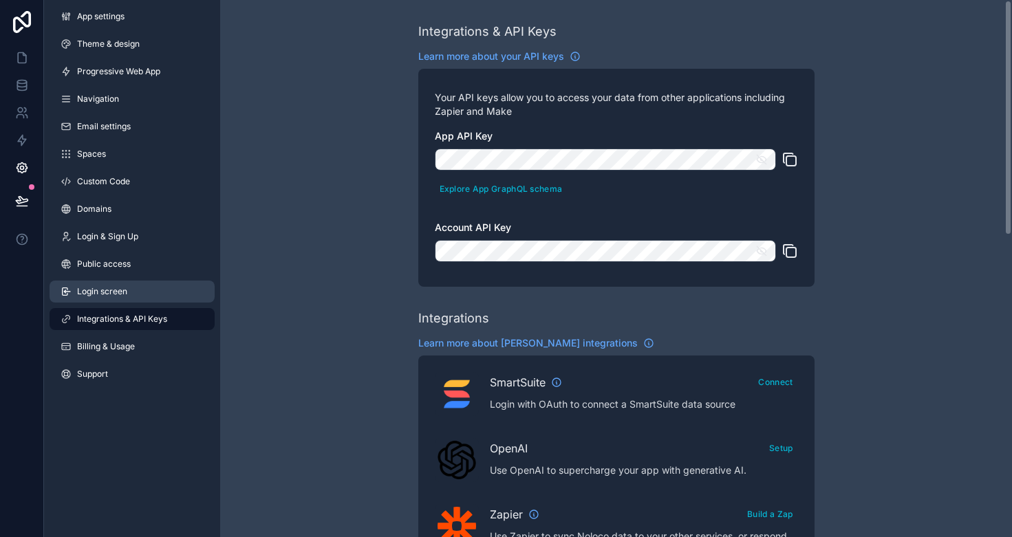
click at [128, 294] on link "Login screen" at bounding box center [132, 292] width 165 height 22
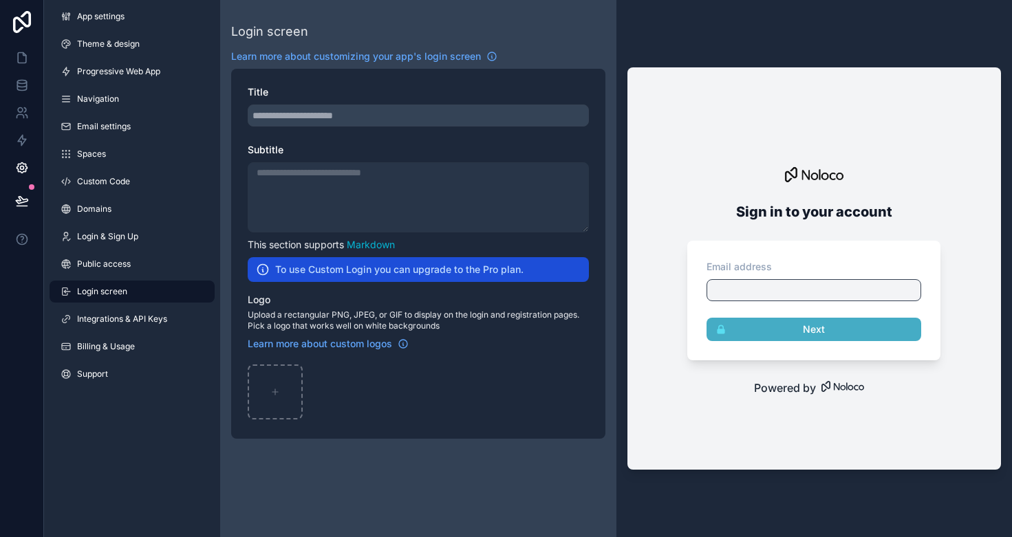
click at [414, 273] on h2 "To use Custom Login you can upgrade to the Pro plan." at bounding box center [399, 270] width 248 height 14
click at [264, 270] on icon "scrollable content" at bounding box center [263, 270] width 14 height 14
click at [130, 314] on span "Integrations & API Keys" at bounding box center [122, 319] width 90 height 11
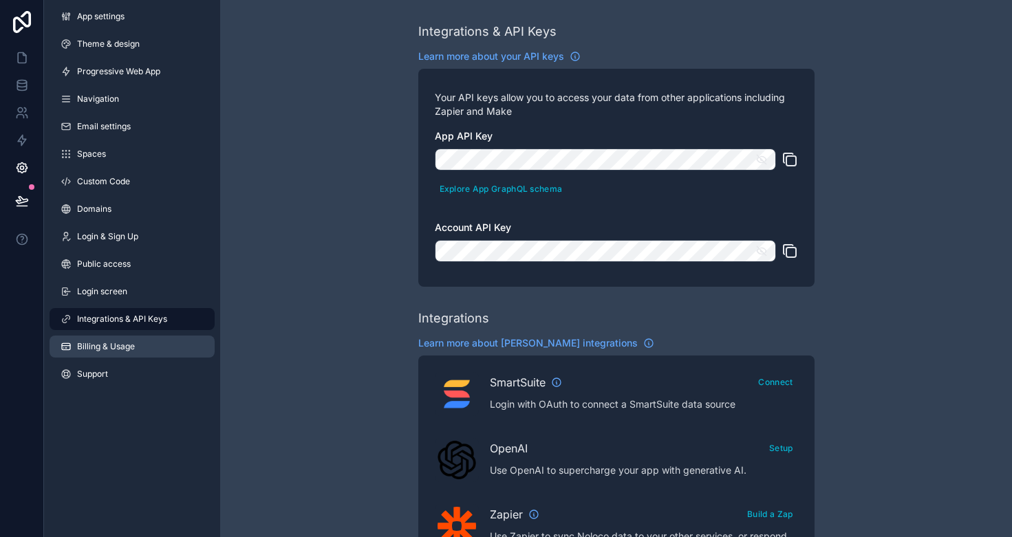
click at [108, 346] on span "Billing & Usage" at bounding box center [106, 346] width 58 height 11
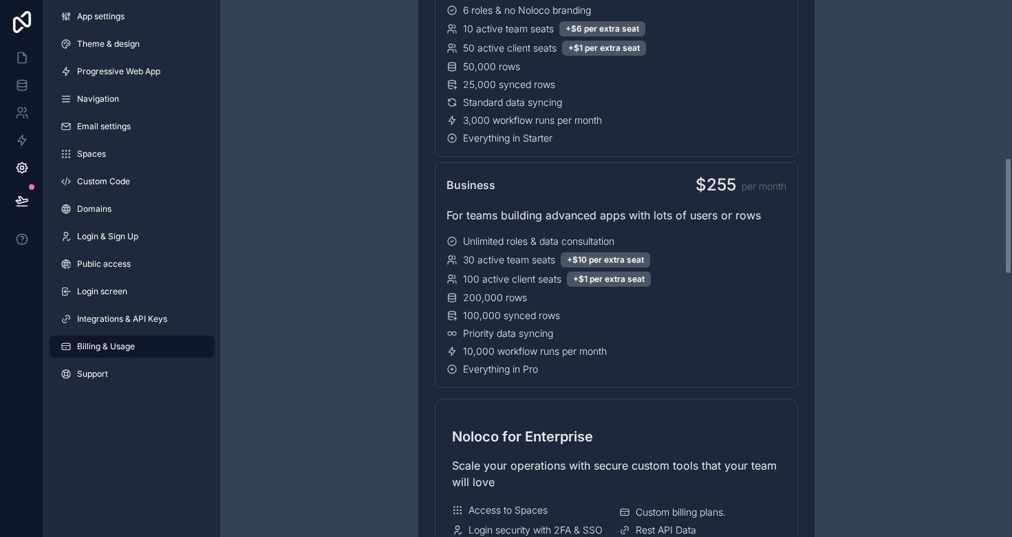
scroll to position [720, 0]
click at [134, 238] on span "Login & Sign Up" at bounding box center [107, 236] width 61 height 11
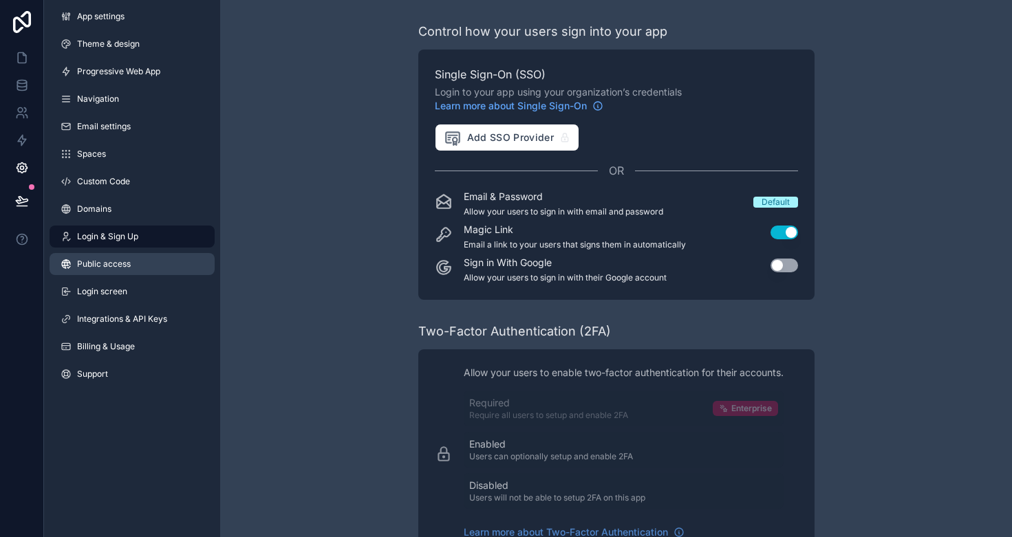
click at [122, 268] on span "Public access" at bounding box center [104, 264] width 54 height 11
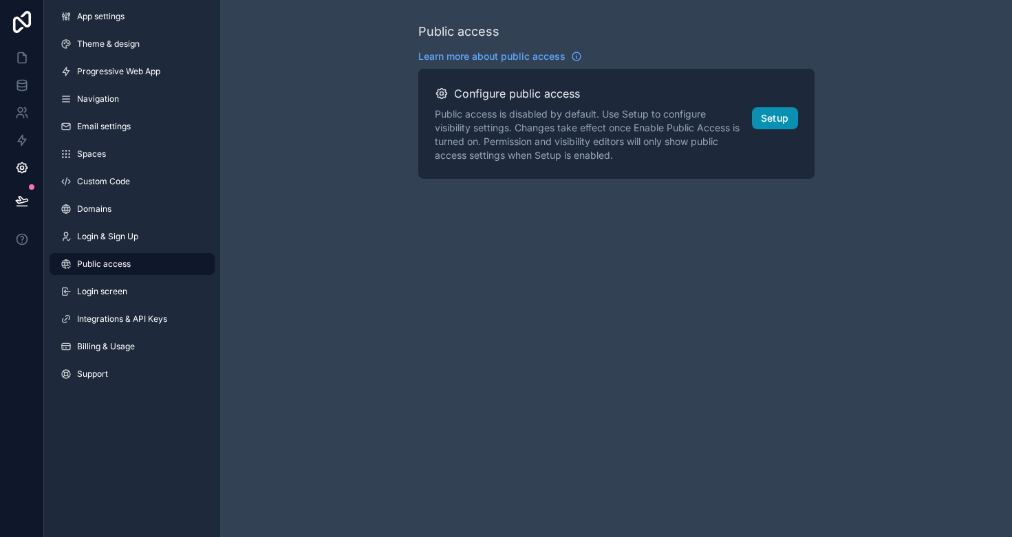
click at [767, 113] on button "Setup" at bounding box center [775, 118] width 46 height 22
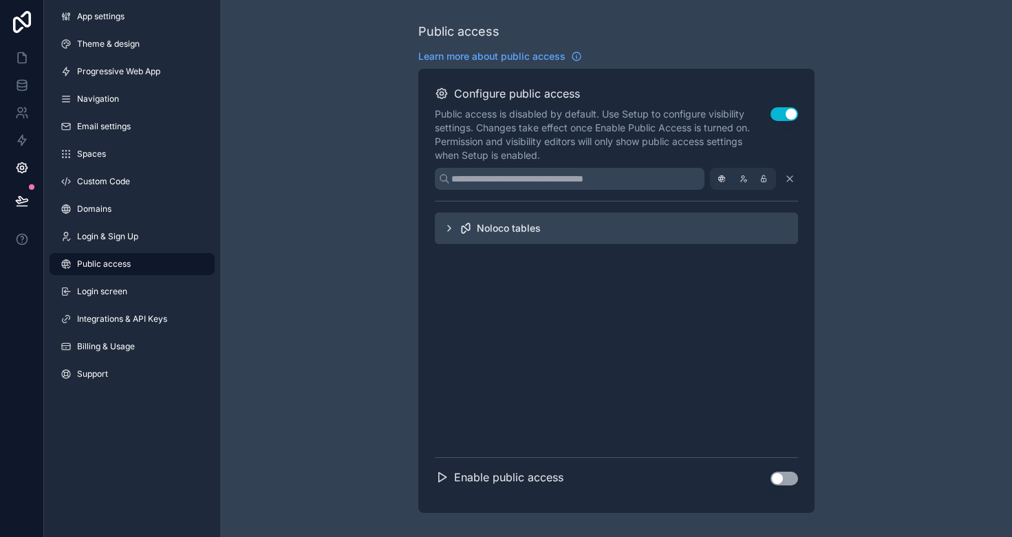
click at [448, 233] on icon "scrollable content" at bounding box center [449, 228] width 11 height 11
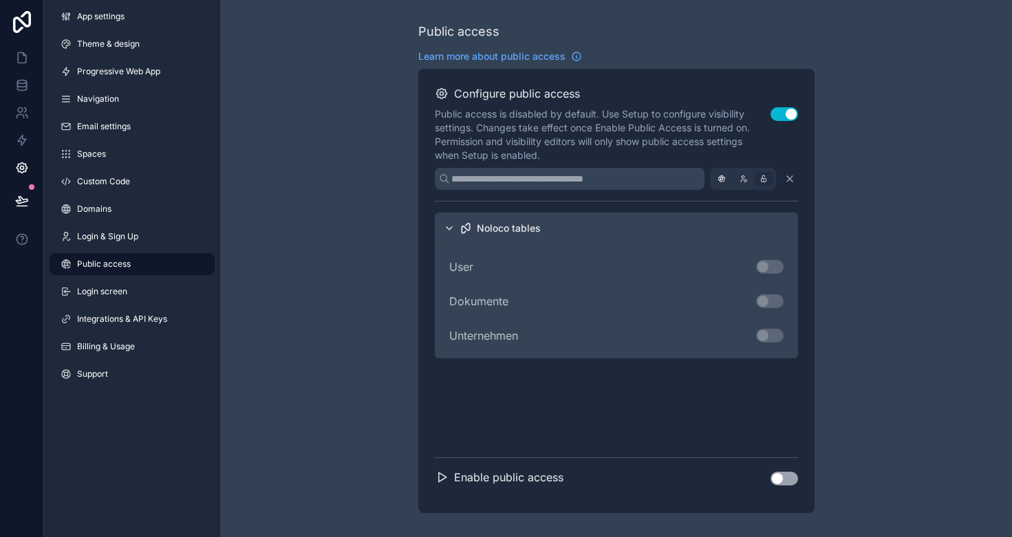
click at [763, 180] on icon "scrollable content" at bounding box center [763, 180] width 1 height 1
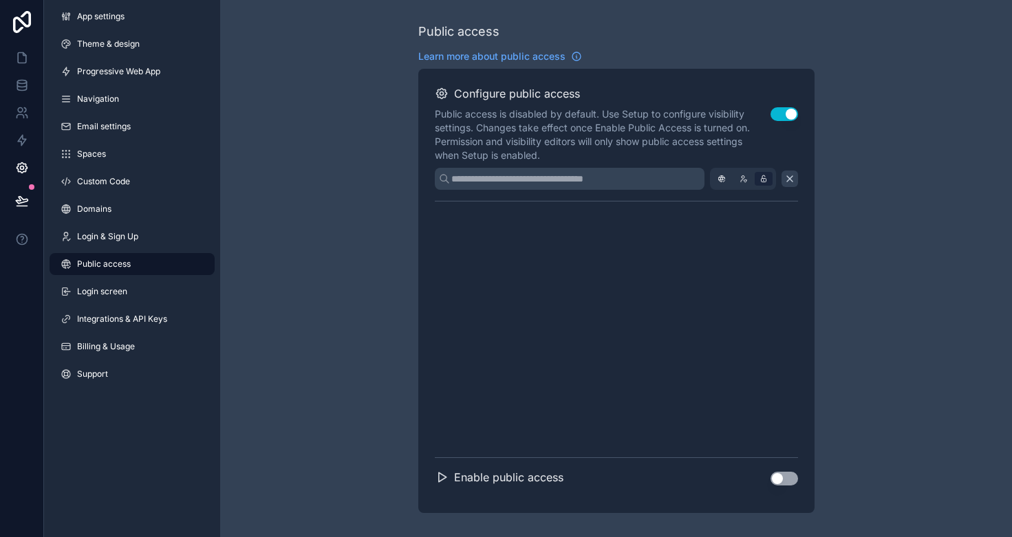
click at [790, 179] on icon "scrollable content" at bounding box center [790, 179] width 6 height 6
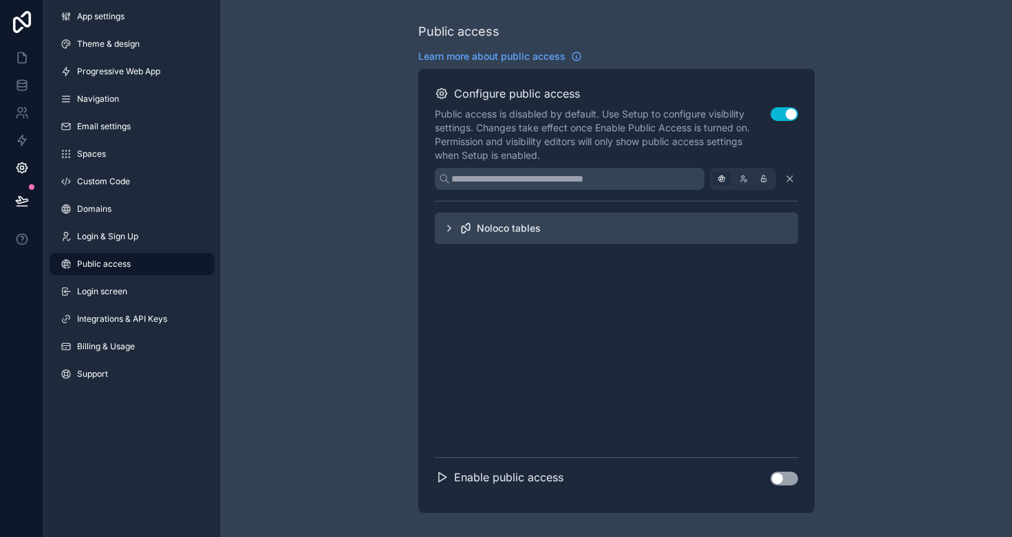
click at [725, 180] on icon "scrollable content" at bounding box center [721, 179] width 14 height 14
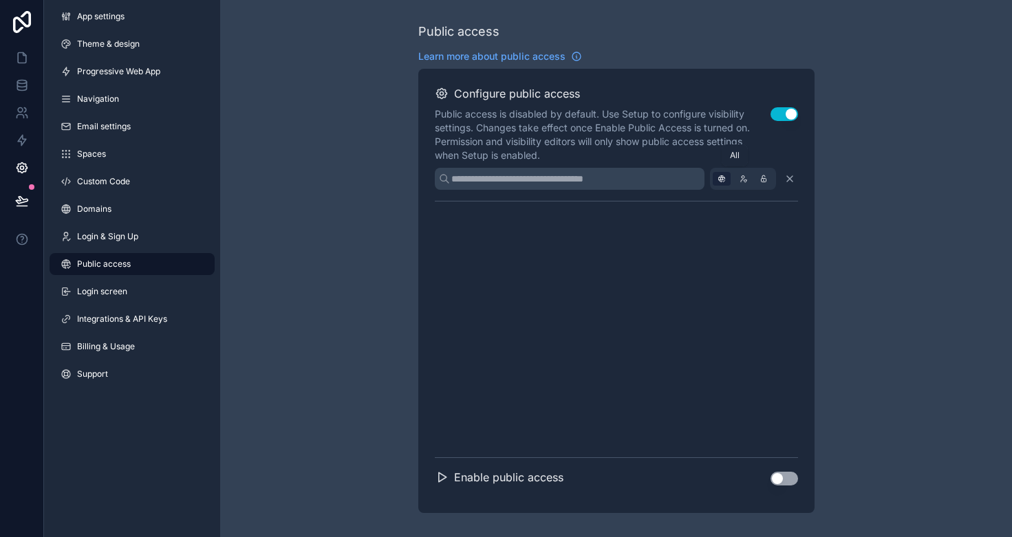
click at [725, 180] on icon "scrollable content" at bounding box center [721, 179] width 14 height 14
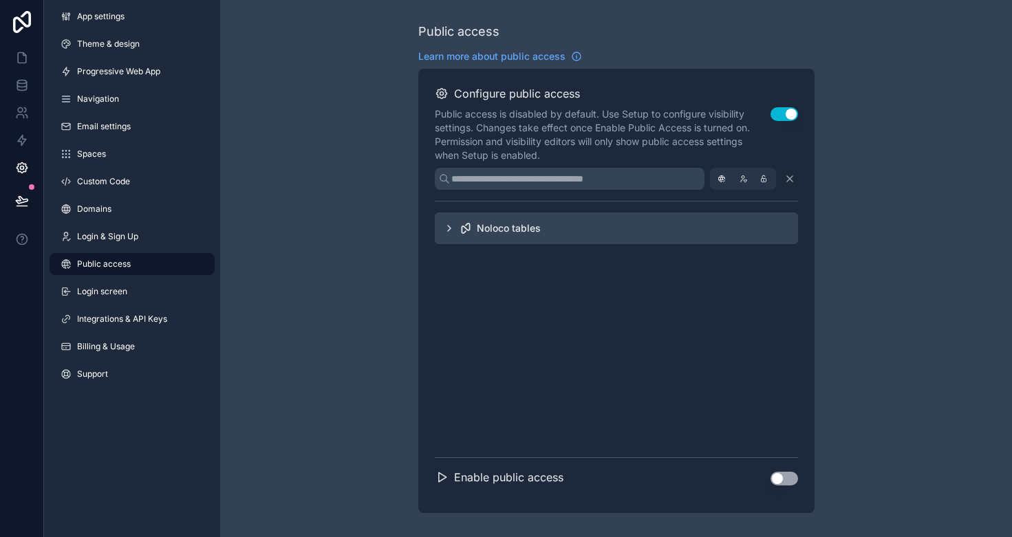
click at [785, 112] on button "Use setting" at bounding box center [784, 114] width 28 height 14
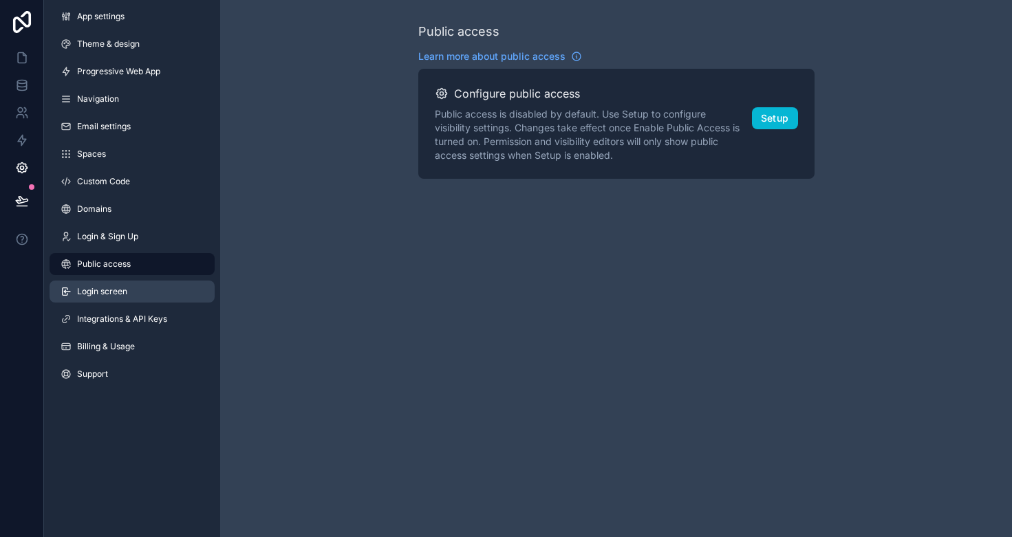
click at [129, 298] on link "Login screen" at bounding box center [132, 292] width 165 height 22
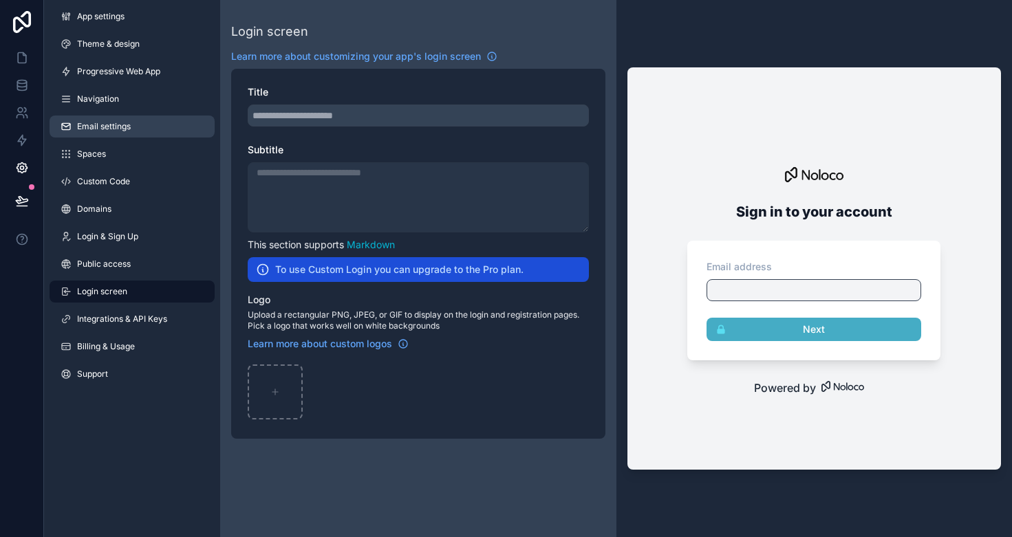
click at [105, 124] on span "Email settings" at bounding box center [104, 126] width 54 height 11
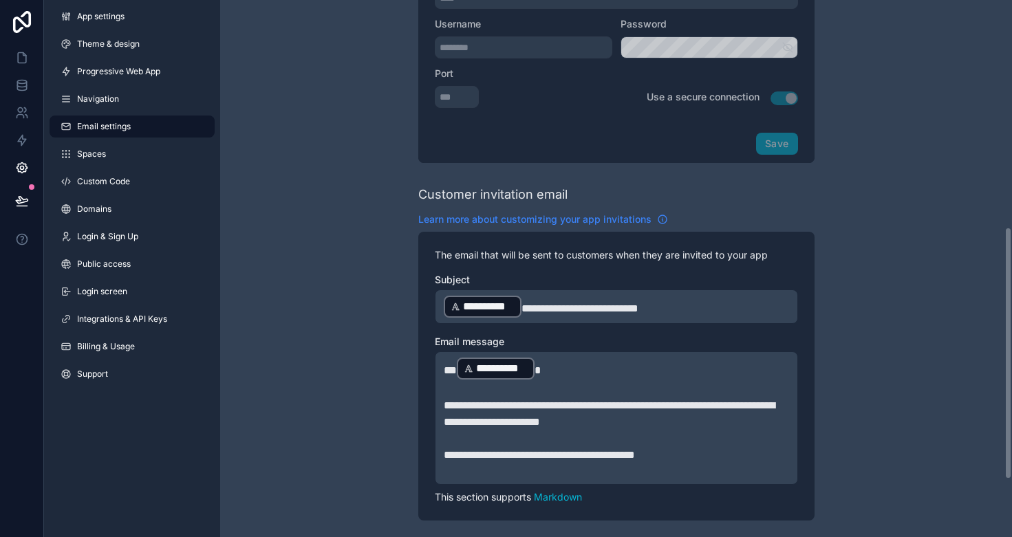
scroll to position [481, 0]
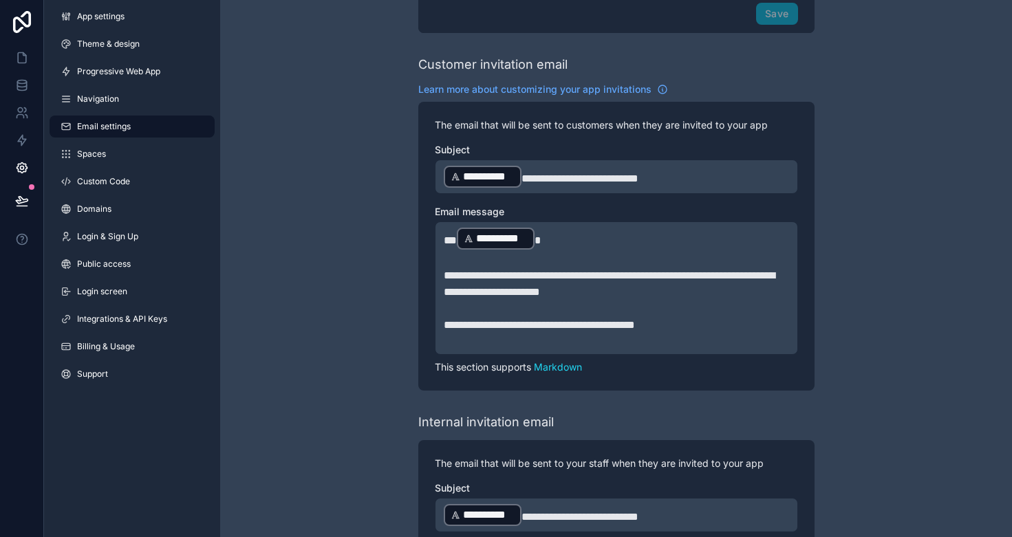
click at [551, 368] on link "Markdown" at bounding box center [558, 367] width 48 height 12
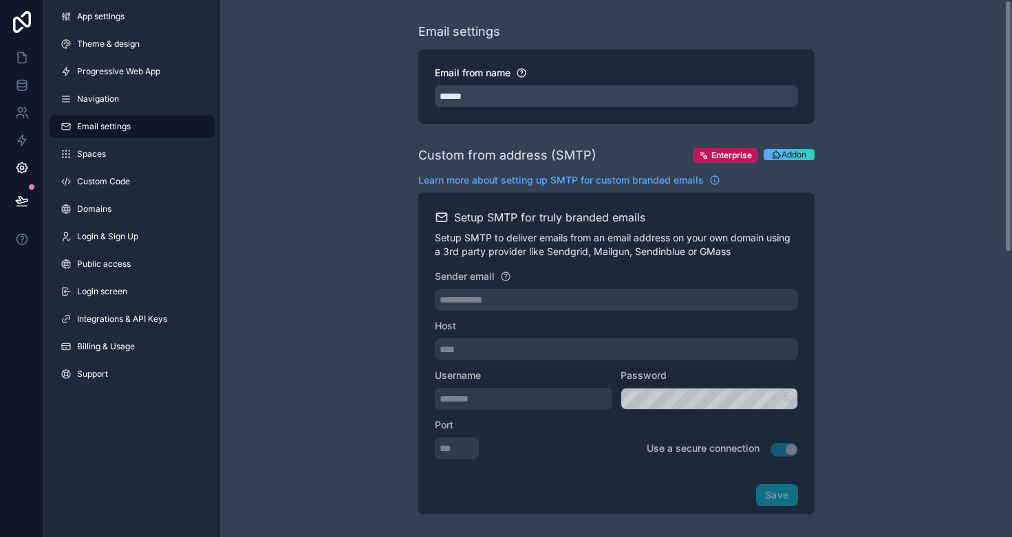
scroll to position [0, 0]
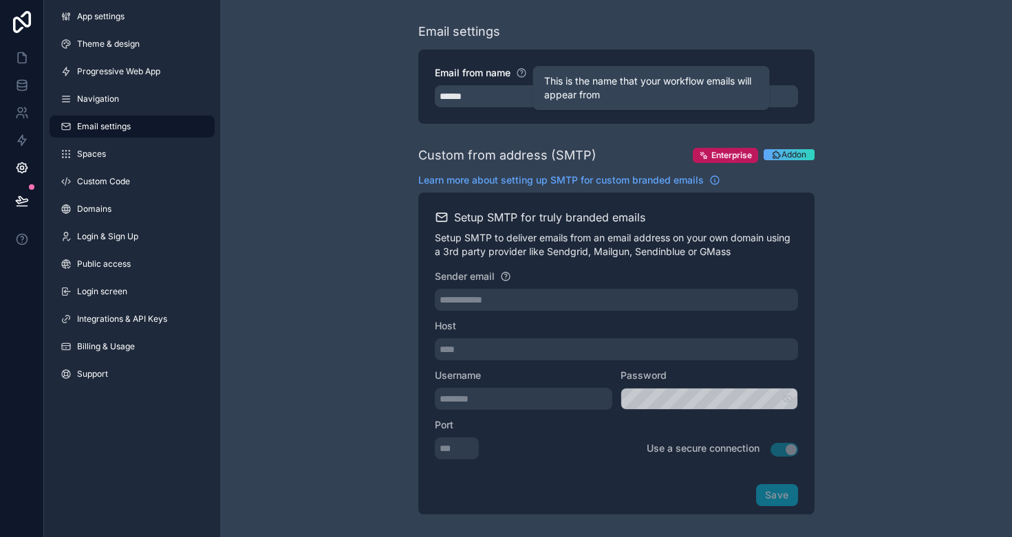
click at [521, 77] on icon "scrollable content" at bounding box center [521, 73] width 8 height 8
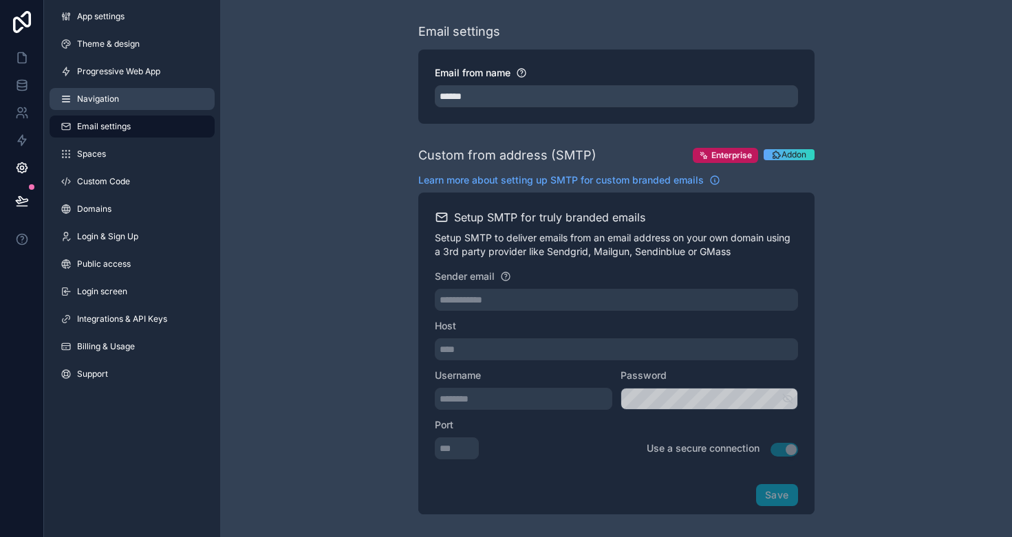
click at [118, 102] on span "Navigation" at bounding box center [98, 99] width 42 height 11
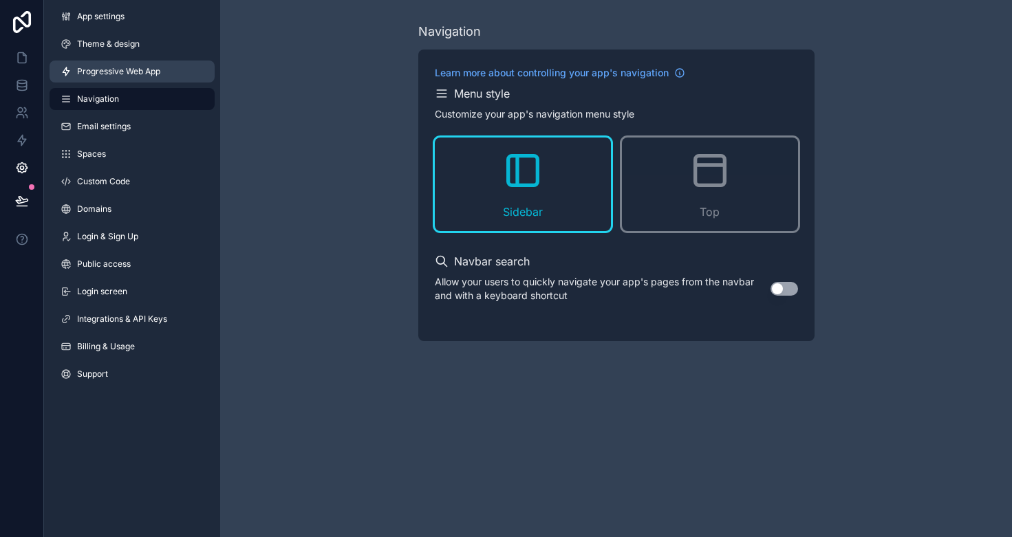
click at [112, 76] on span "Progressive Web App" at bounding box center [118, 71] width 83 height 11
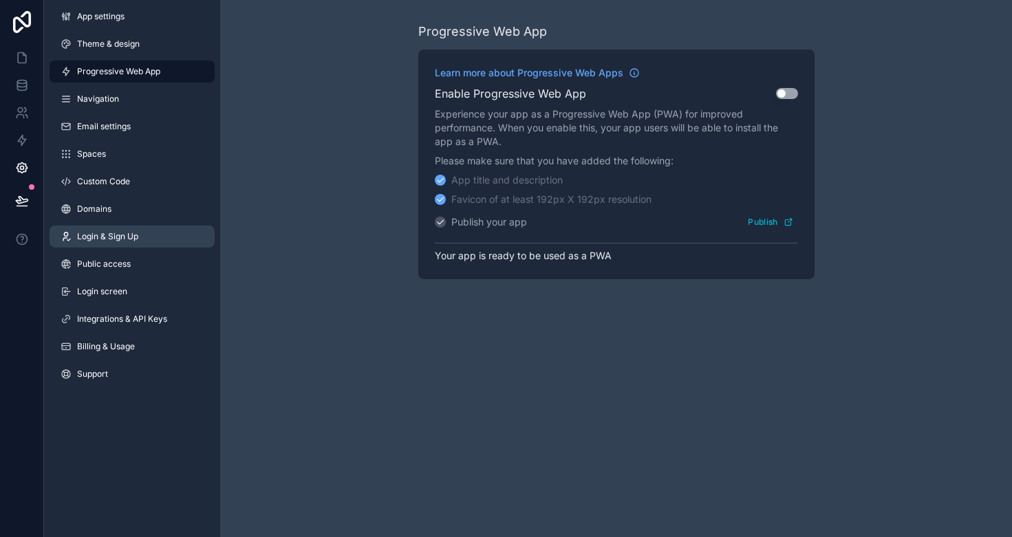
click at [96, 228] on link "Login & Sign Up" at bounding box center [132, 237] width 165 height 22
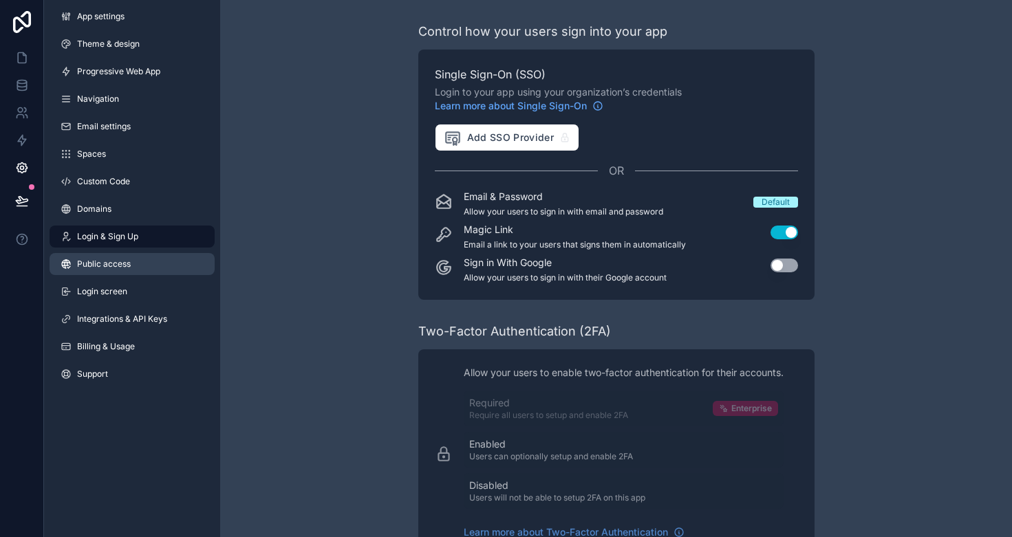
click at [112, 259] on span "Public access" at bounding box center [104, 264] width 54 height 11
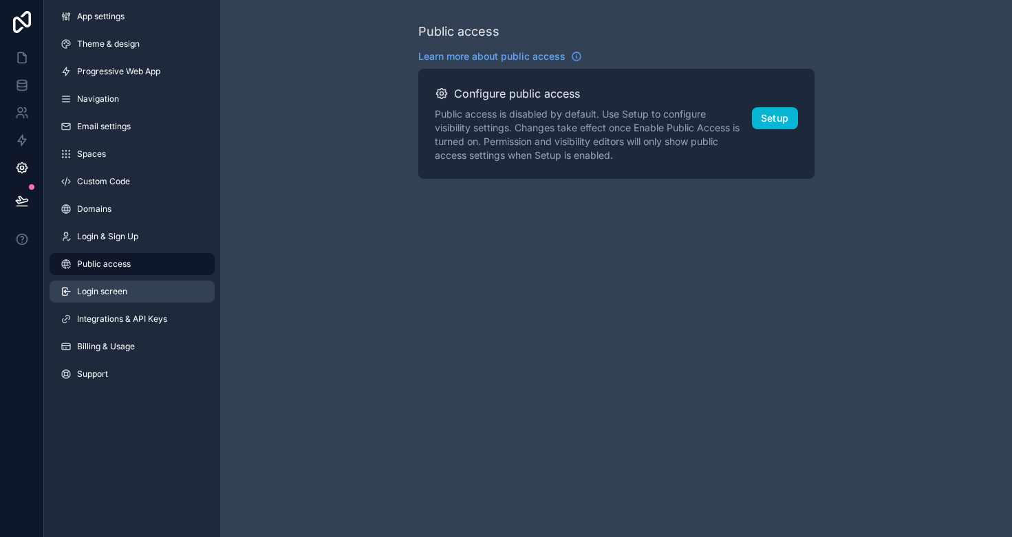
click at [79, 287] on span "Login screen" at bounding box center [102, 291] width 50 height 11
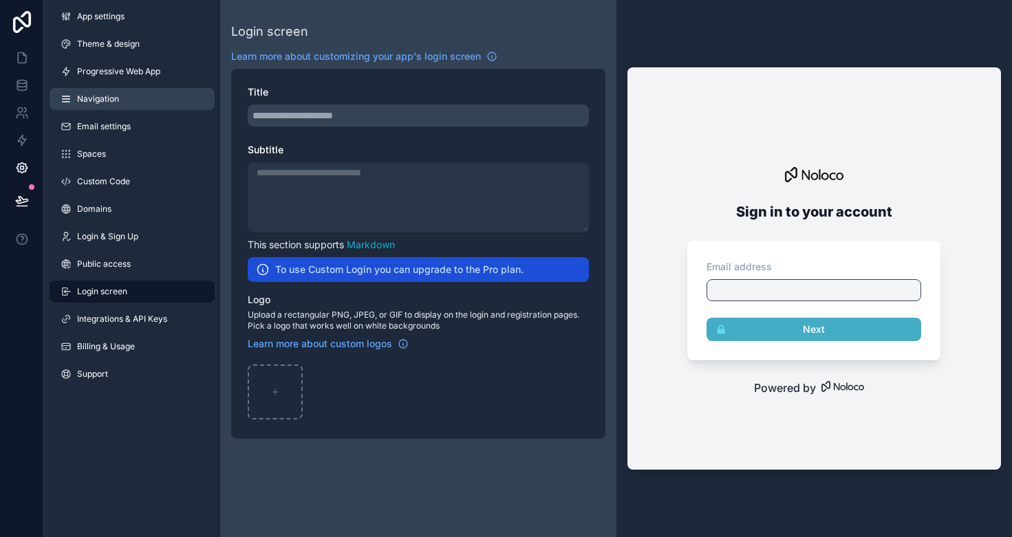
click at [108, 93] on link "Navigation" at bounding box center [132, 99] width 165 height 22
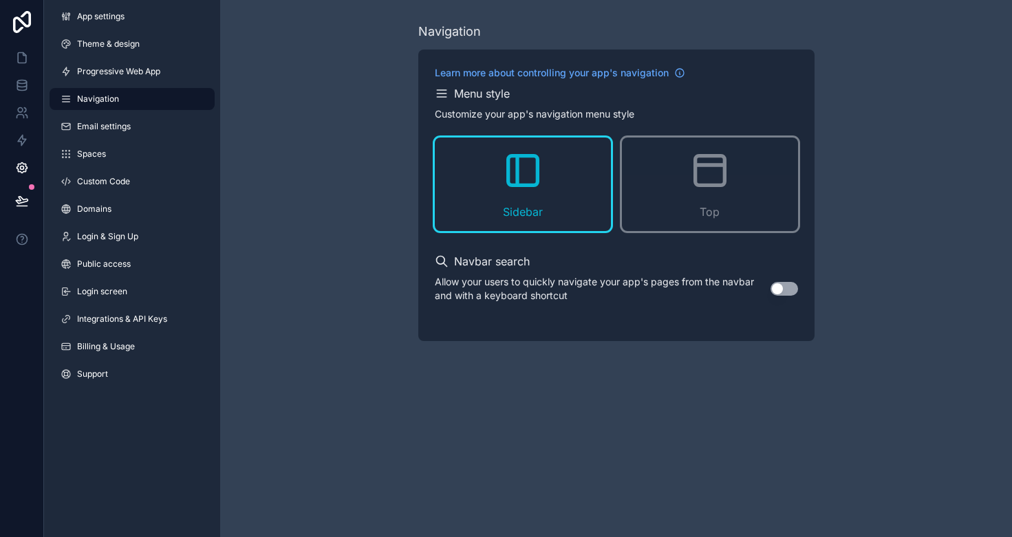
click at [448, 97] on div "Menu style" at bounding box center [616, 93] width 363 height 17
click at [18, 59] on icon at bounding box center [22, 58] width 8 height 10
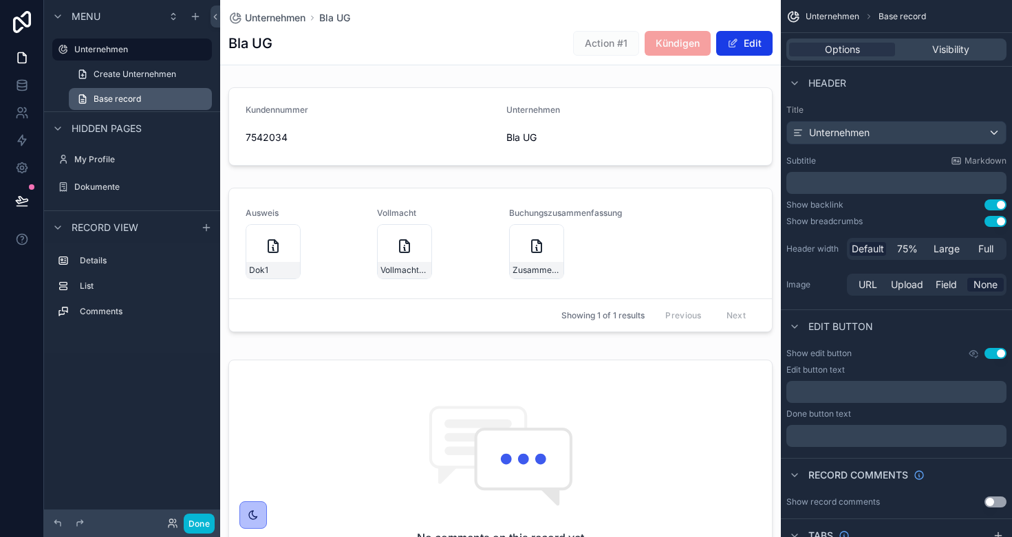
click at [138, 99] on span "Base record" at bounding box center [117, 99] width 47 height 11
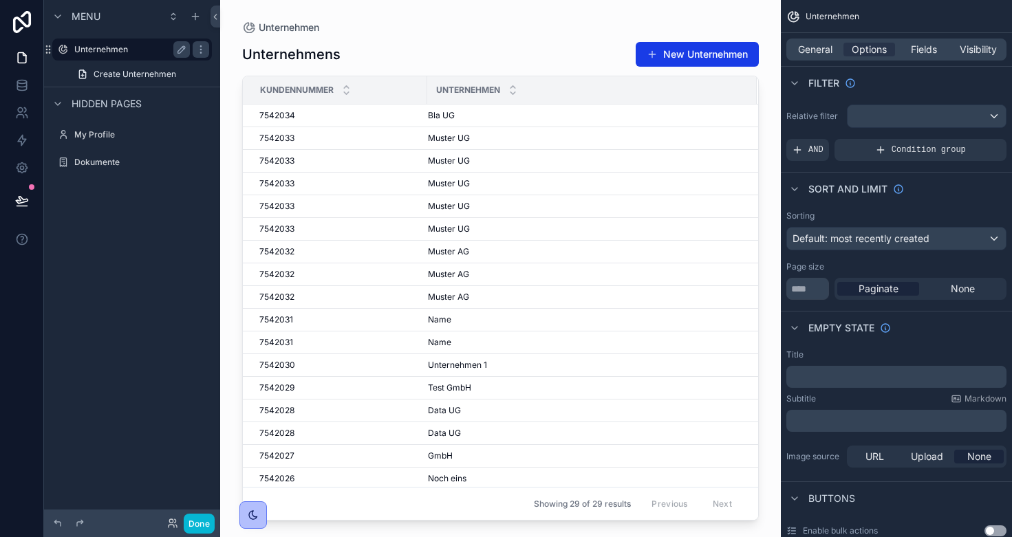
click at [105, 52] on label "Unternehmen" at bounding box center [129, 49] width 110 height 11
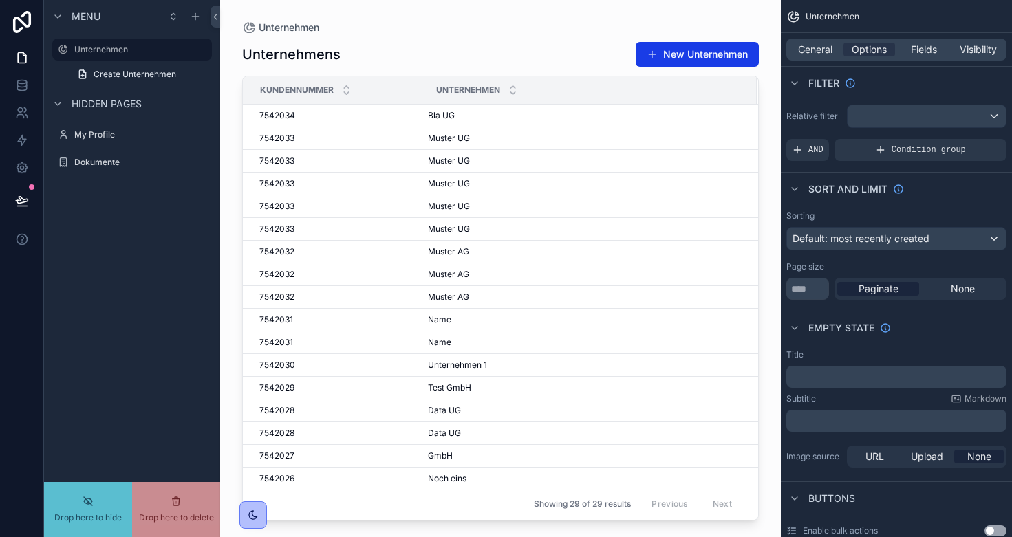
drag, startPoint x: 98, startPoint y: 76, endPoint x: 98, endPoint y: 105, distance: 28.2
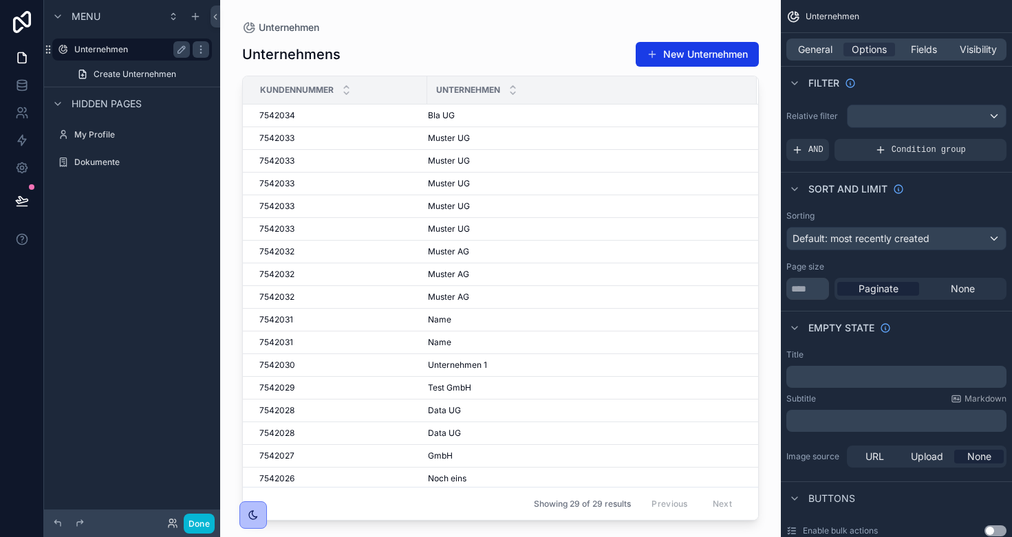
click at [109, 45] on label "Unternehmen" at bounding box center [129, 49] width 110 height 11
click at [206, 54] on icon "scrollable content" at bounding box center [200, 49] width 11 height 11
click at [187, 52] on button "scrollable content" at bounding box center [181, 49] width 17 height 17
click at [185, 50] on icon "scrollable content" at bounding box center [181, 49] width 11 height 11
click at [439, 112] on span "Bla UG" at bounding box center [441, 115] width 27 height 11
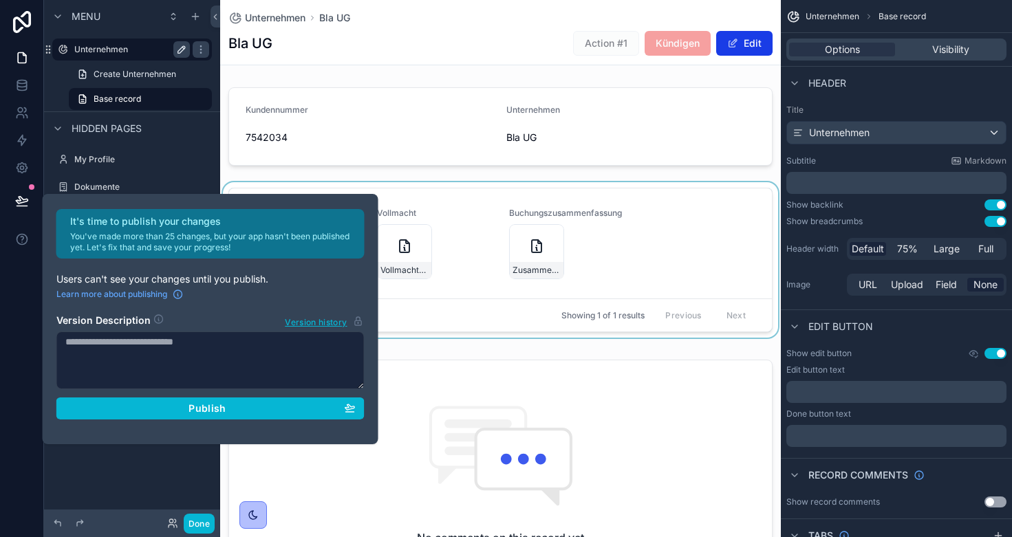
click at [468, 270] on div "scrollable content" at bounding box center [500, 262] width 560 height 161
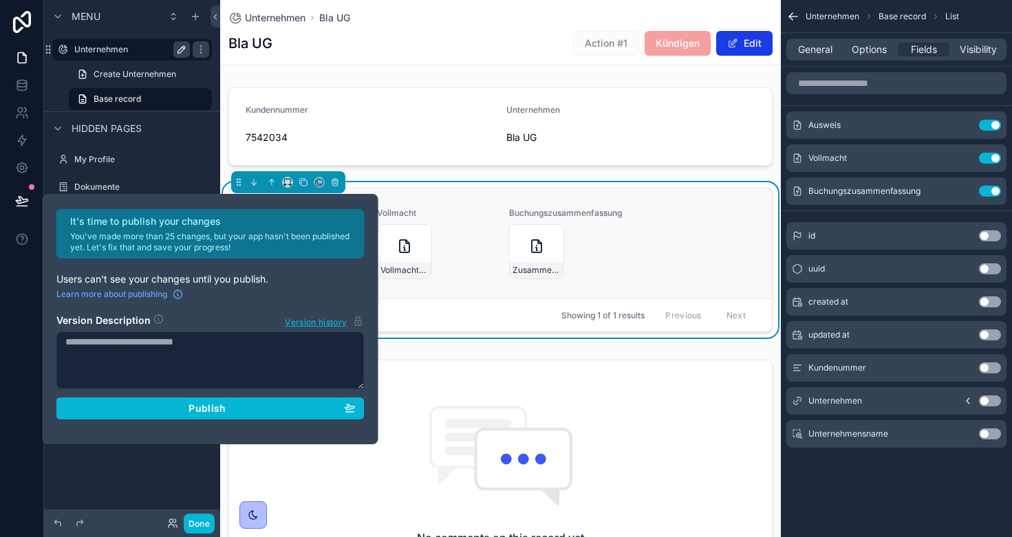
click at [470, 266] on div "Vollmacht-2025-09-04" at bounding box center [434, 251] width 115 height 55
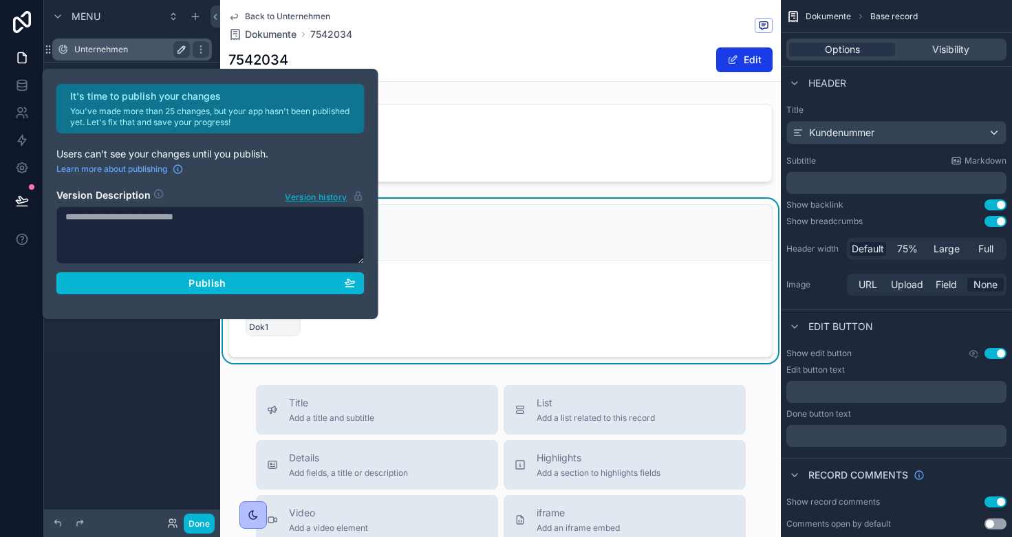
click at [121, 44] on label "Unternehmen" at bounding box center [129, 49] width 110 height 11
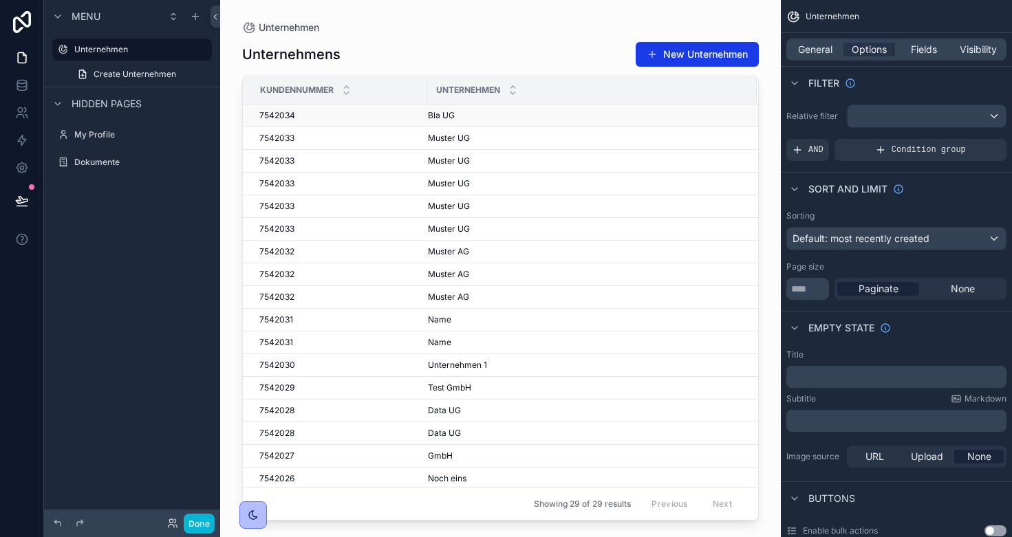
click at [381, 117] on div "7542034 7542034" at bounding box center [339, 115] width 160 height 11
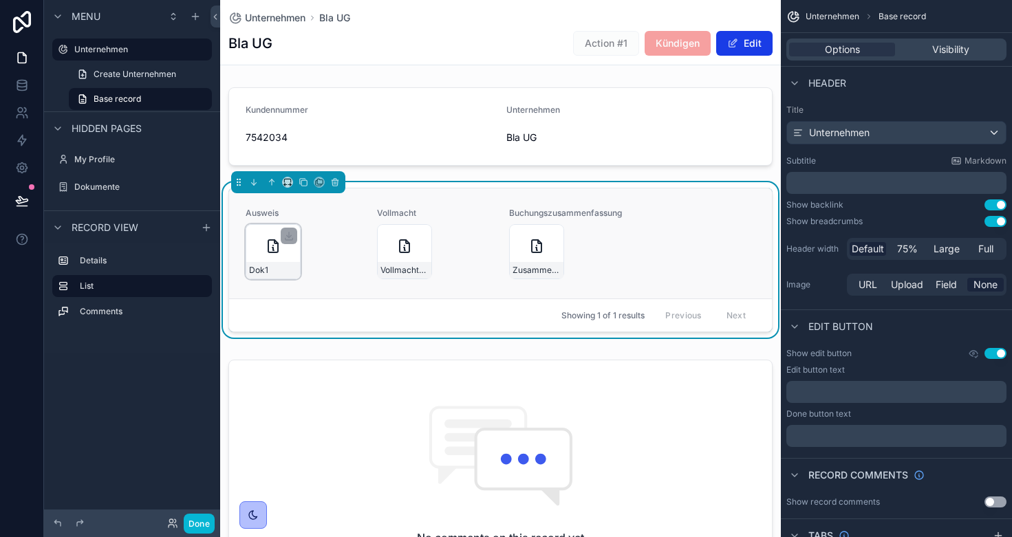
click at [276, 258] on div "Dok1" at bounding box center [272, 251] width 55 height 55
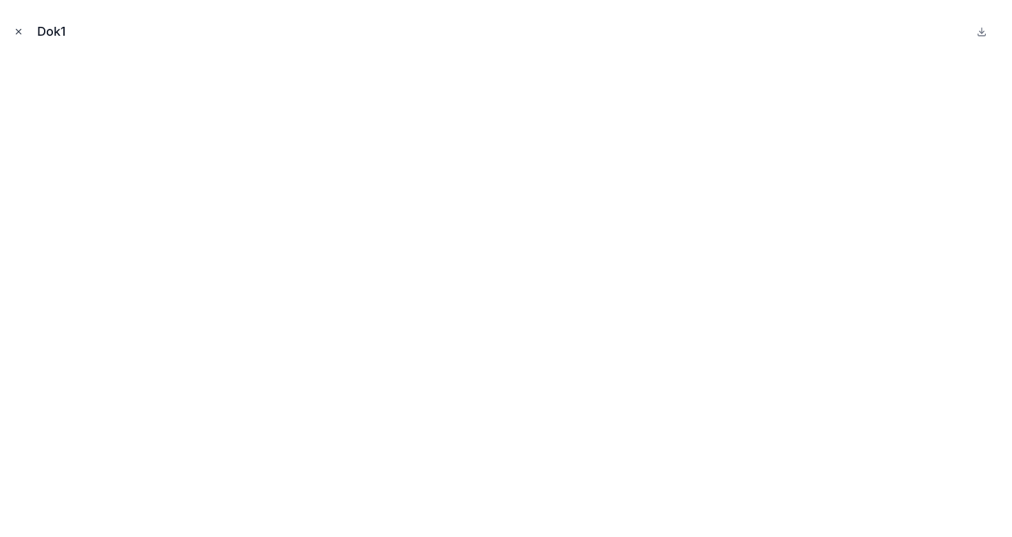
click at [20, 32] on icon "Close modal" at bounding box center [19, 32] width 10 height 10
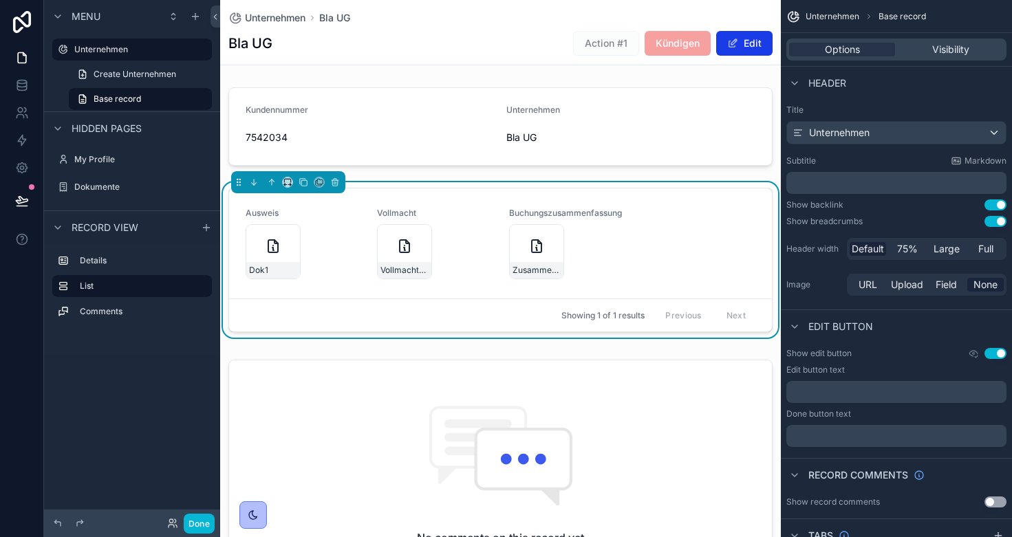
click at [690, 39] on span "Kündigen" at bounding box center [677, 43] width 66 height 14
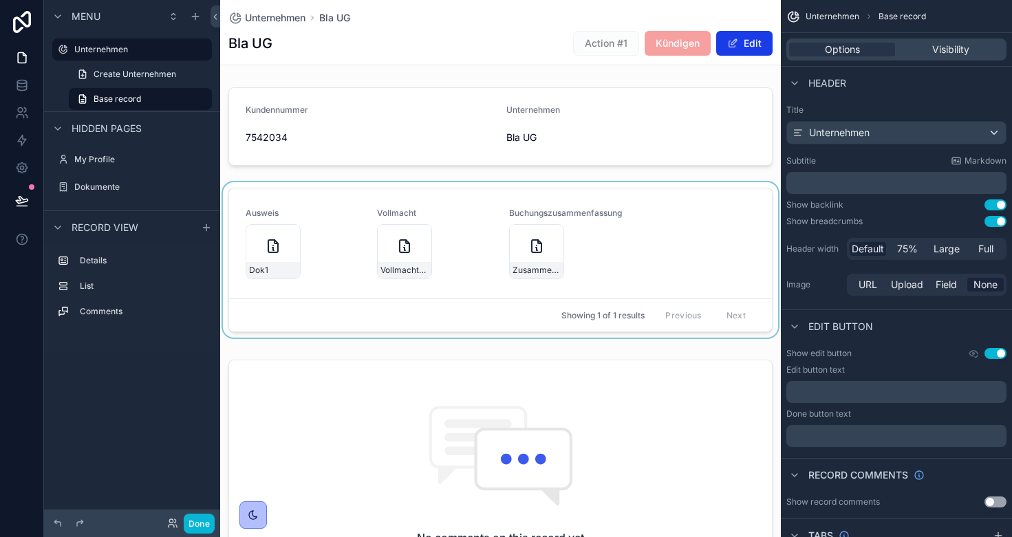
click at [681, 50] on div "Kündigen" at bounding box center [677, 43] width 66 height 25
click at [659, 45] on span "Kündigen" at bounding box center [677, 43] width 66 height 14
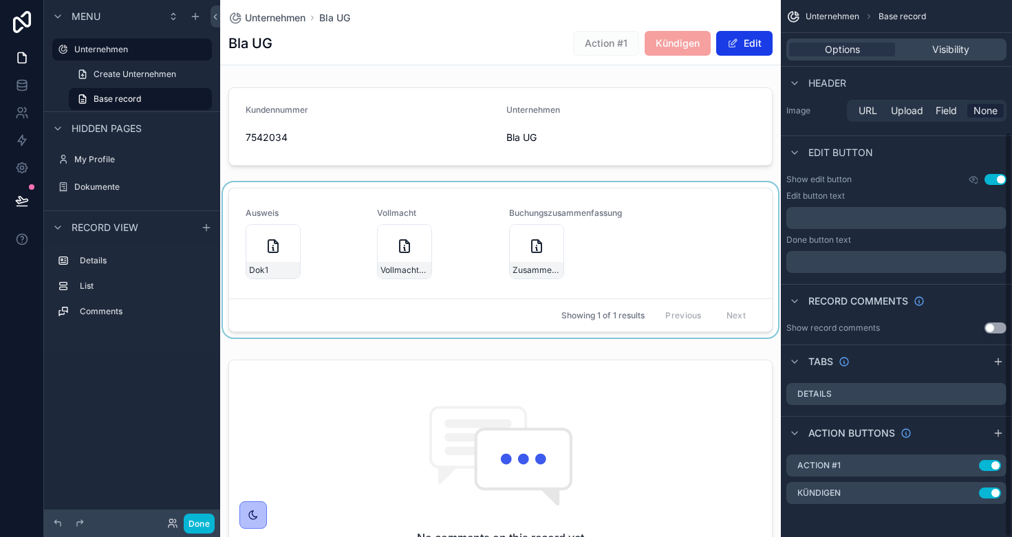
scroll to position [174, 0]
click at [966, 495] on icon "scrollable content" at bounding box center [967, 493] width 11 height 11
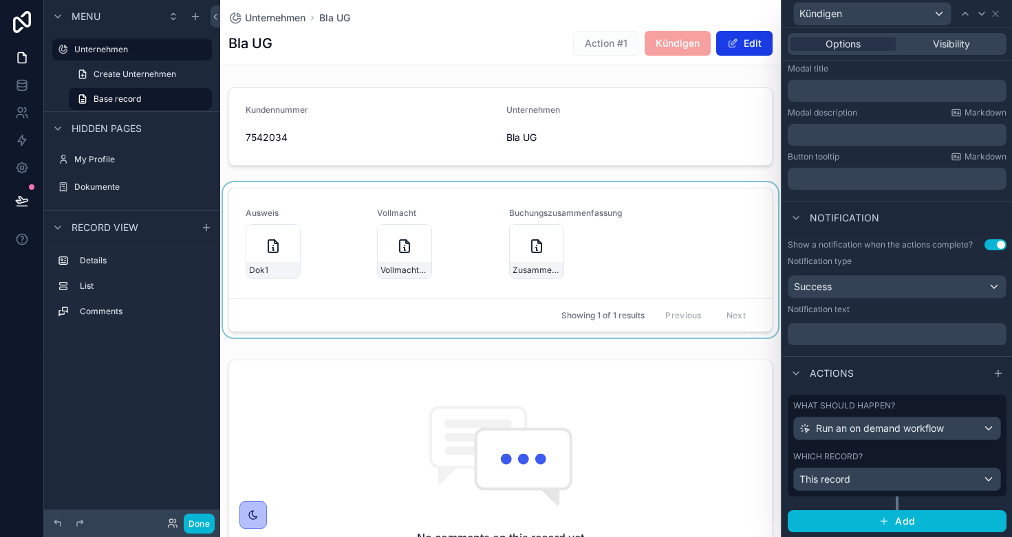
scroll to position [0, 0]
click at [866, 429] on span "Run an on demand workflow" at bounding box center [880, 429] width 128 height 14
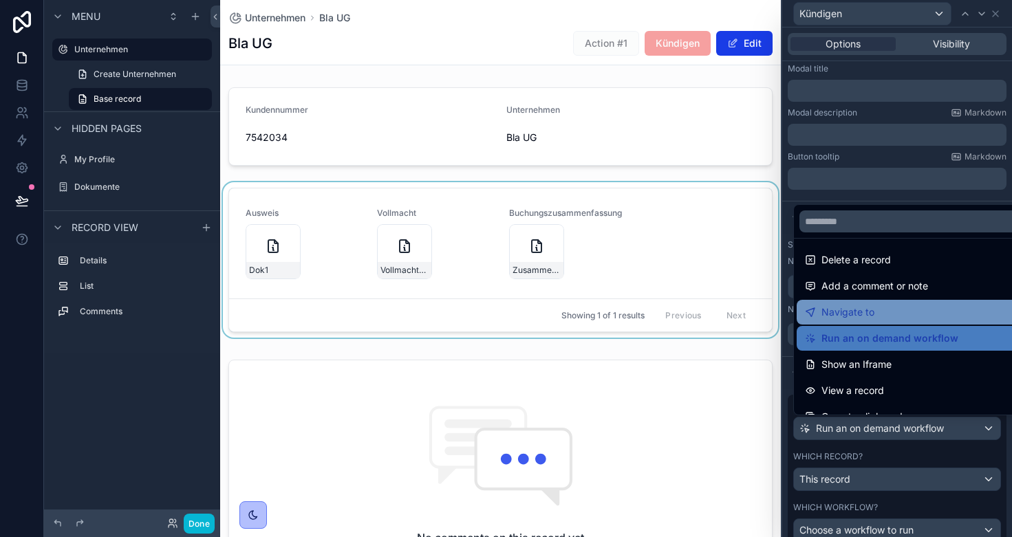
scroll to position [89, 0]
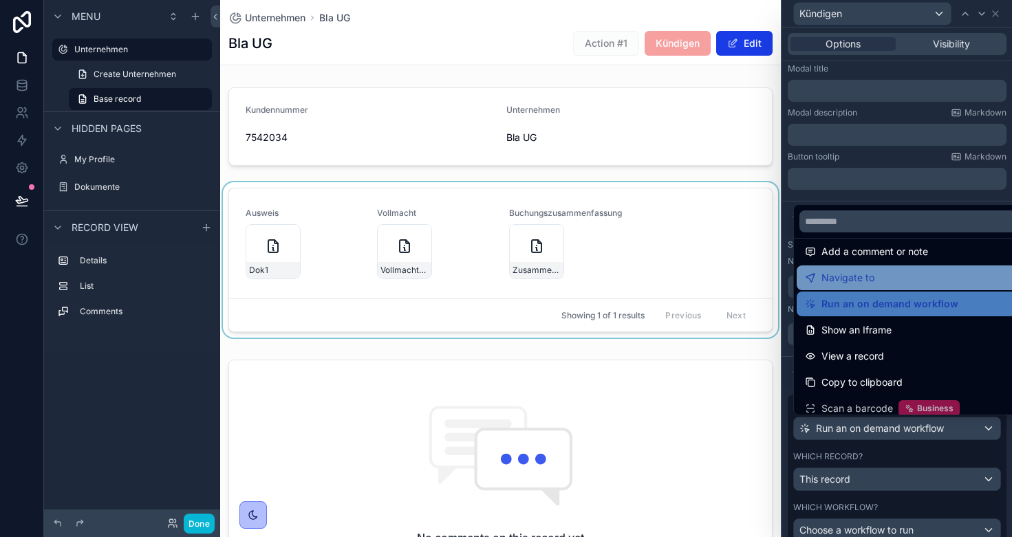
click at [880, 275] on div "Navigate to" at bounding box center [913, 278] width 216 height 17
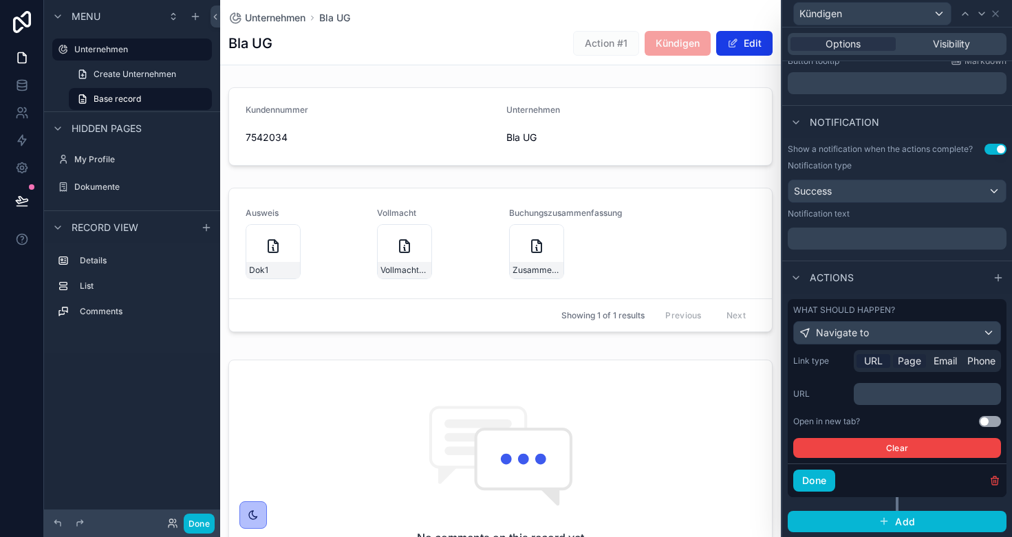
click at [912, 361] on span "Page" at bounding box center [908, 361] width 23 height 14
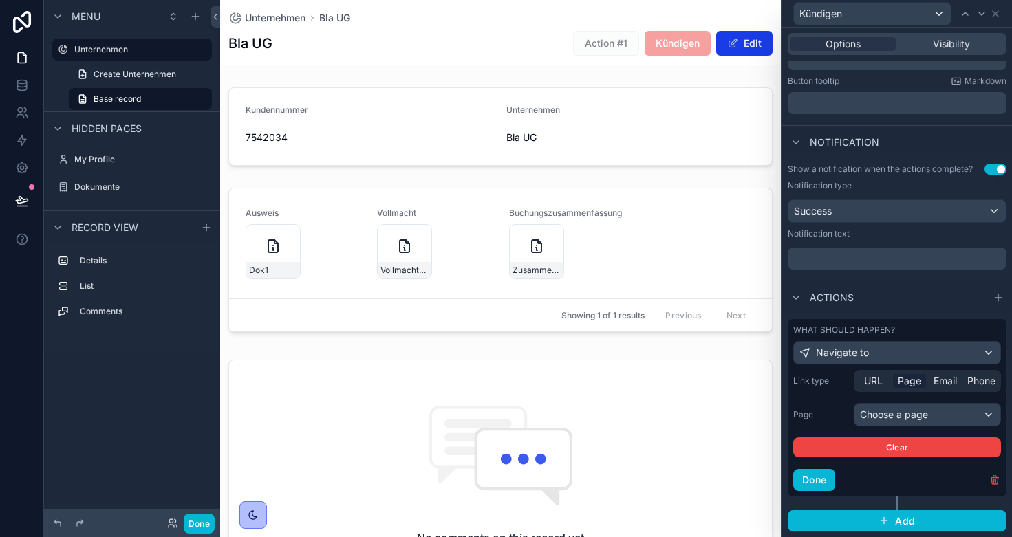
scroll to position [294, 0]
click at [913, 426] on div "Choose a page" at bounding box center [927, 415] width 146 height 22
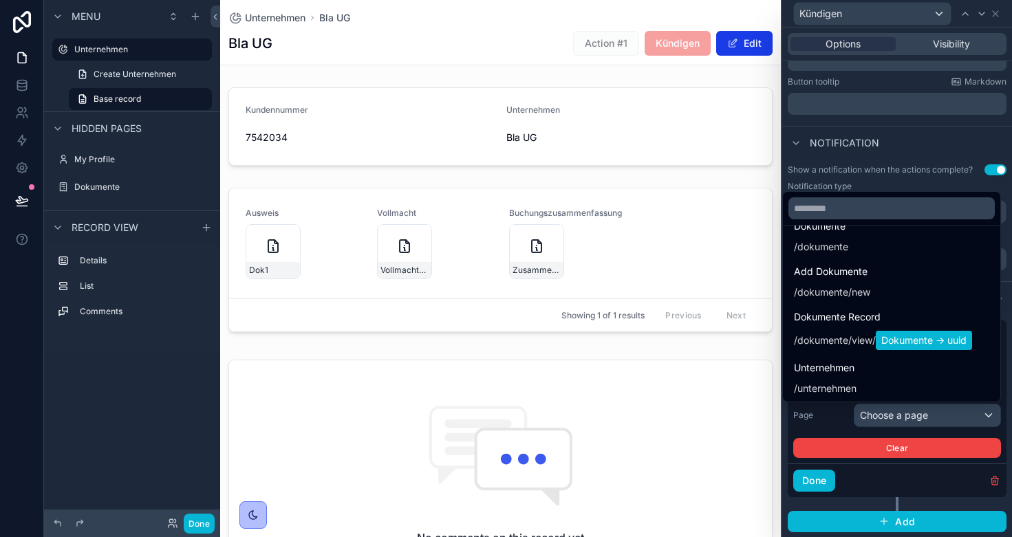
scroll to position [184, 0]
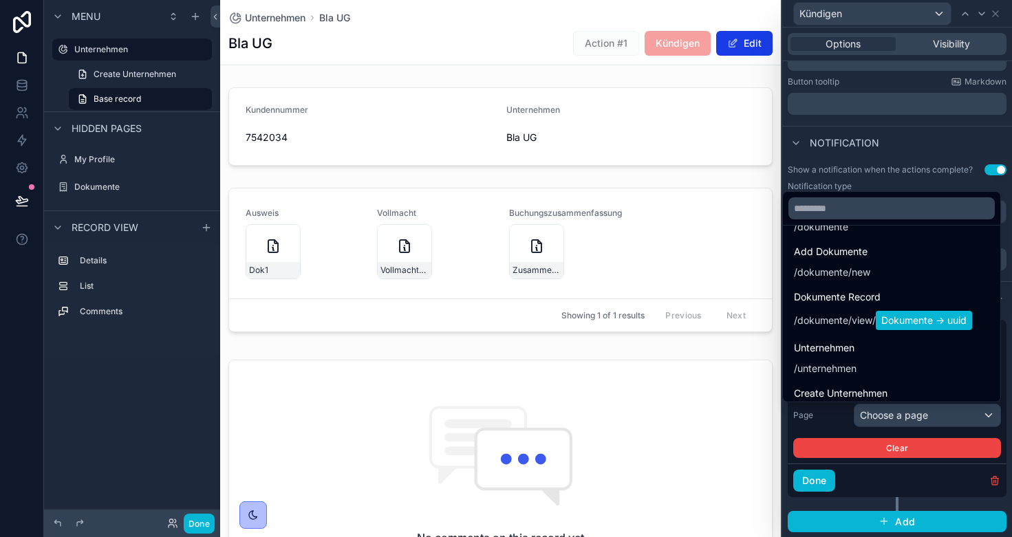
click at [818, 422] on div at bounding box center [897, 268] width 230 height 537
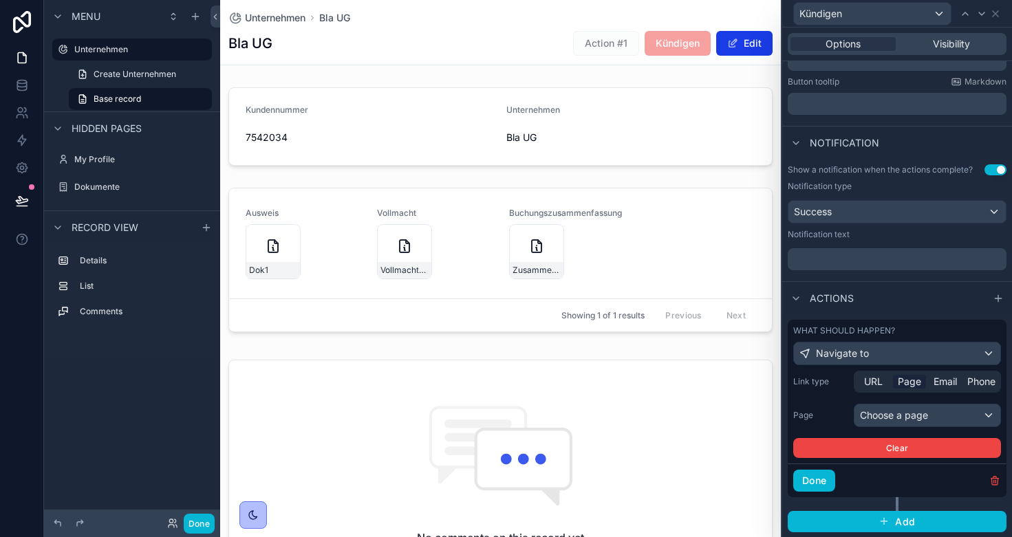
click at [115, 129] on span "Hidden pages" at bounding box center [107, 129] width 70 height 14
click at [123, 131] on span "Hidden pages" at bounding box center [107, 129] width 70 height 14
click at [191, 16] on icon "scrollable content" at bounding box center [195, 16] width 11 height 11
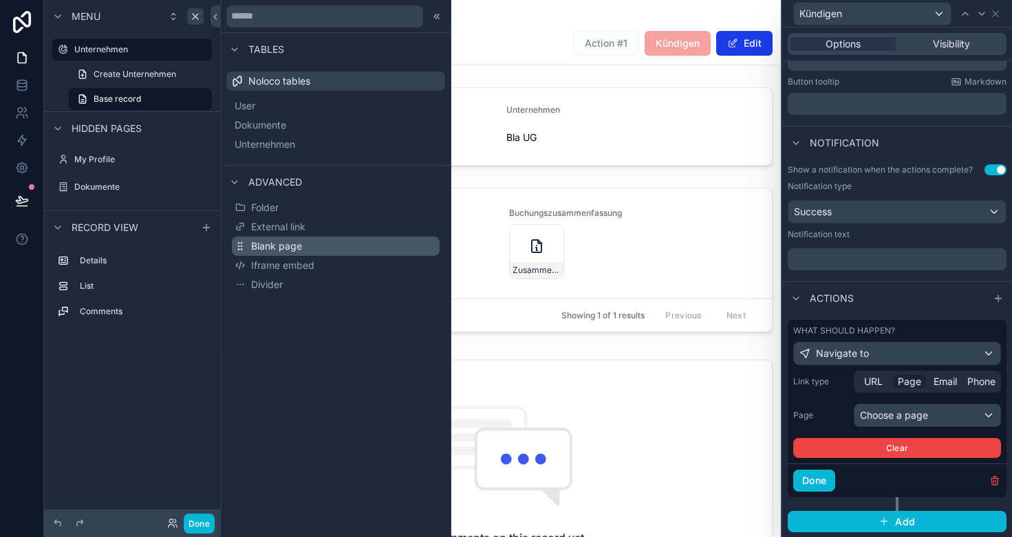
click at [311, 243] on button "Blank page" at bounding box center [336, 246] width 208 height 19
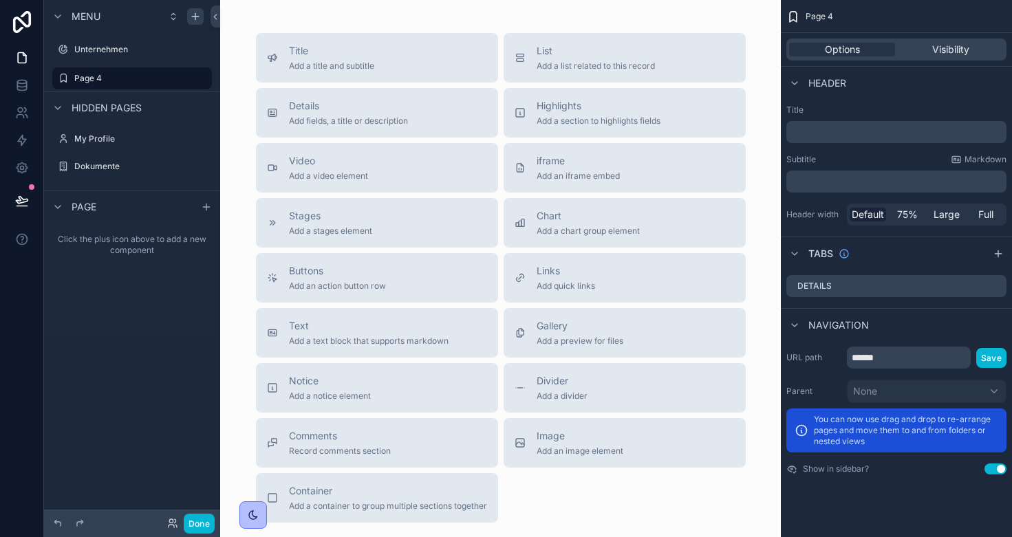
click at [994, 465] on button "Use setting" at bounding box center [995, 468] width 22 height 11
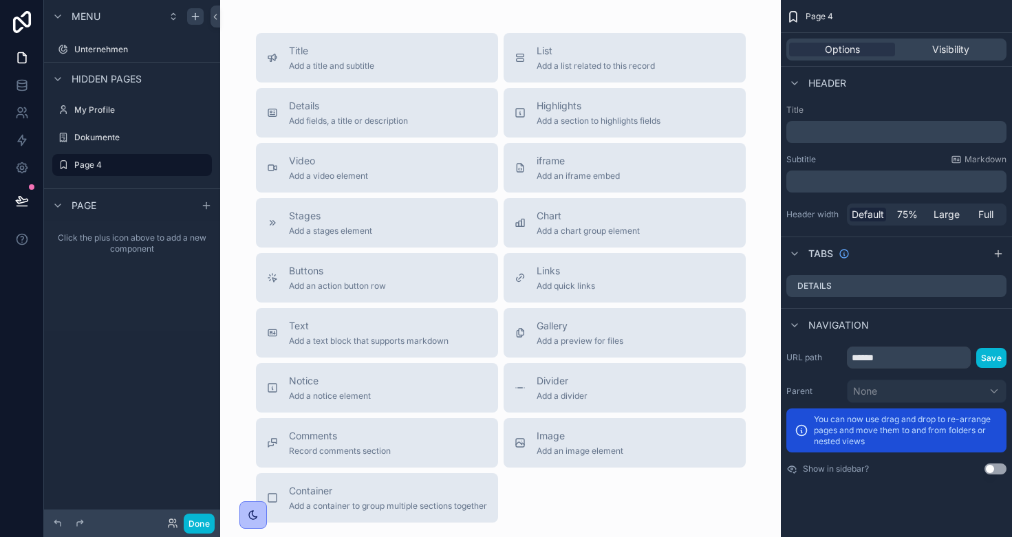
click at [866, 128] on p "﻿" at bounding box center [897, 132] width 212 height 14
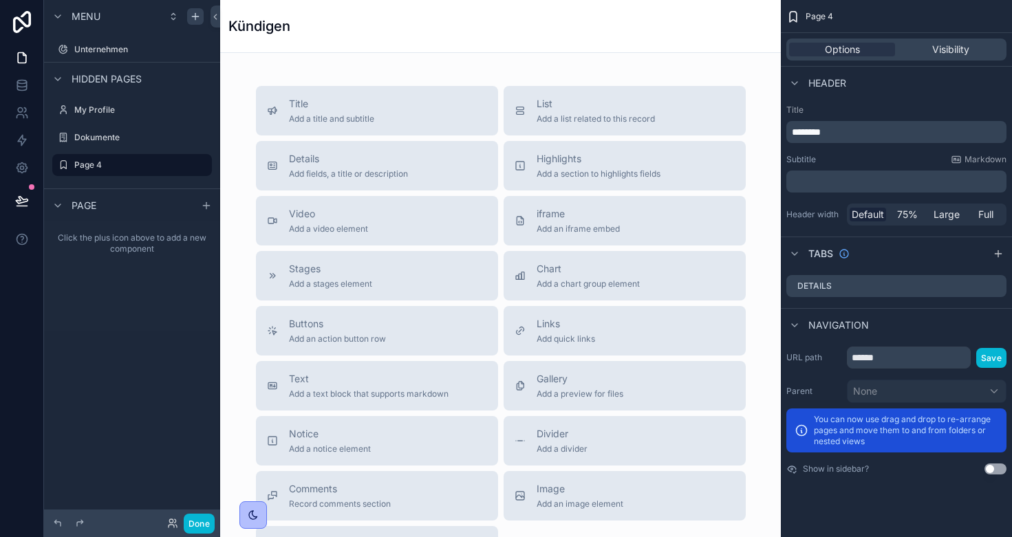
click at [631, 56] on div "Title Add a title and subtitle List Add a list related to this record Details A…" at bounding box center [500, 369] width 560 height 633
drag, startPoint x: 380, startPoint y: 377, endPoint x: 463, endPoint y: 54, distance: 332.9
click at [463, 54] on div "Title Add a title and subtitle List Add a list related to this record Details A…" at bounding box center [500, 369] width 560 height 633
click at [308, 394] on span "Add a text block that supports markdown" at bounding box center [369, 394] width 160 height 11
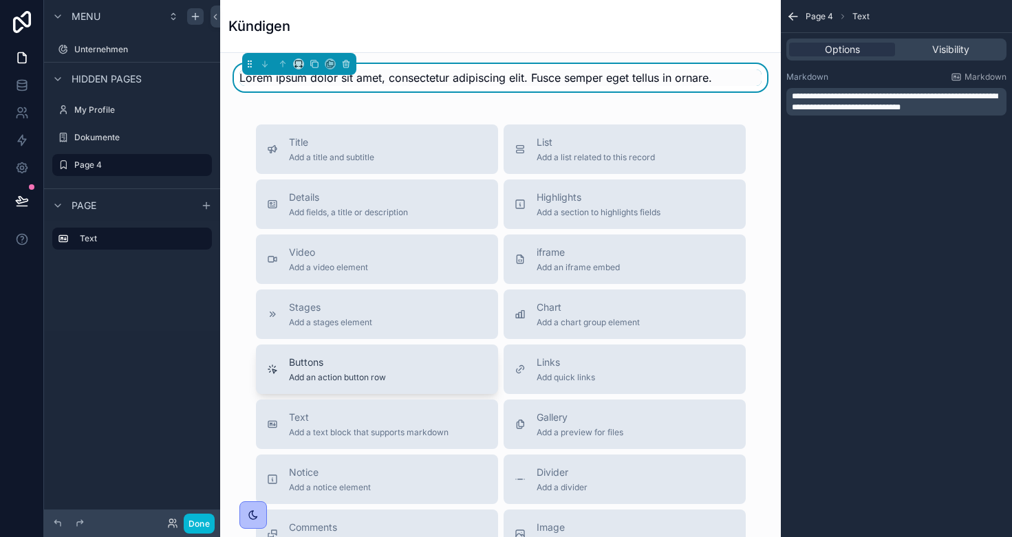
click at [325, 369] on span "Buttons" at bounding box center [337, 363] width 97 height 14
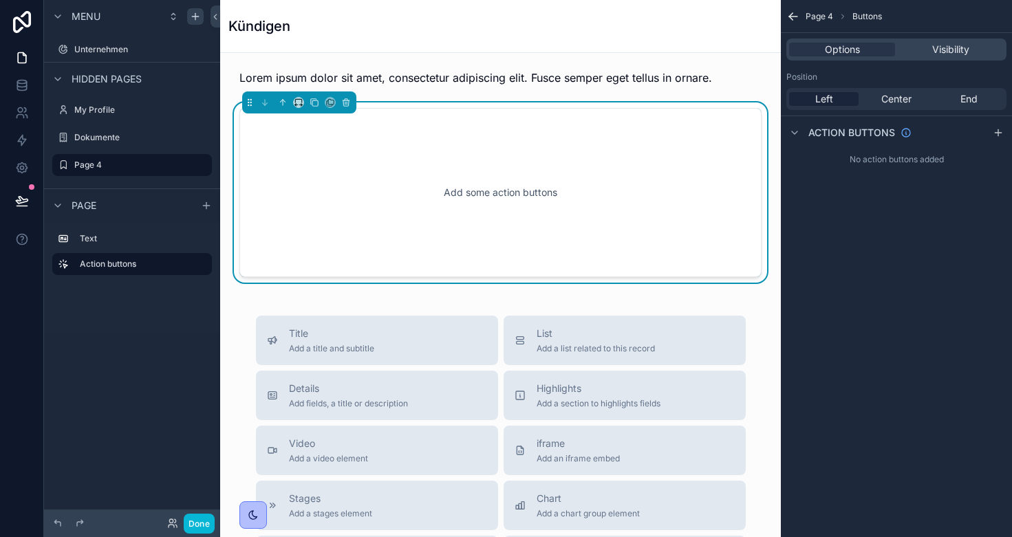
click at [468, 197] on div "Add some action buttons" at bounding box center [500, 193] width 477 height 124
click at [996, 136] on icon "scrollable content" at bounding box center [997, 132] width 11 height 11
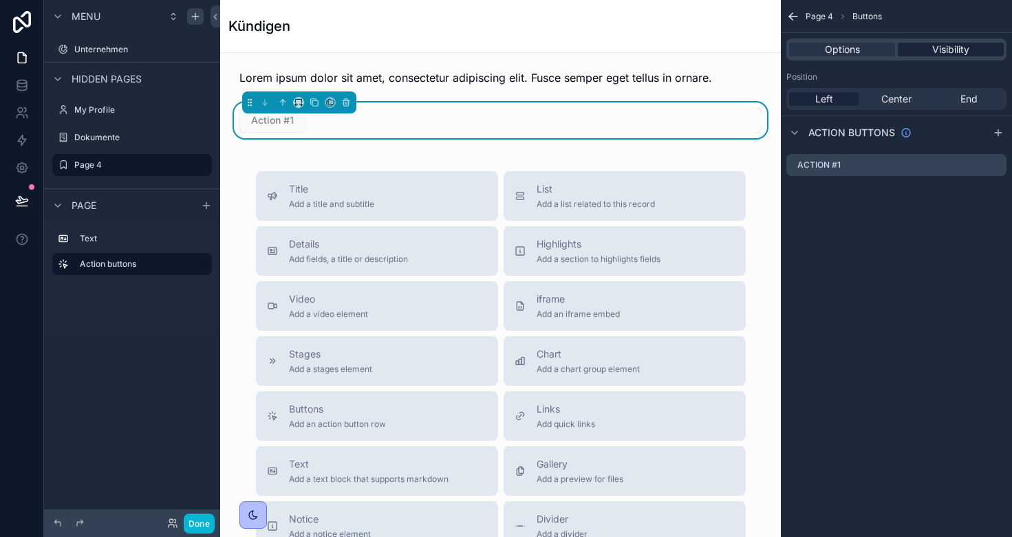
click at [947, 47] on span "Visibility" at bounding box center [950, 50] width 37 height 14
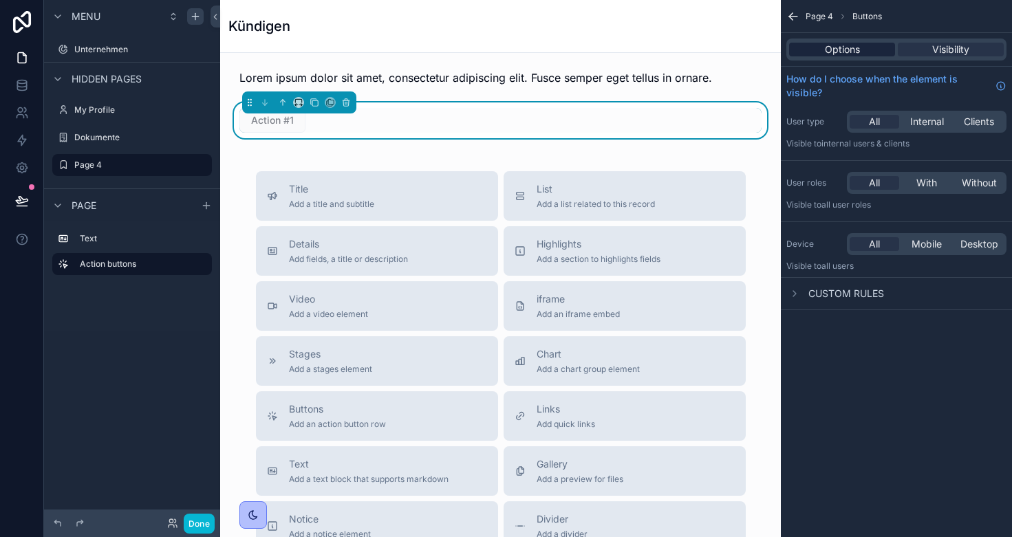
click at [846, 45] on span "Options" at bounding box center [841, 50] width 35 height 14
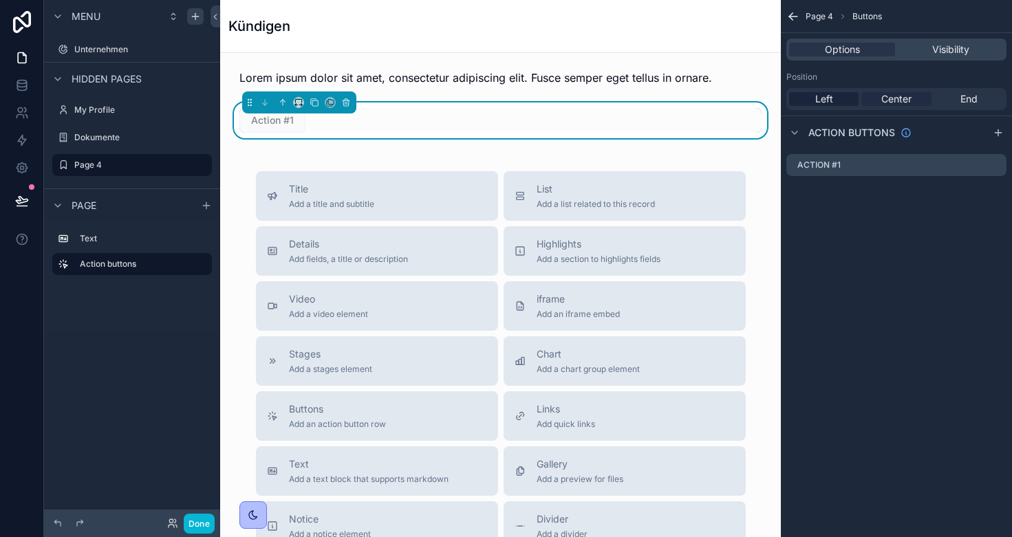
click at [893, 99] on span "Center" at bounding box center [896, 99] width 30 height 14
click at [999, 133] on icon "scrollable content" at bounding box center [997, 133] width 6 height 0
